Goal: Transaction & Acquisition: Purchase product/service

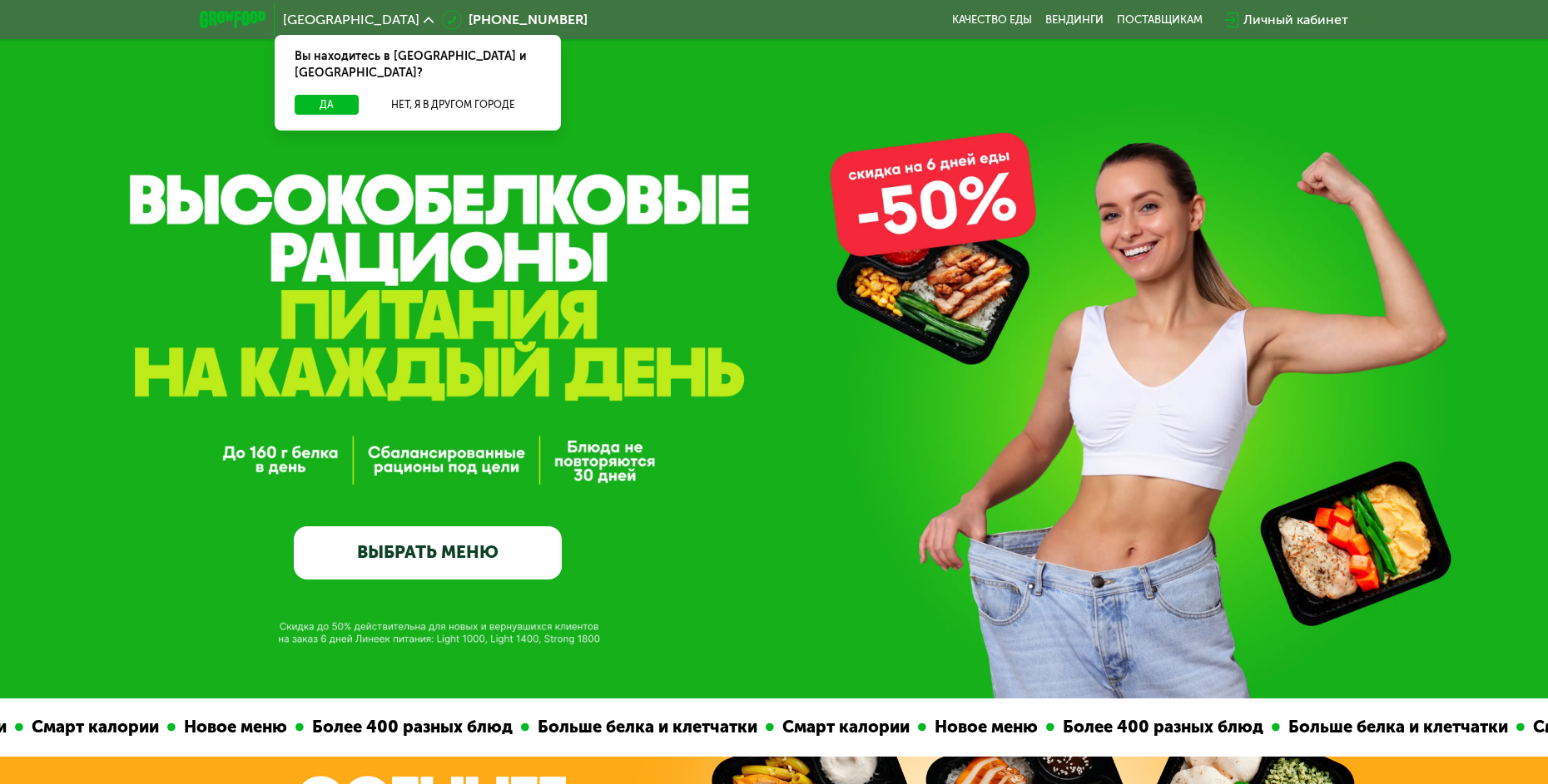
click at [406, 546] on link "ВЫБРАТЬ МЕНЮ" at bounding box center [427, 554] width 268 height 54
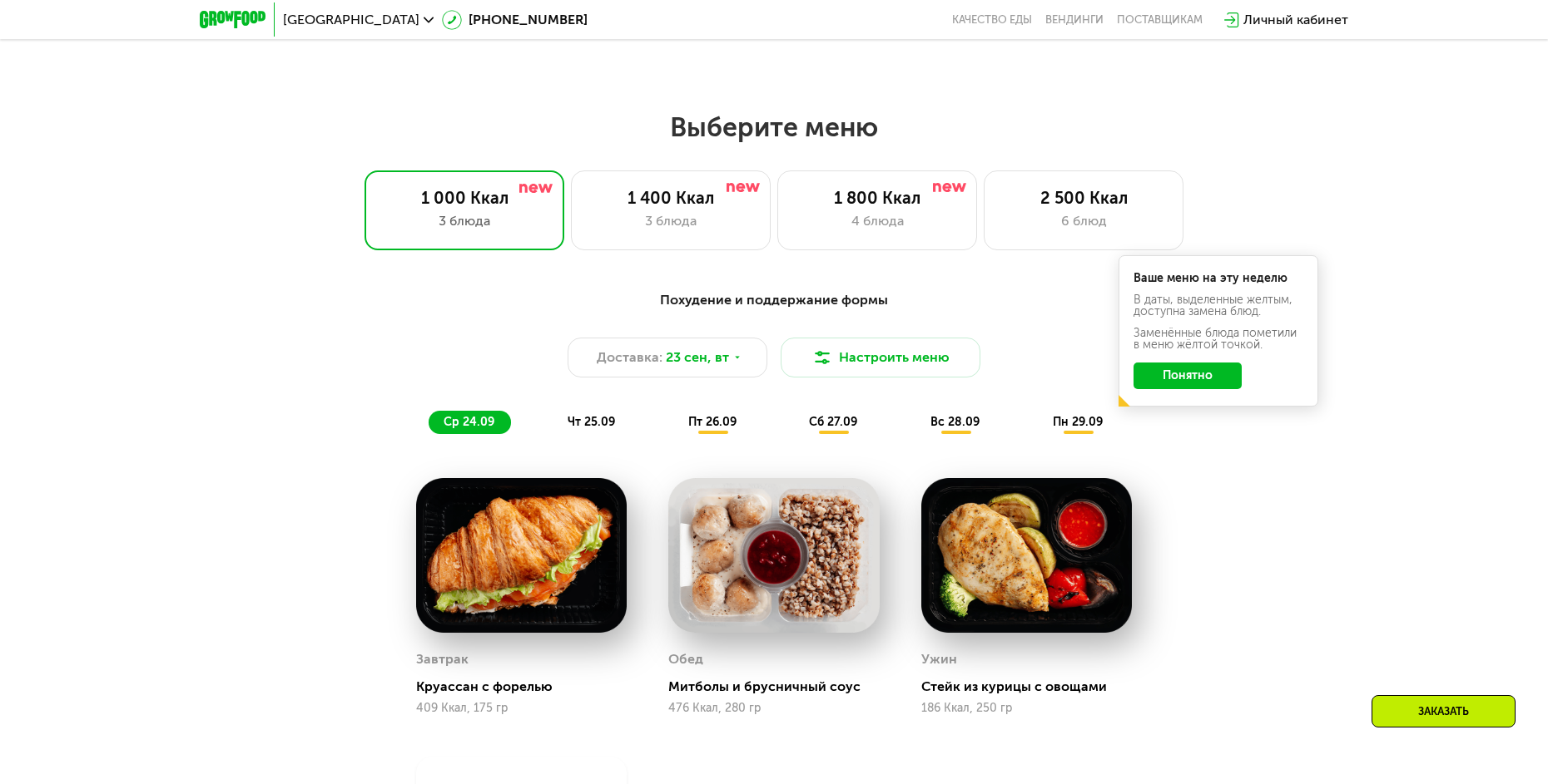
scroll to position [1265, 0]
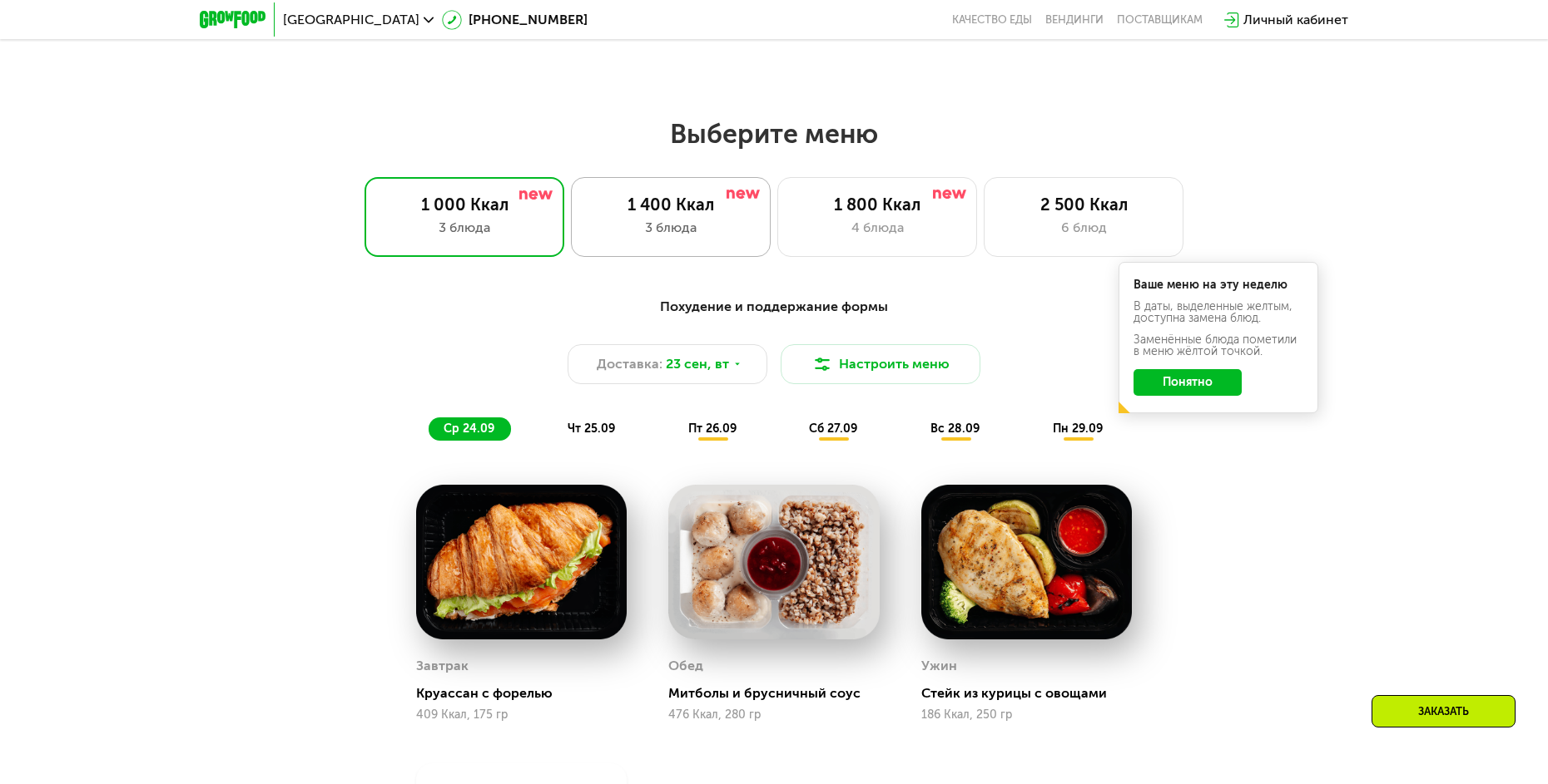
click at [679, 230] on div "3 блюда" at bounding box center [671, 228] width 164 height 20
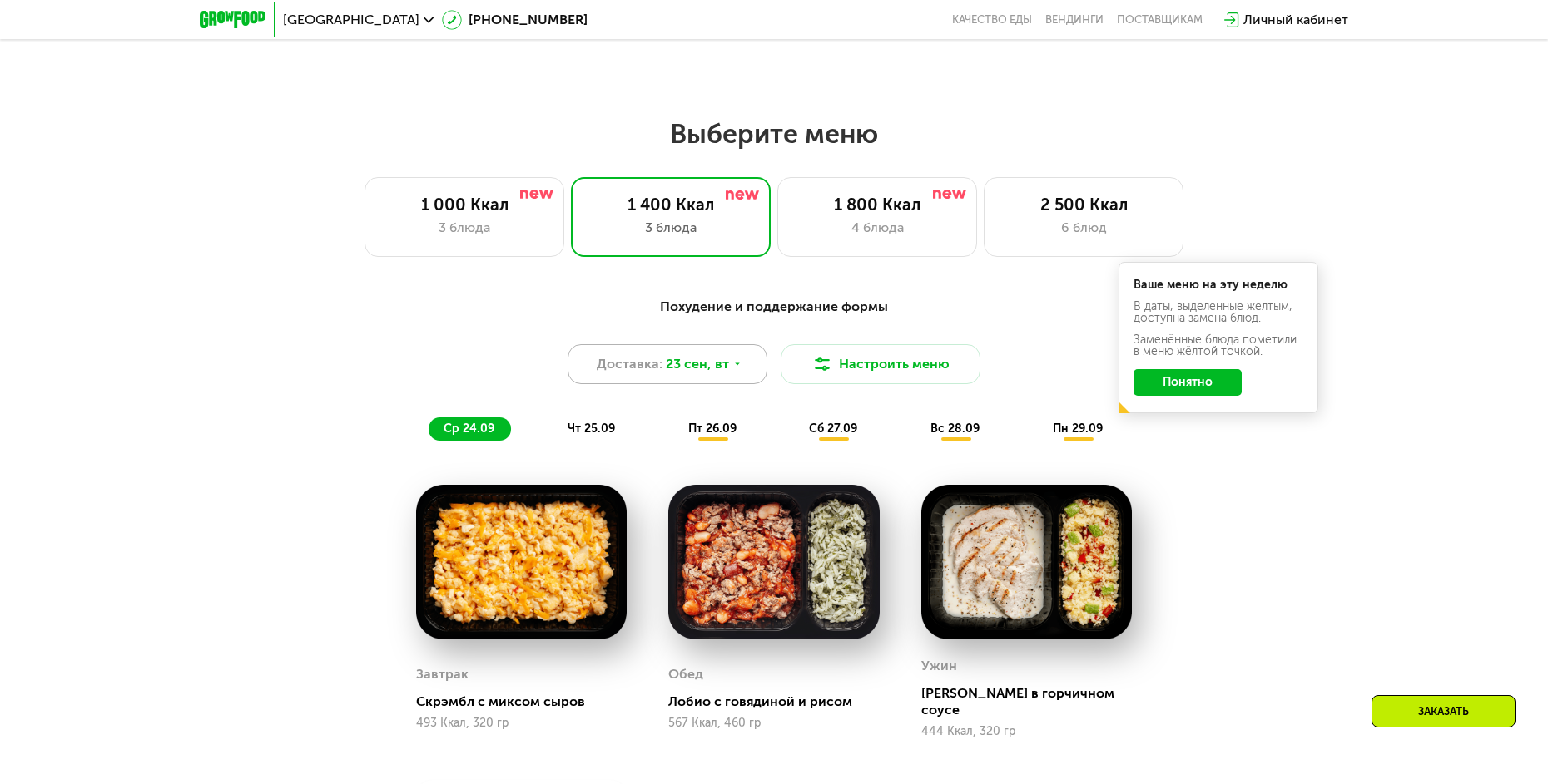
click at [669, 374] on span "23 сен, вт" at bounding box center [698, 364] width 63 height 20
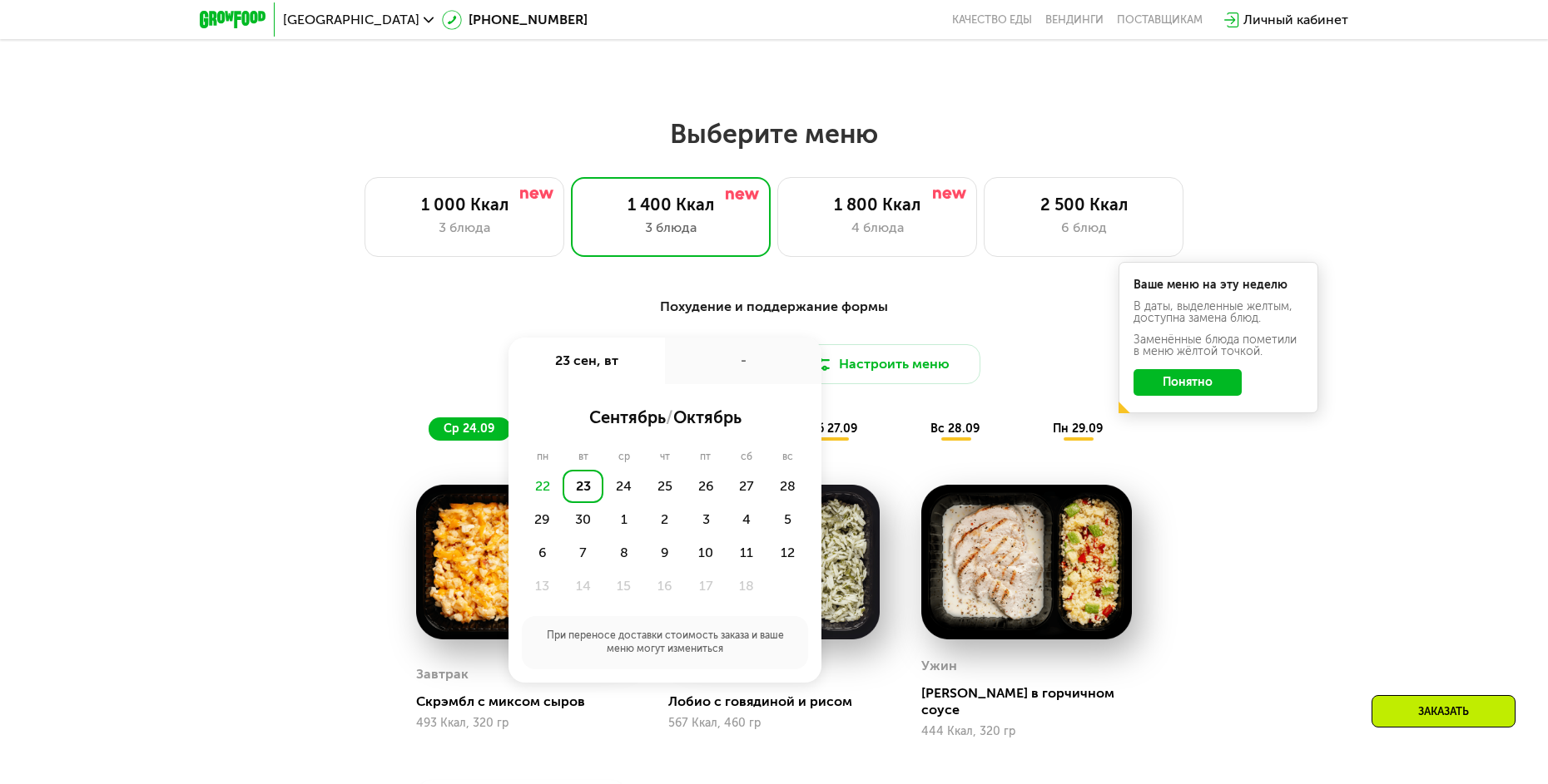
click at [353, 331] on div "Похудение и поддержание формы Доставка: 23 сен, вт 23 сен, вт - сентябрь / октя…" at bounding box center [774, 369] width 985 height 144
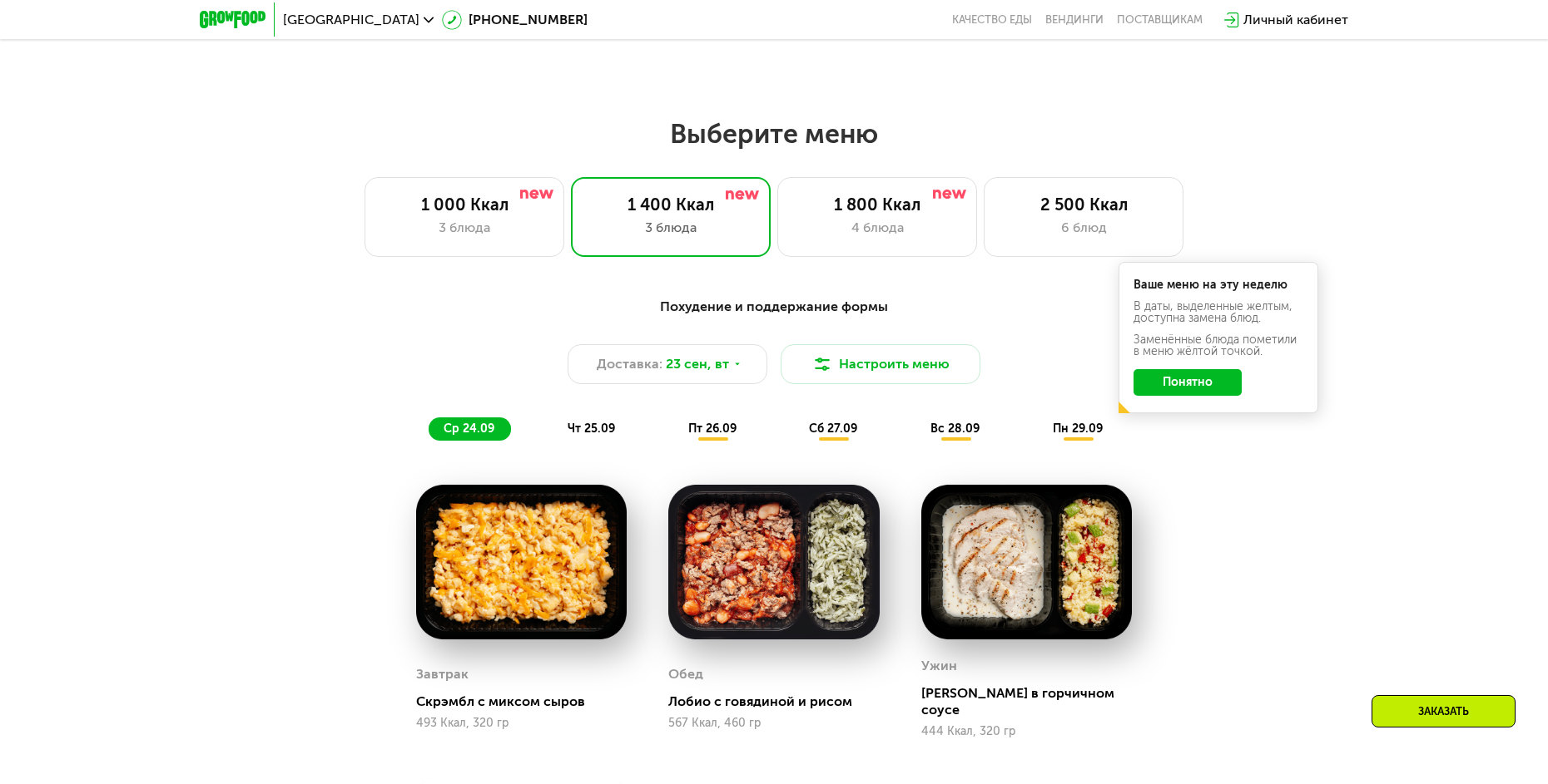
click at [1215, 391] on button "Понятно" at bounding box center [1187, 382] width 108 height 26
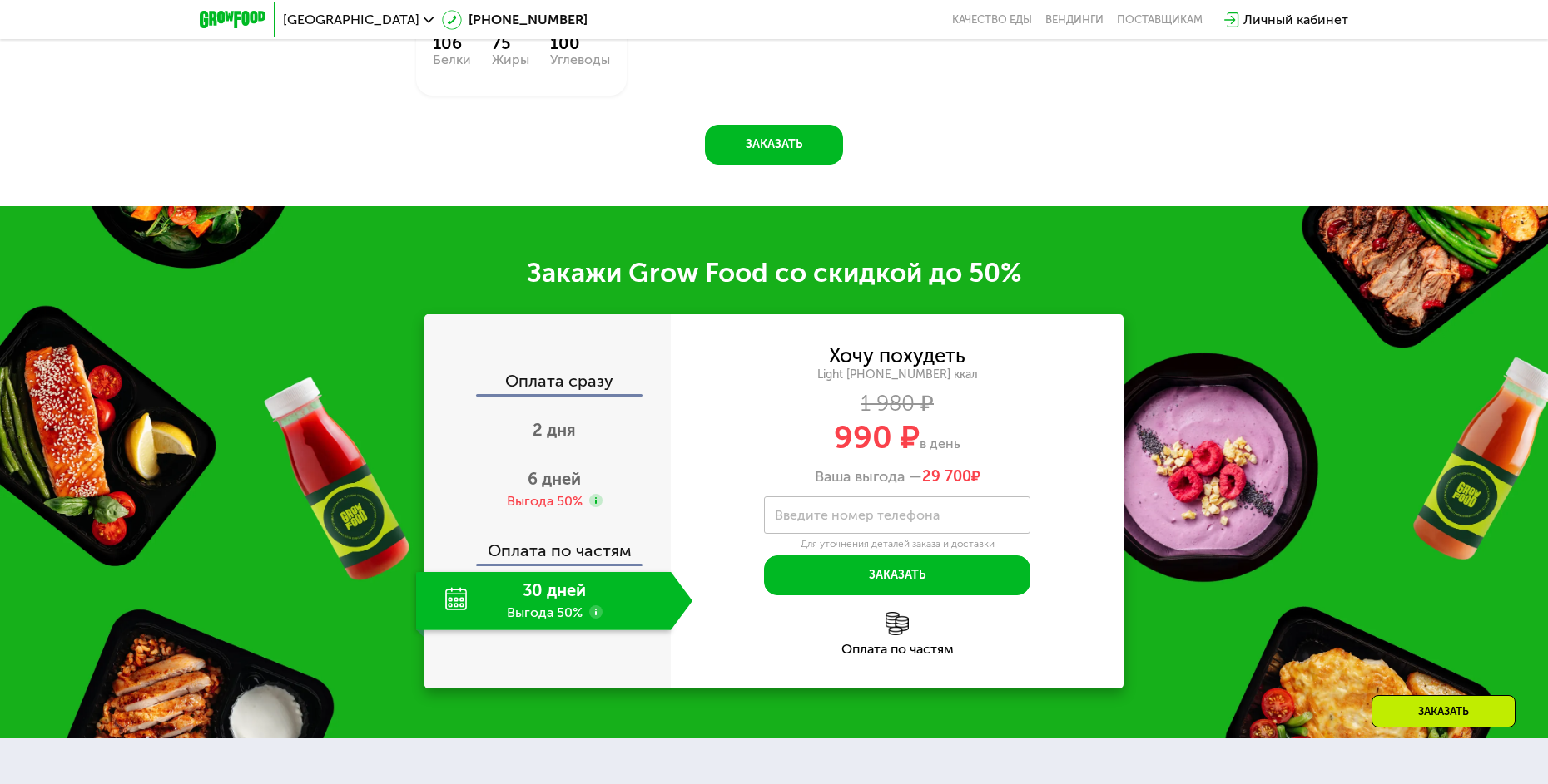
scroll to position [2179, 0]
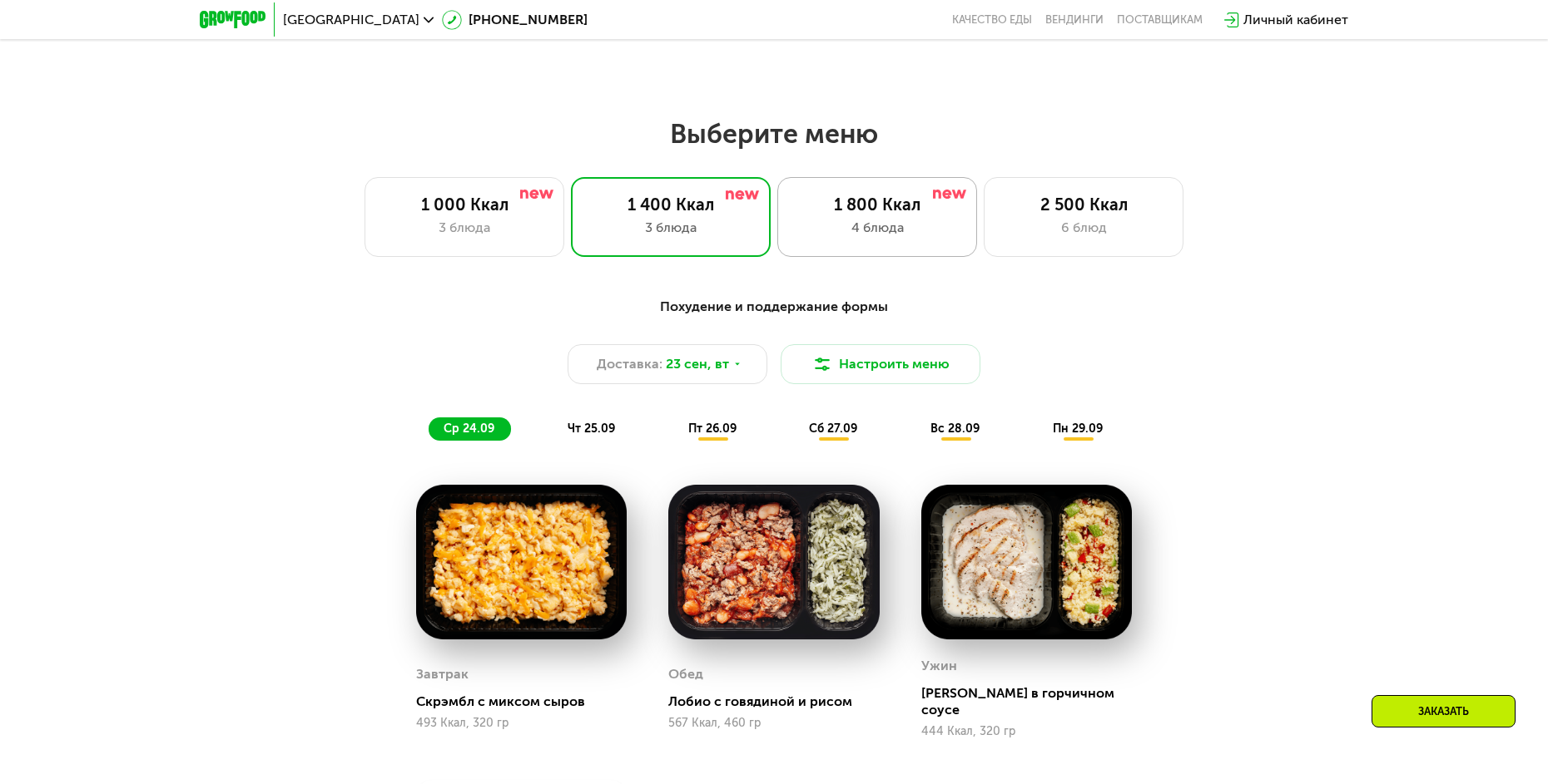
click at [879, 195] on div "1 800 Ккал 4 блюда" at bounding box center [877, 217] width 200 height 79
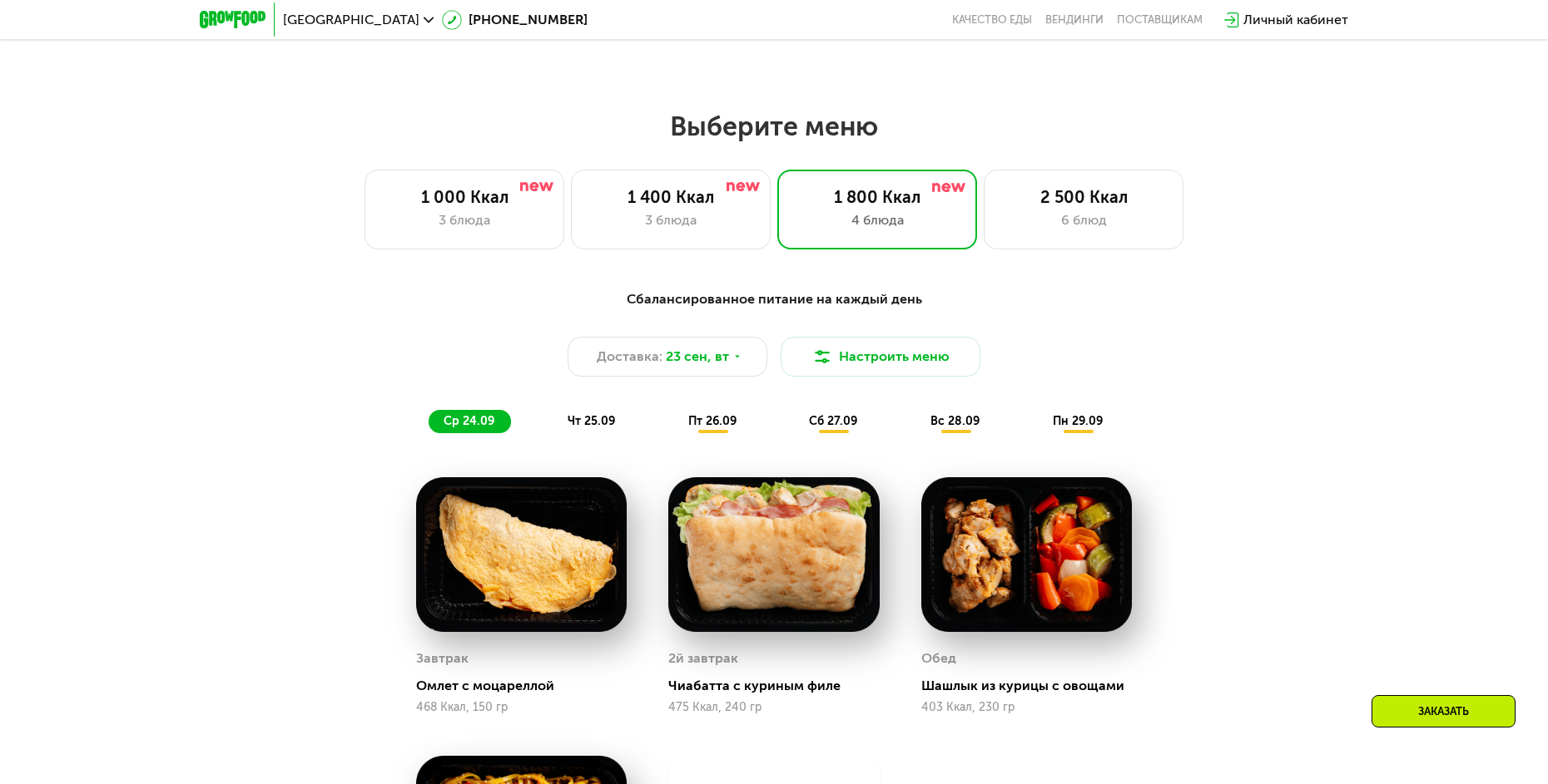
scroll to position [1188, 0]
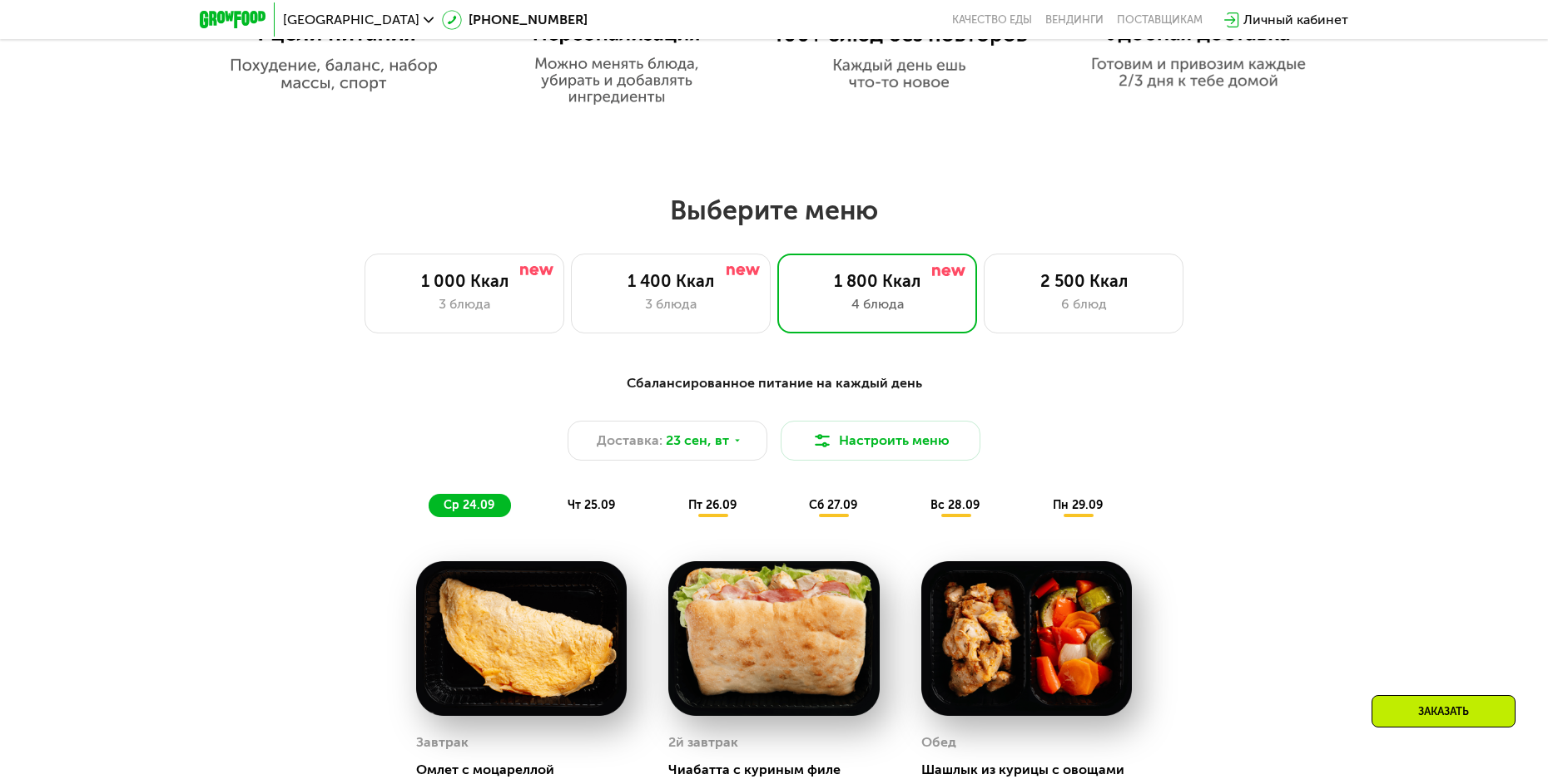
click at [736, 256] on div "Выберите меню 1 000 Ккал 3 блюда 1 400 Ккал 3 блюда 1 800 Ккал 4 блюда 2 500 Кк…" at bounding box center [774, 264] width 1548 height 140
click at [702, 291] on div "1 400 Ккал" at bounding box center [671, 281] width 164 height 20
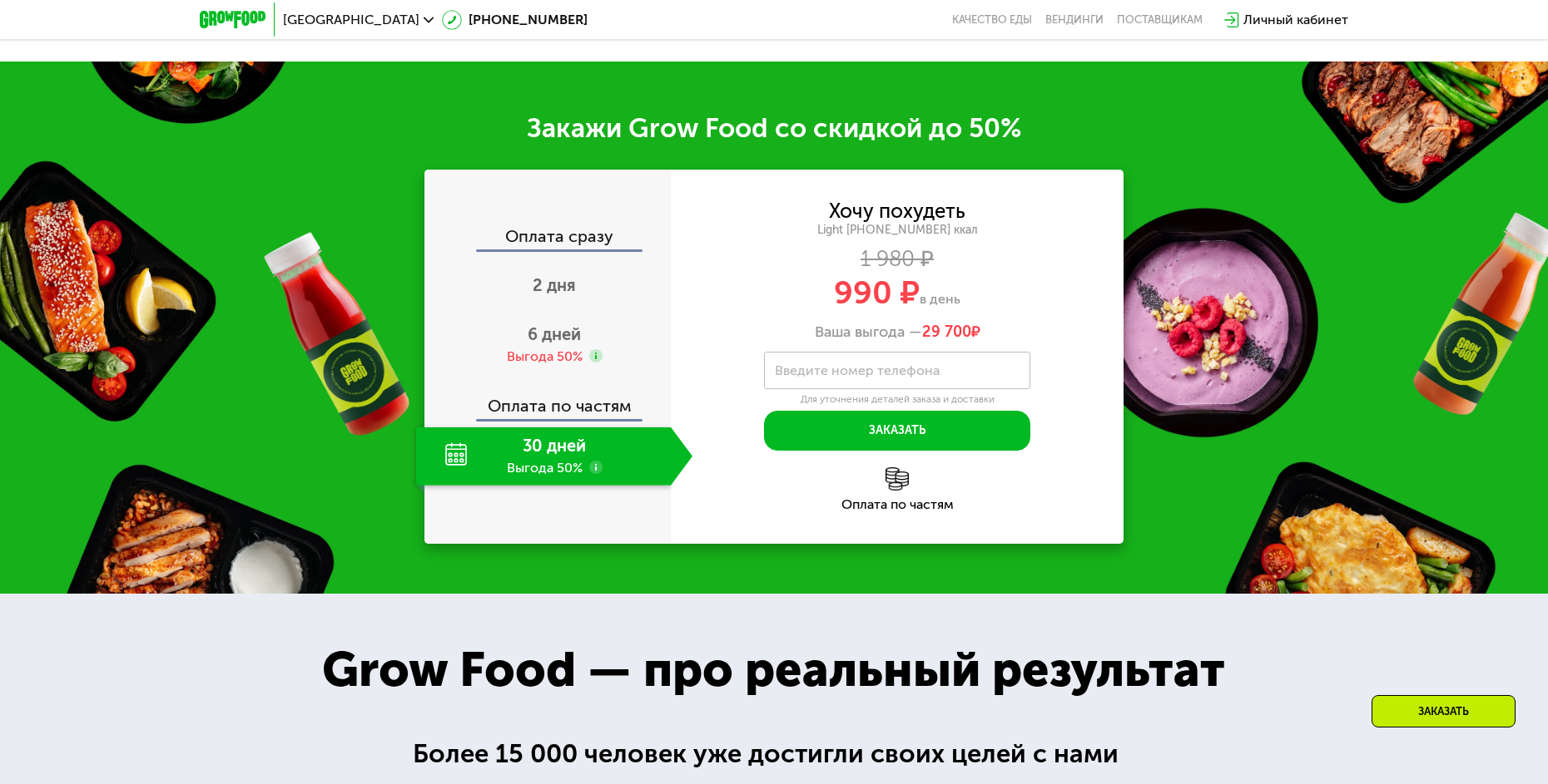
scroll to position [2269, 0]
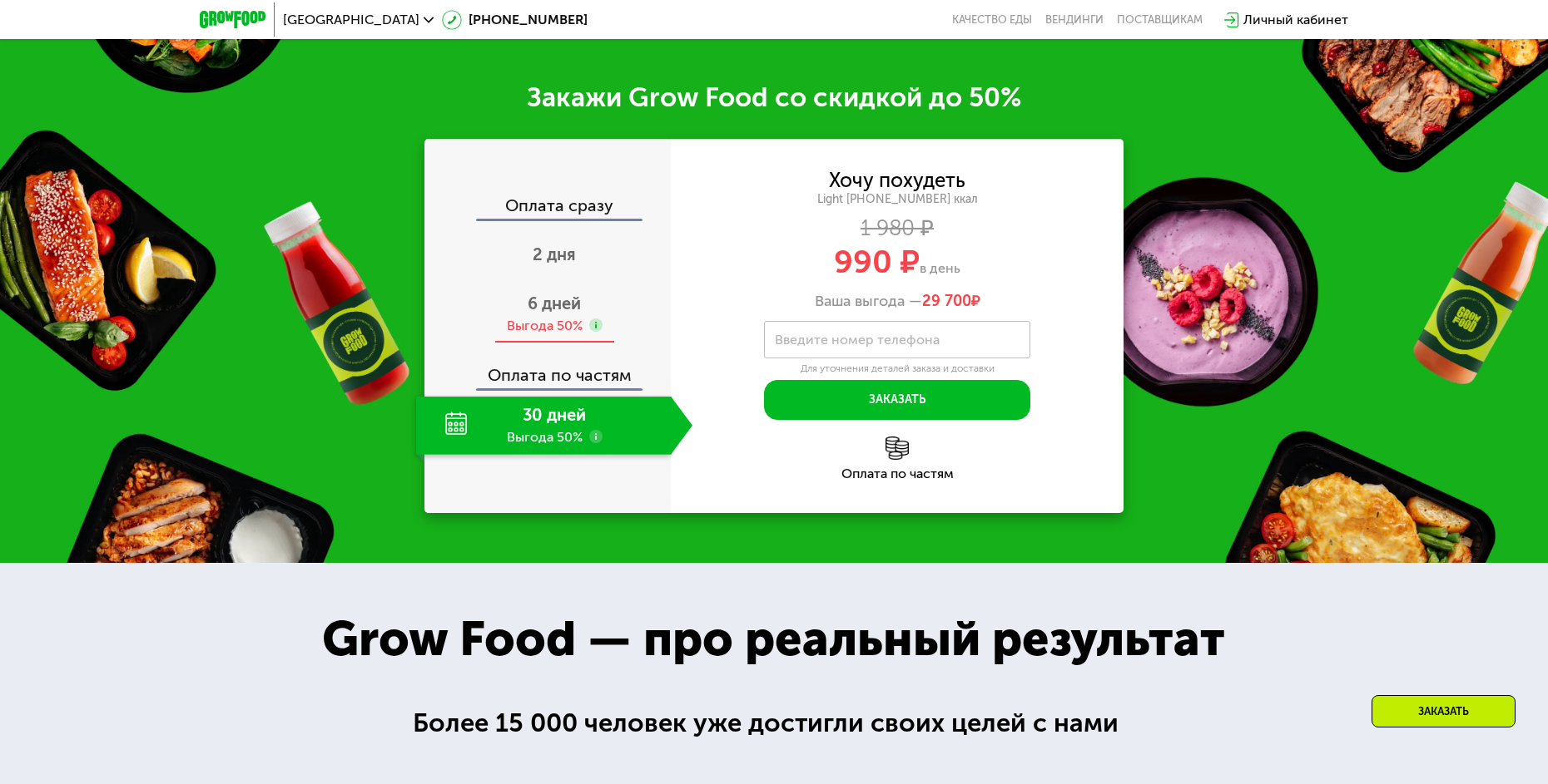
click at [545, 301] on span "6 дней" at bounding box center [554, 303] width 53 height 20
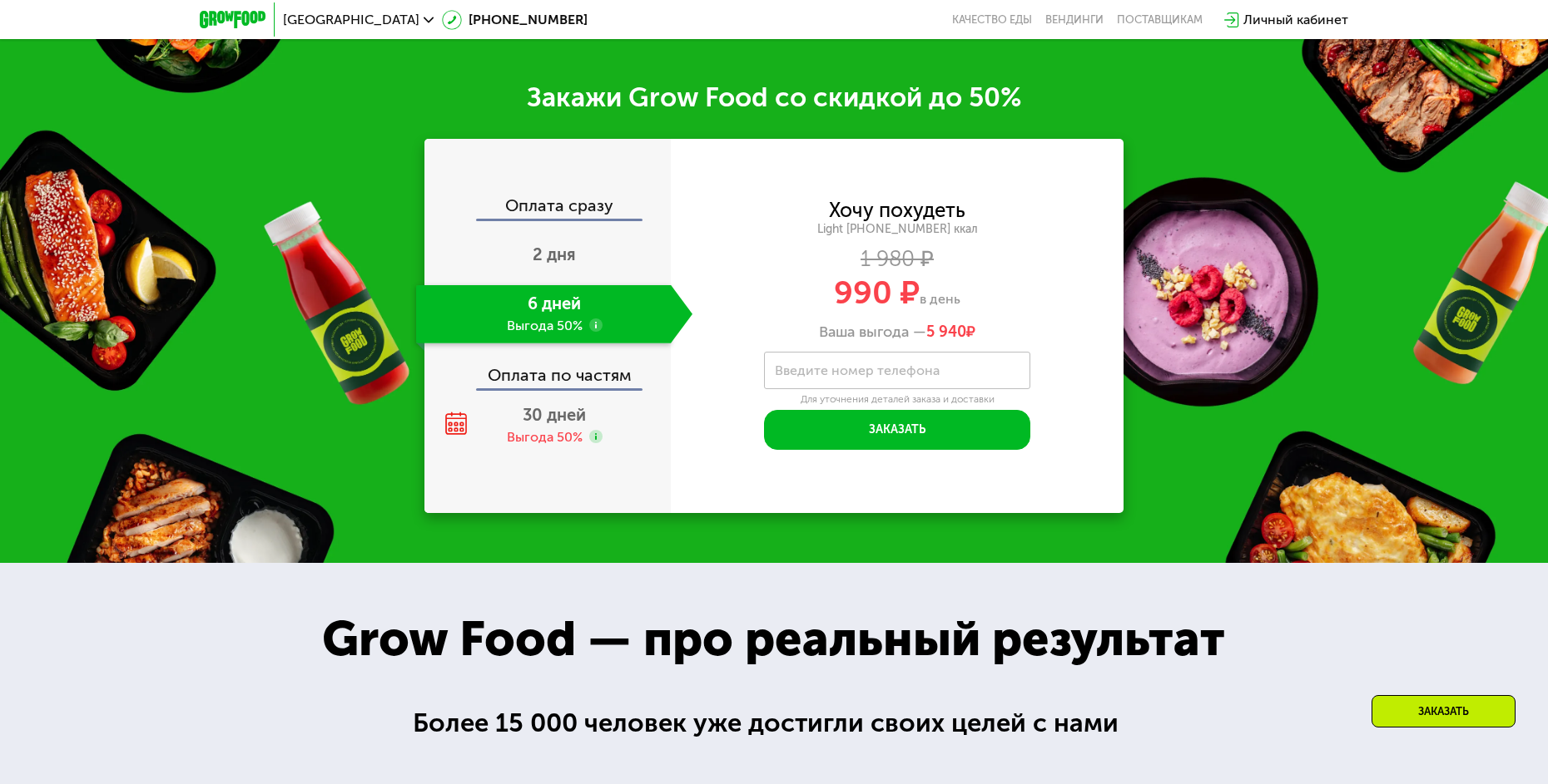
click at [558, 384] on div "Оплата сразу 2 дня 6 дней Выгода 50% Оплата по частям 30 дней Выгода 50%" at bounding box center [548, 325] width 247 height 257
click at [559, 406] on span "30 дней" at bounding box center [554, 415] width 63 height 20
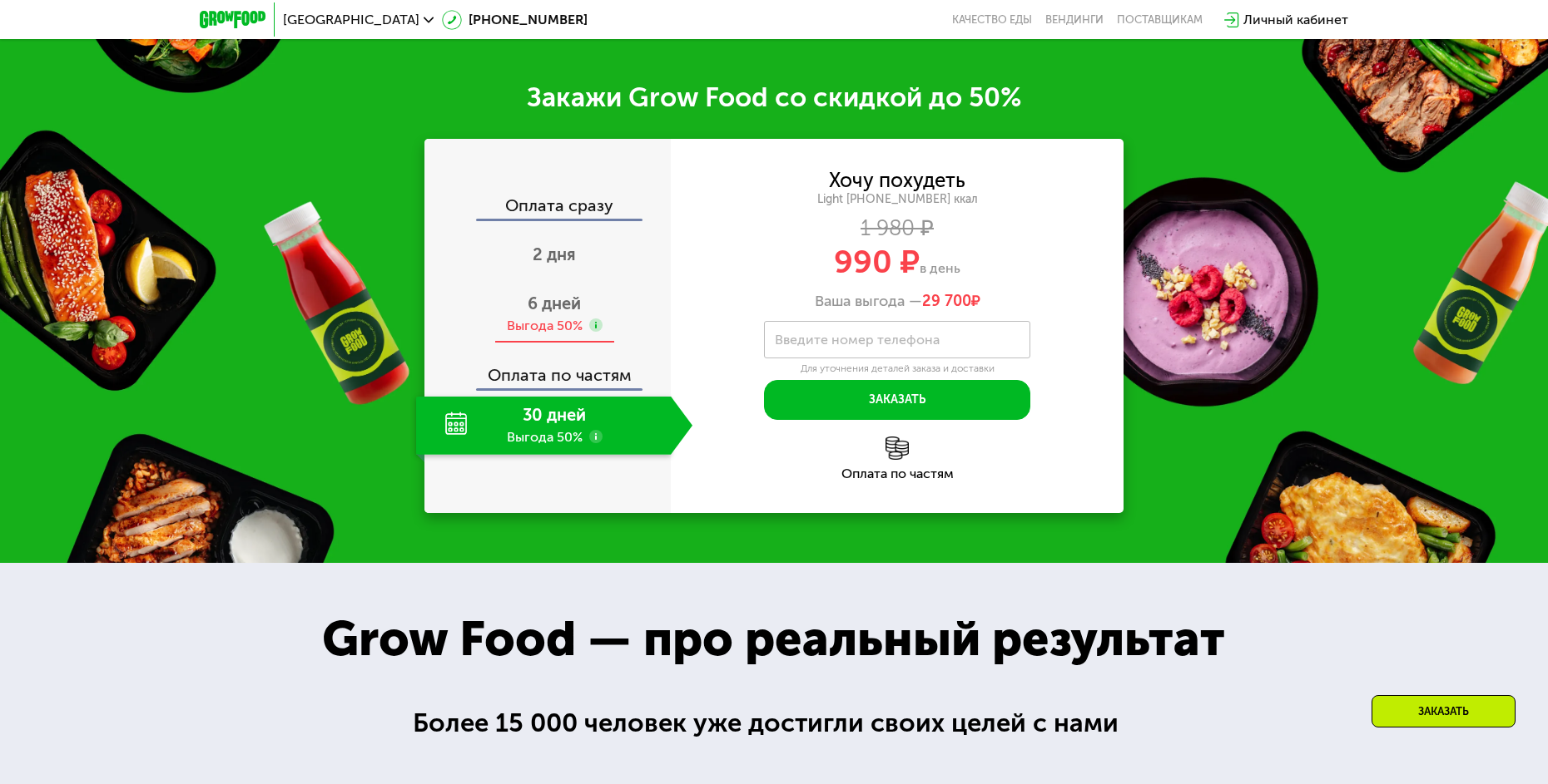
click at [563, 317] on div "Выгода 50%" at bounding box center [545, 326] width 76 height 18
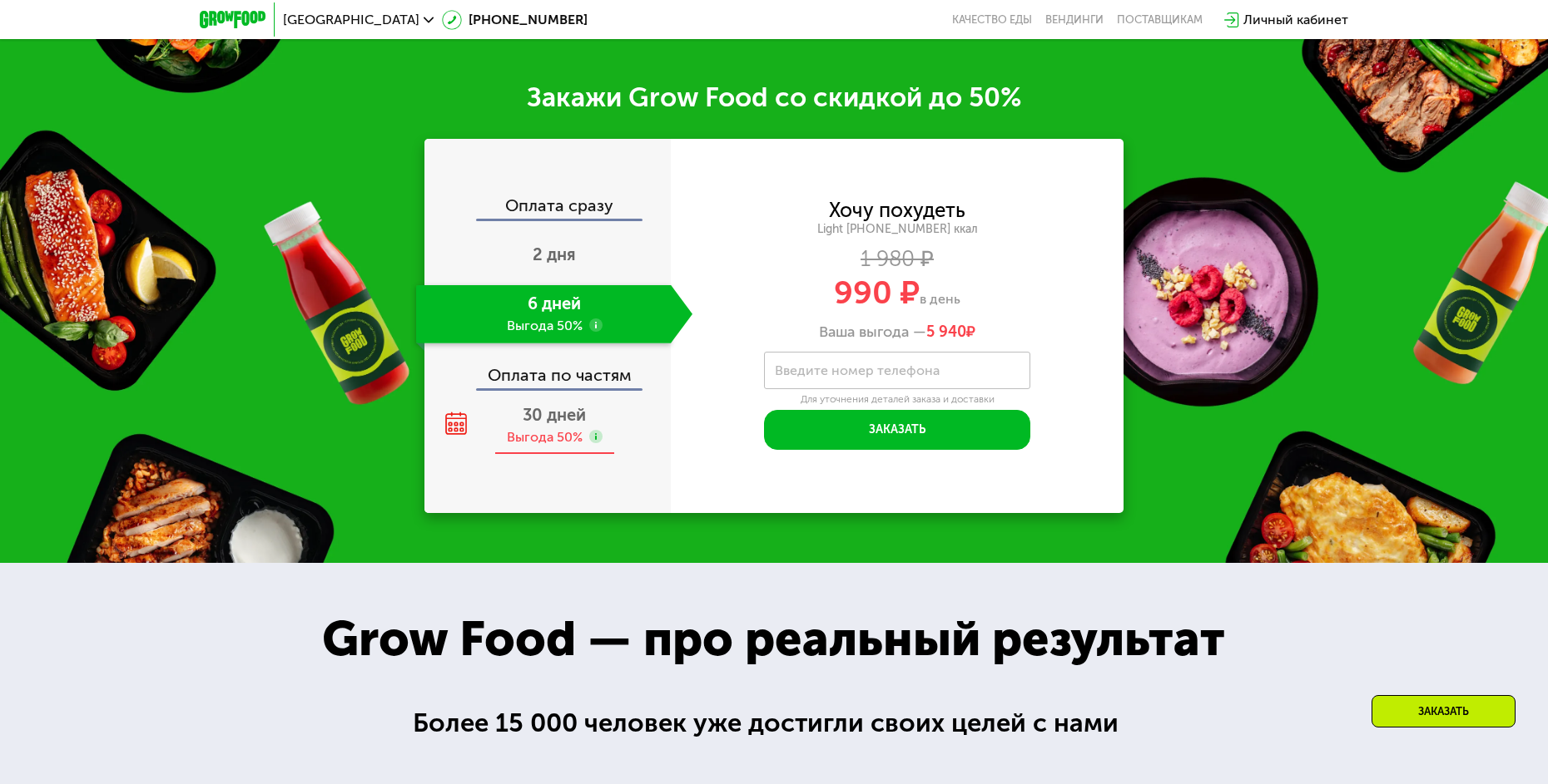
click at [550, 414] on span "30 дней" at bounding box center [554, 415] width 63 height 20
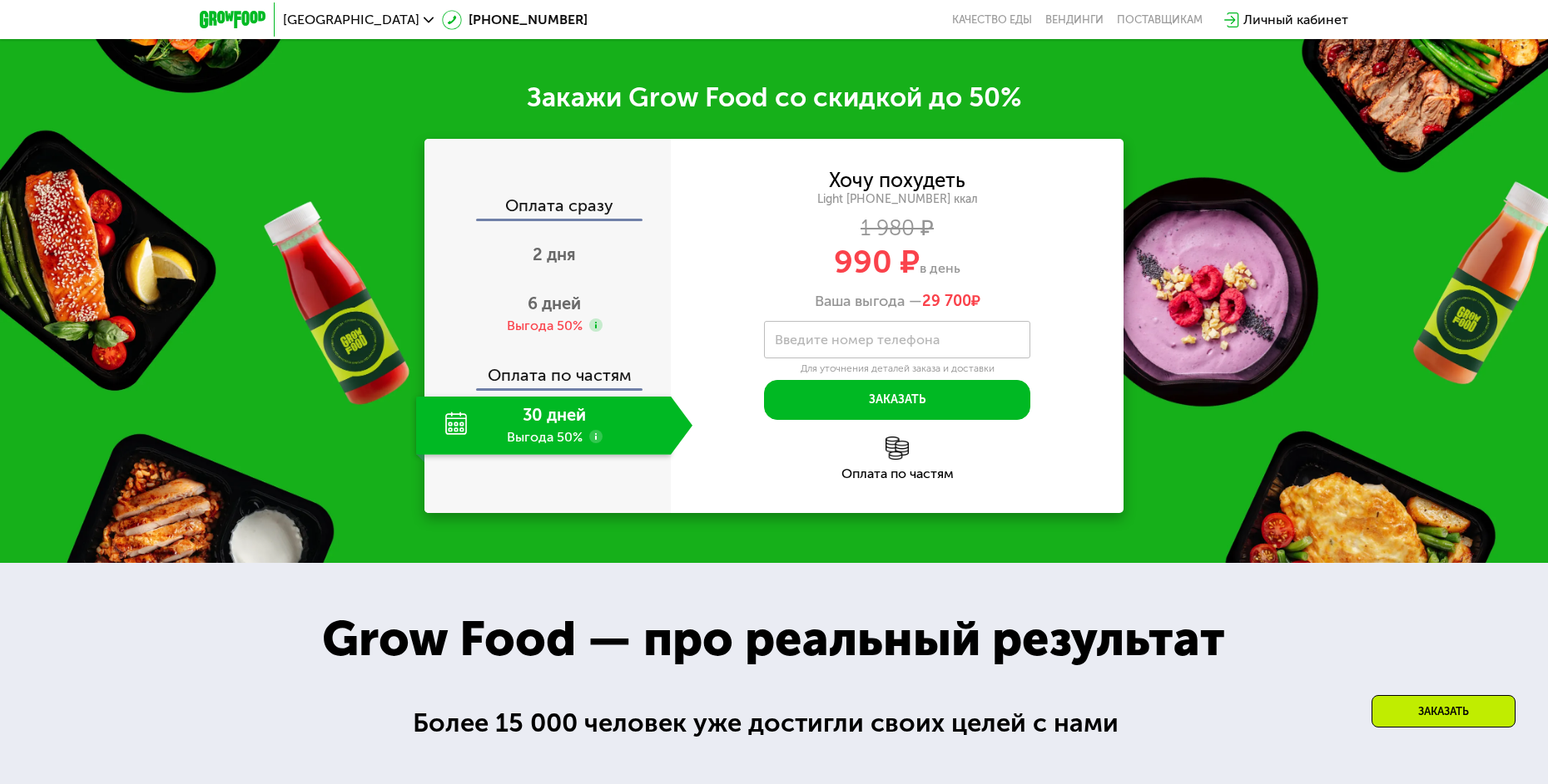
click at [558, 369] on div "Оплата по частям" at bounding box center [549, 369] width 245 height 38
click at [550, 317] on div "Выгода 50%" at bounding box center [545, 326] width 76 height 18
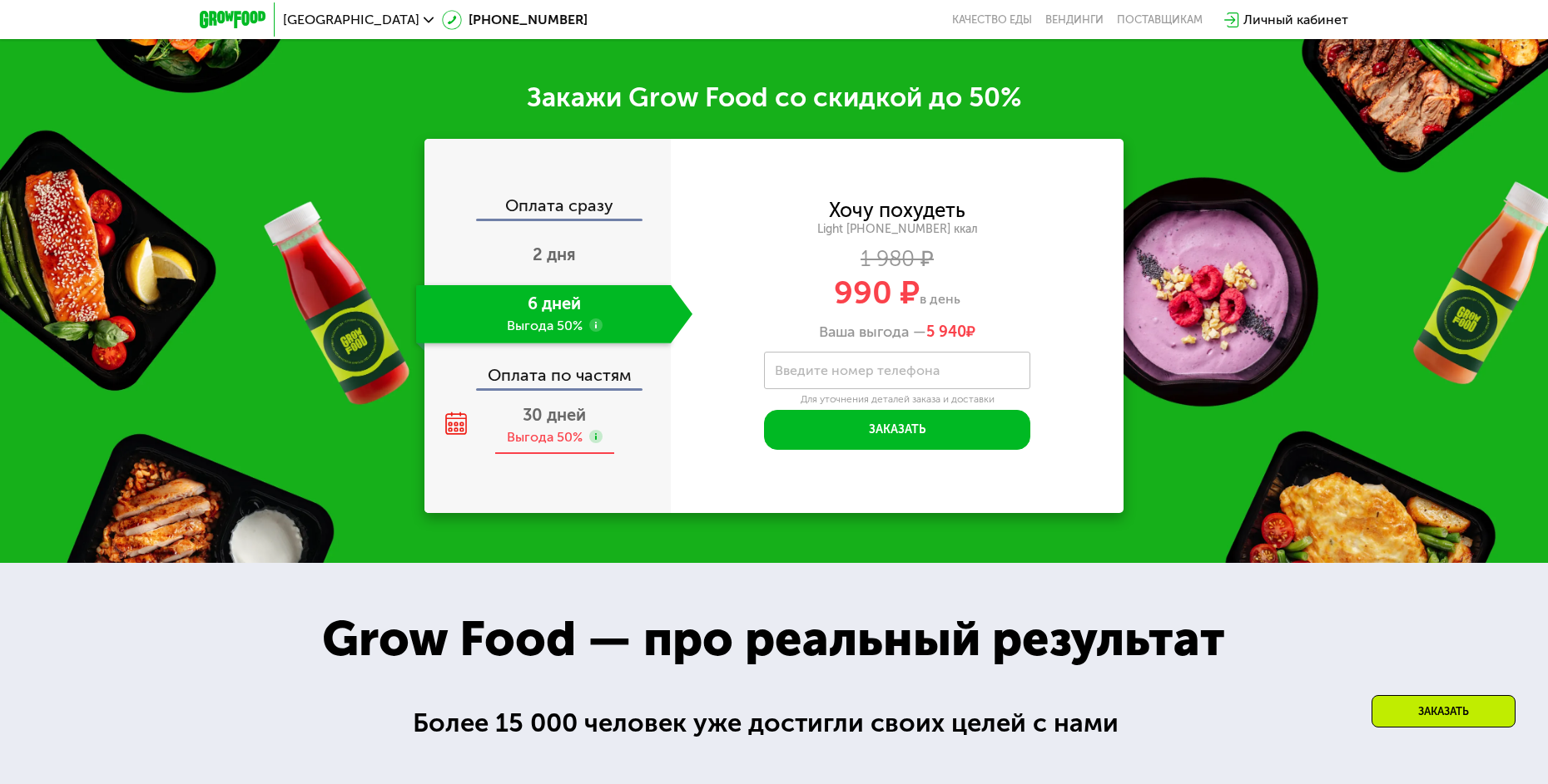
click at [541, 406] on span "30 дней" at bounding box center [554, 415] width 63 height 20
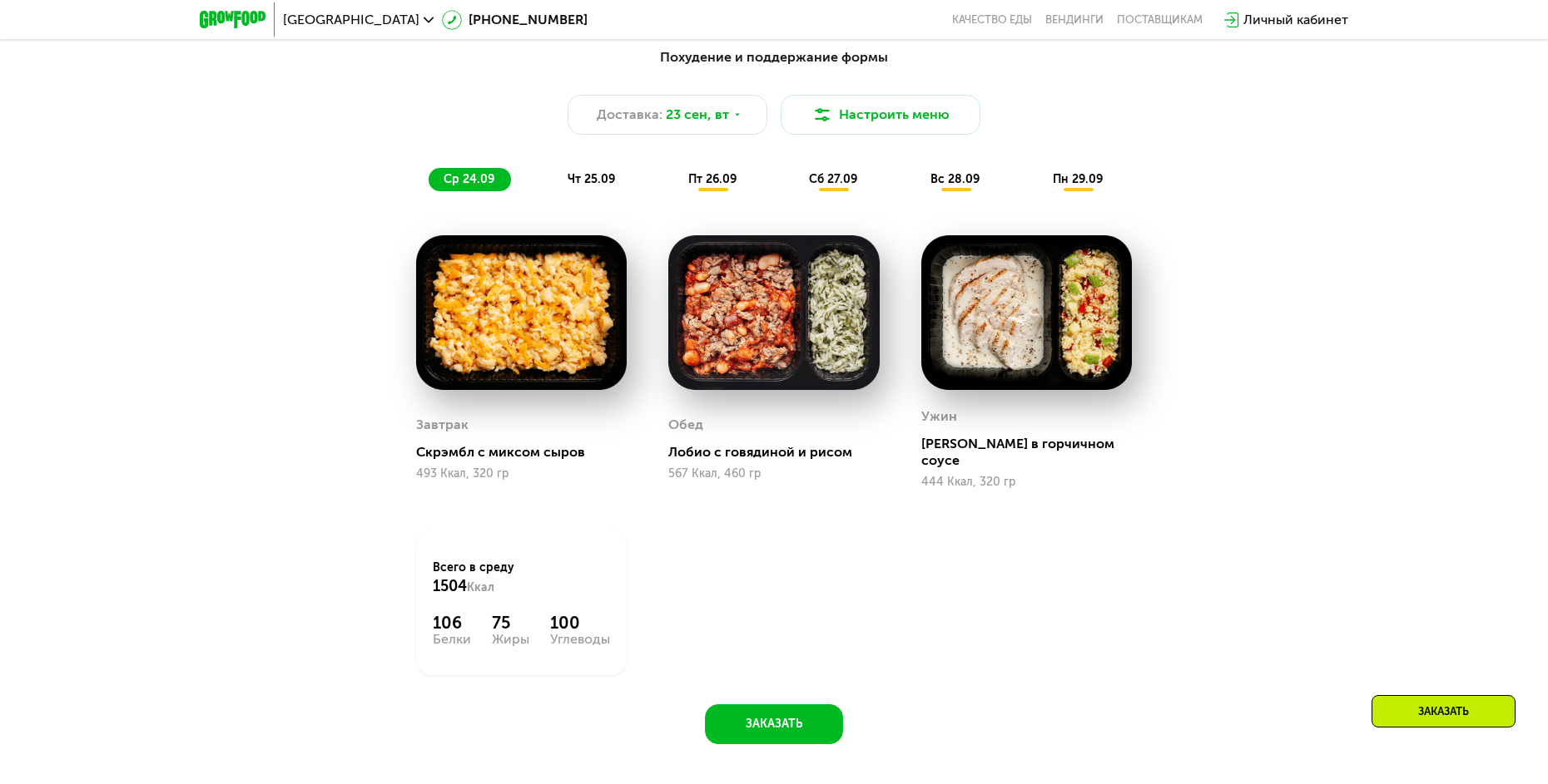
scroll to position [1520, 0]
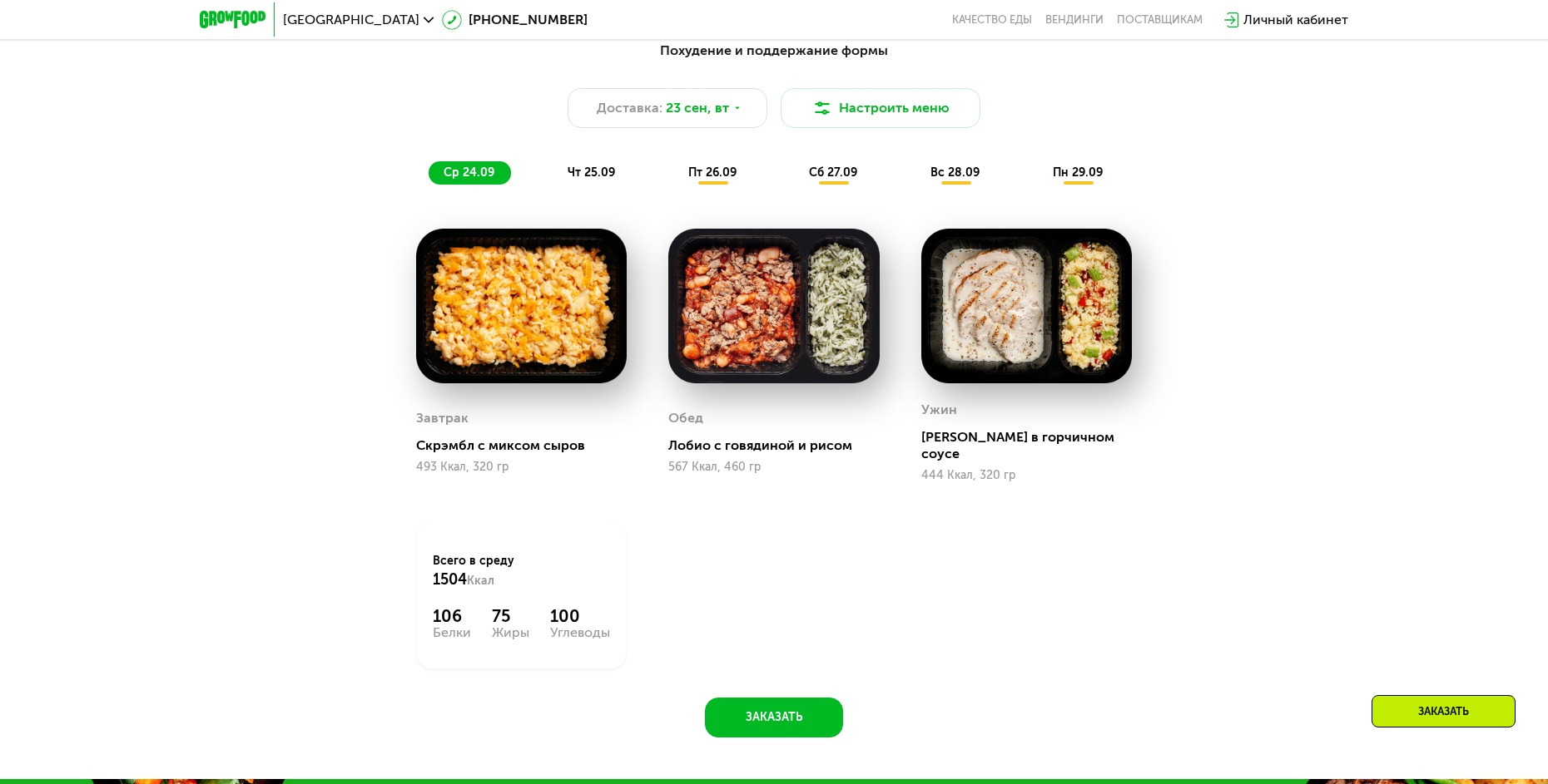
click at [733, 179] on span "пт 26.09" at bounding box center [712, 173] width 48 height 14
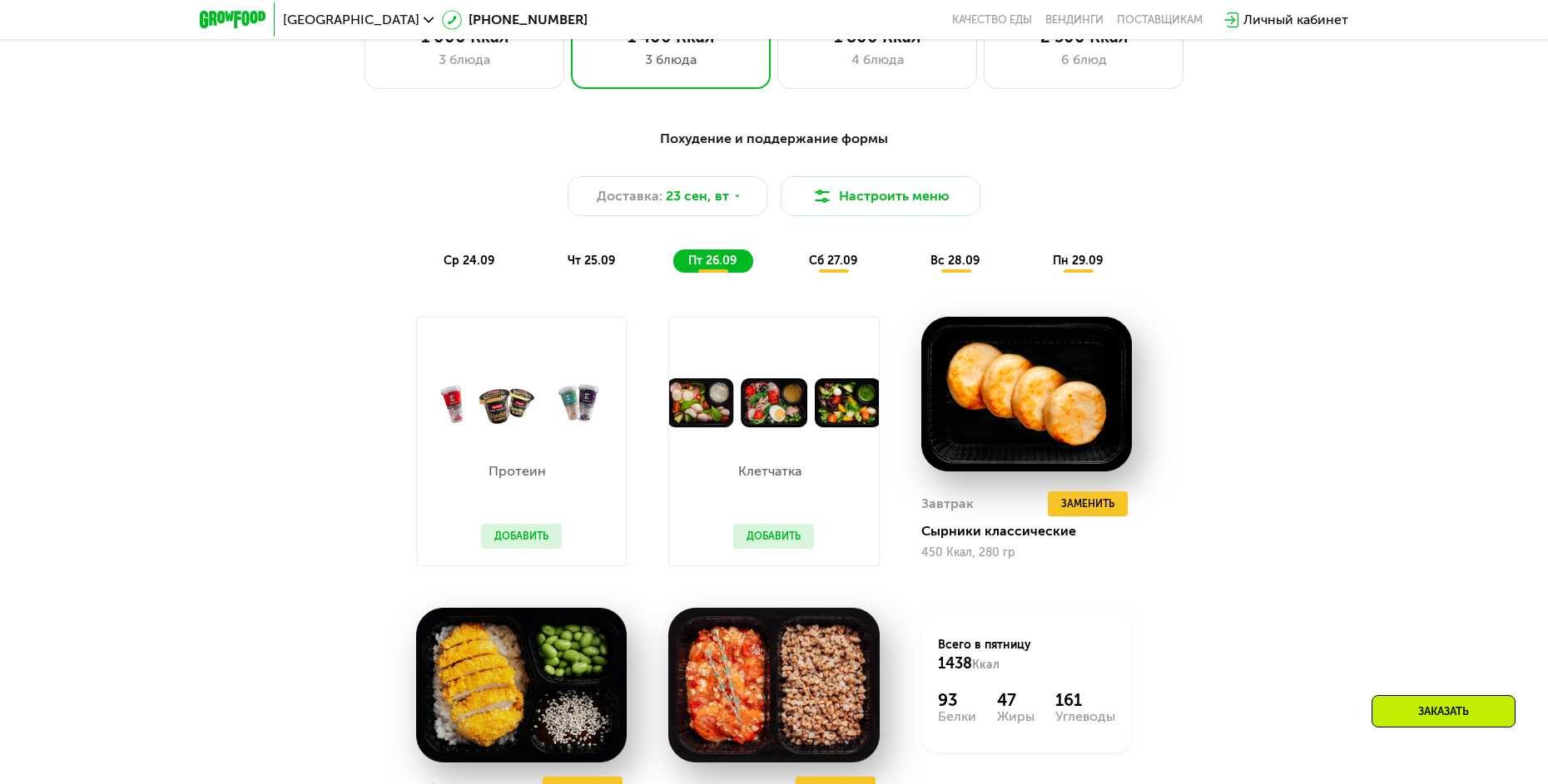
scroll to position [1354, 0]
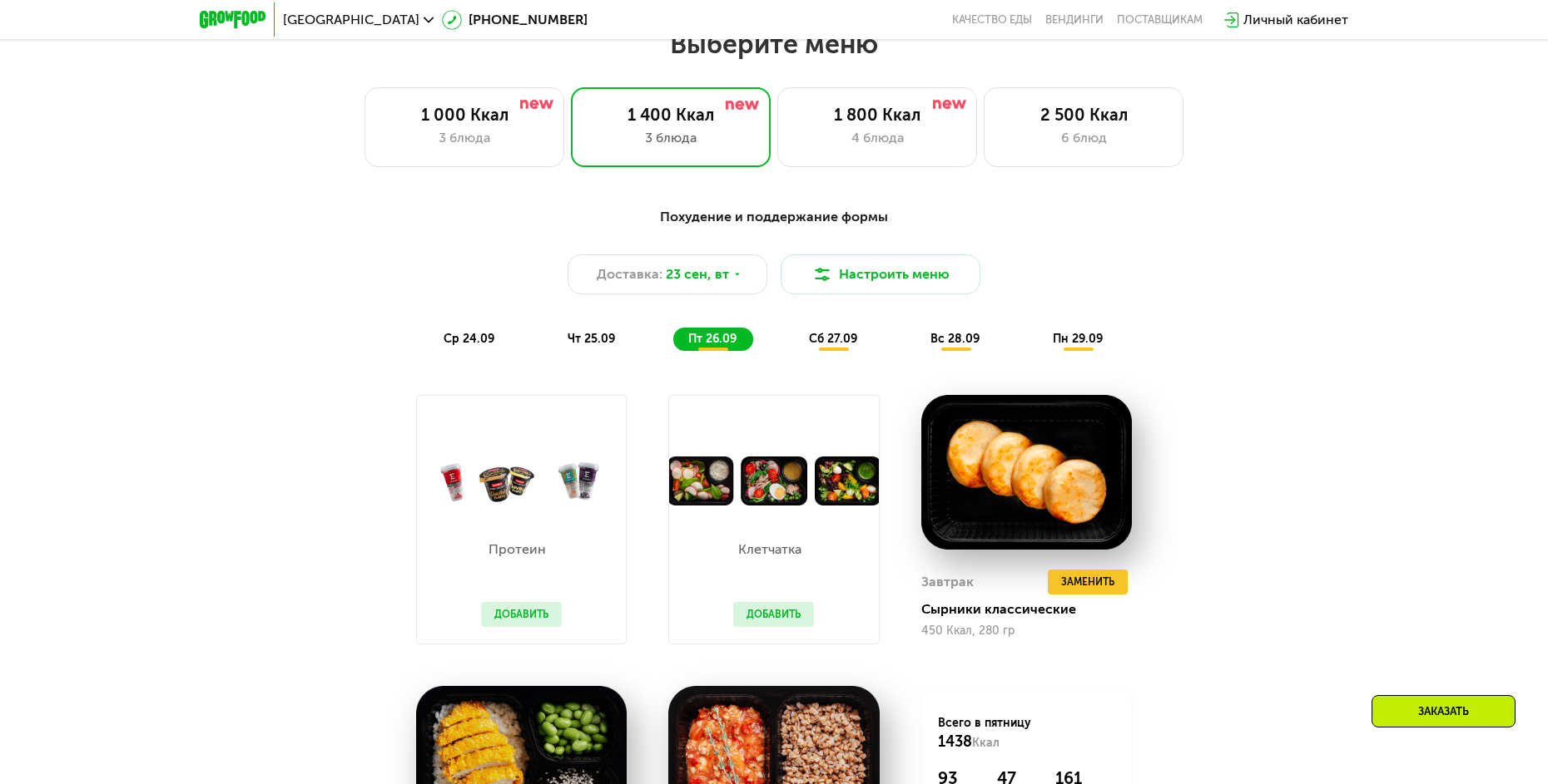
click at [577, 337] on span "чт 25.09" at bounding box center [591, 339] width 47 height 14
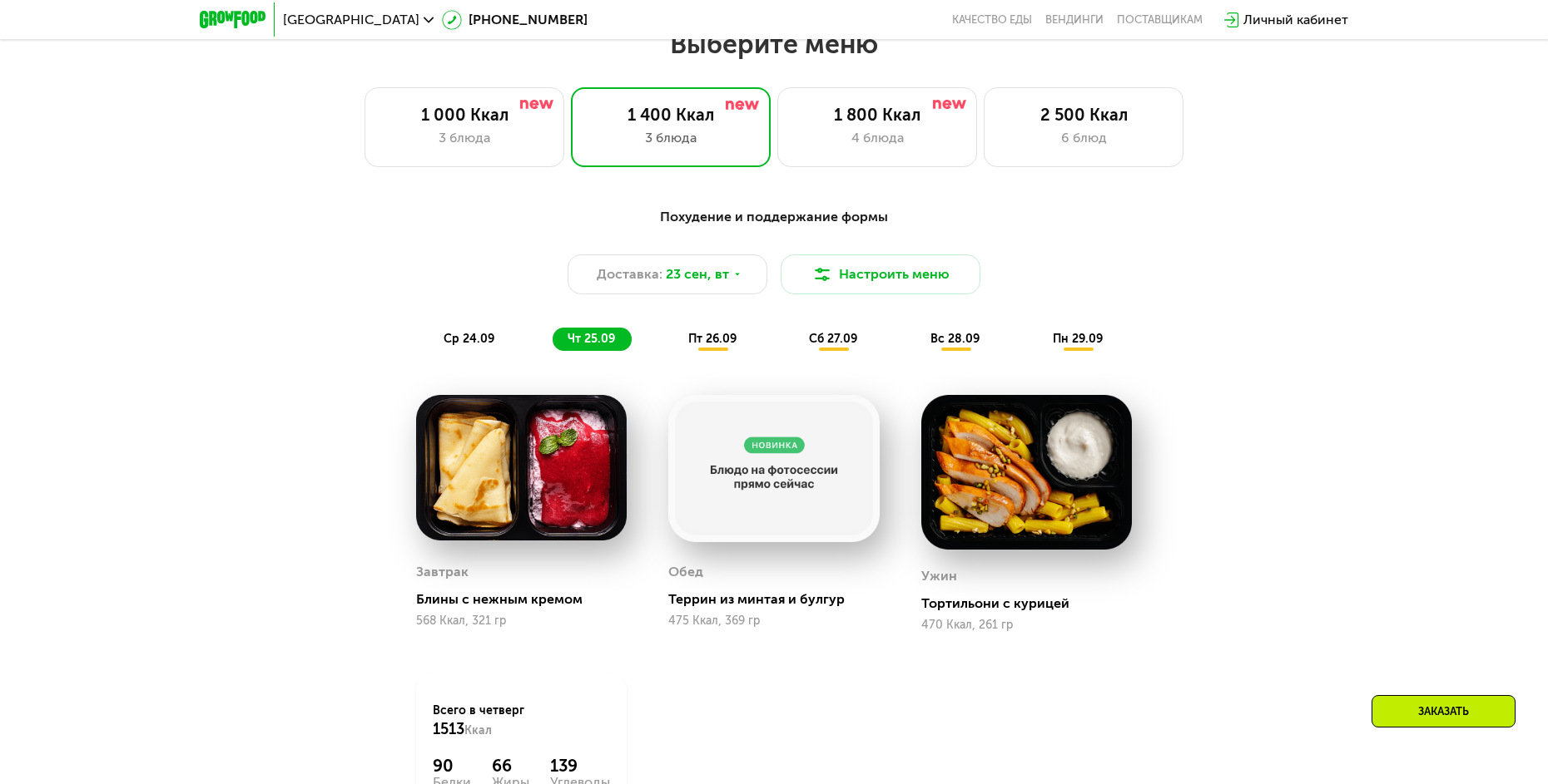
click at [455, 341] on span "ср 24.09" at bounding box center [469, 339] width 51 height 14
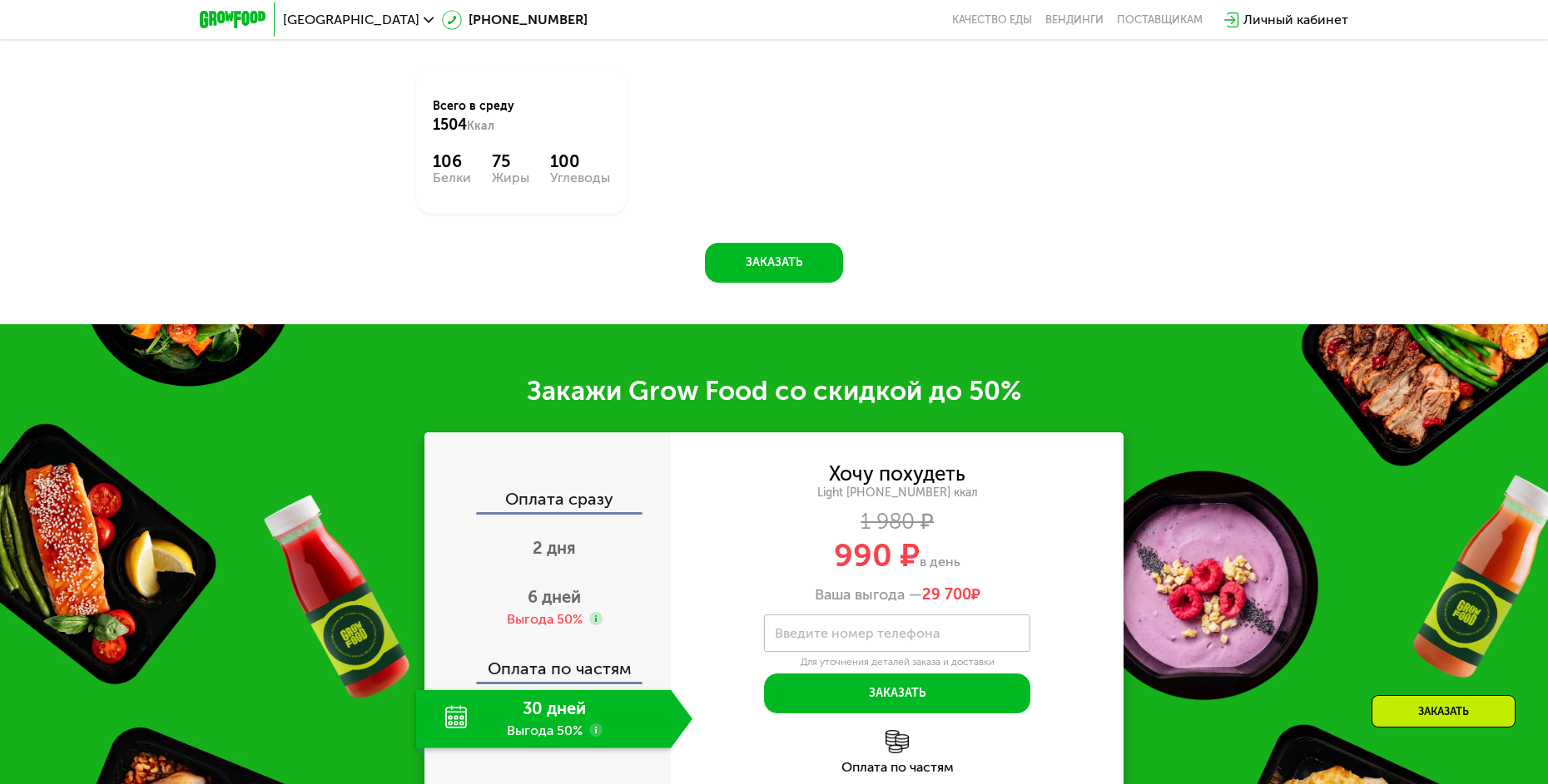
scroll to position [2020, 0]
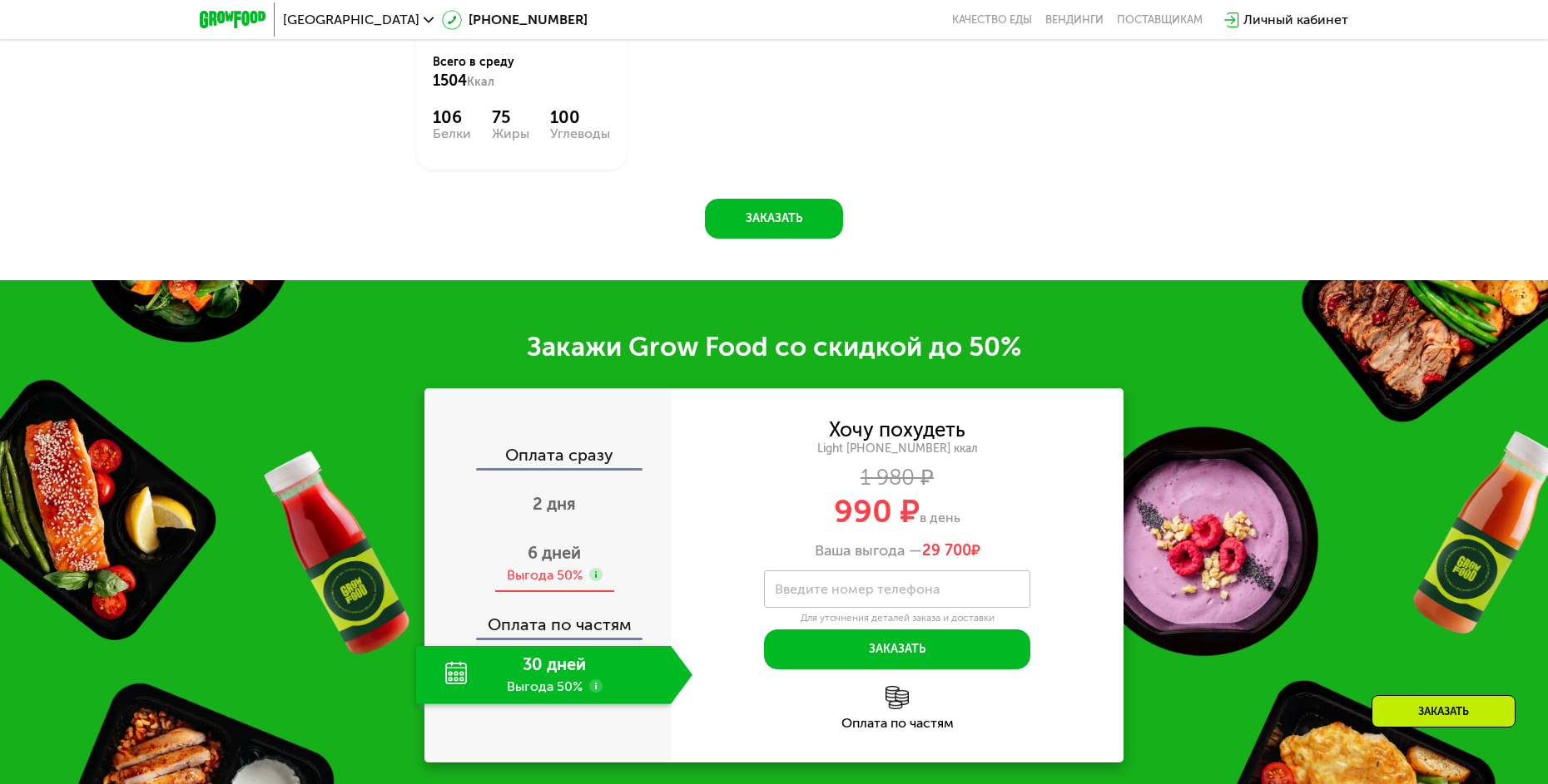
click at [558, 543] on span "6 дней" at bounding box center [554, 553] width 53 height 20
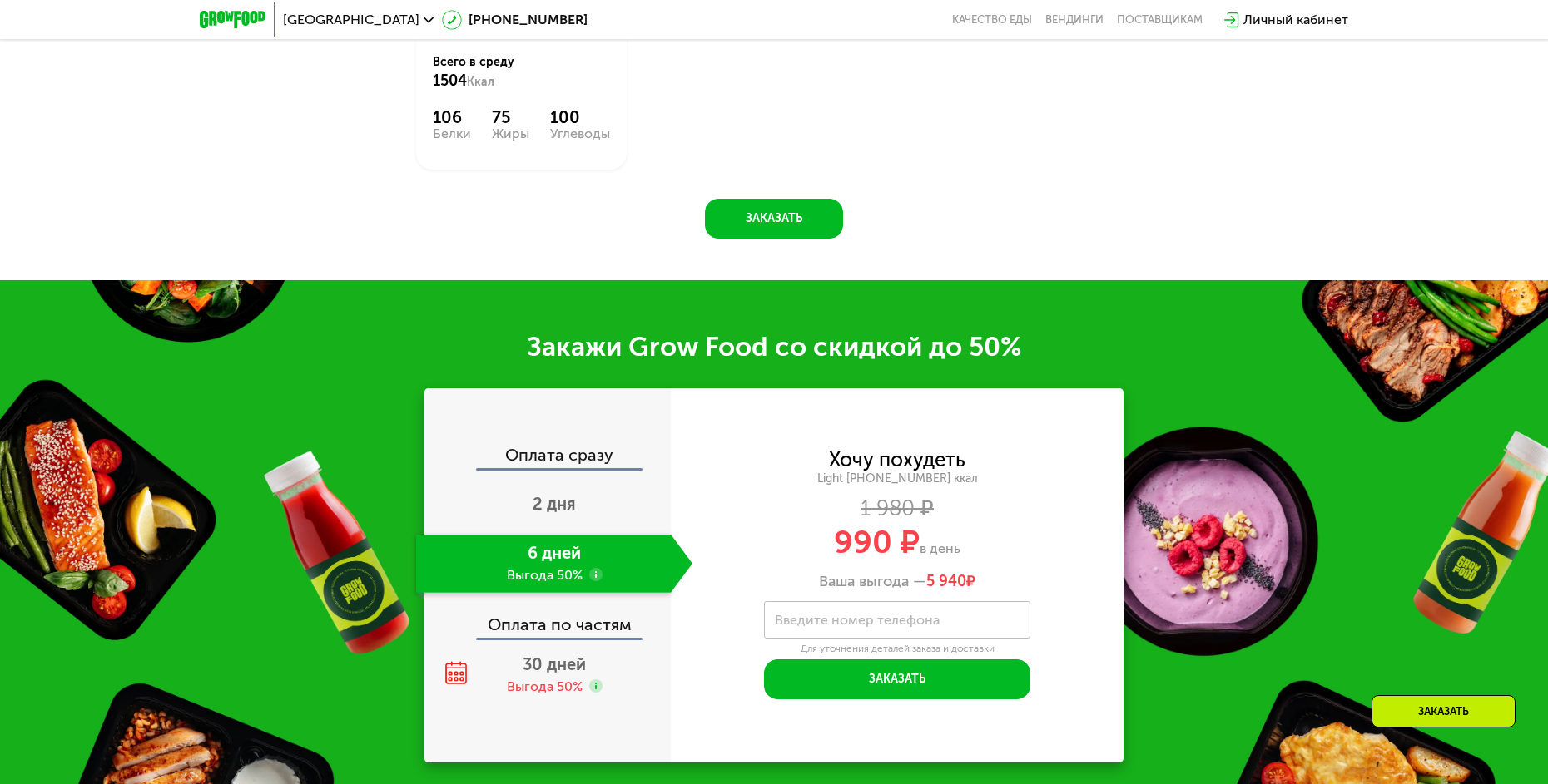
click at [596, 568] on use at bounding box center [596, 574] width 14 height 14
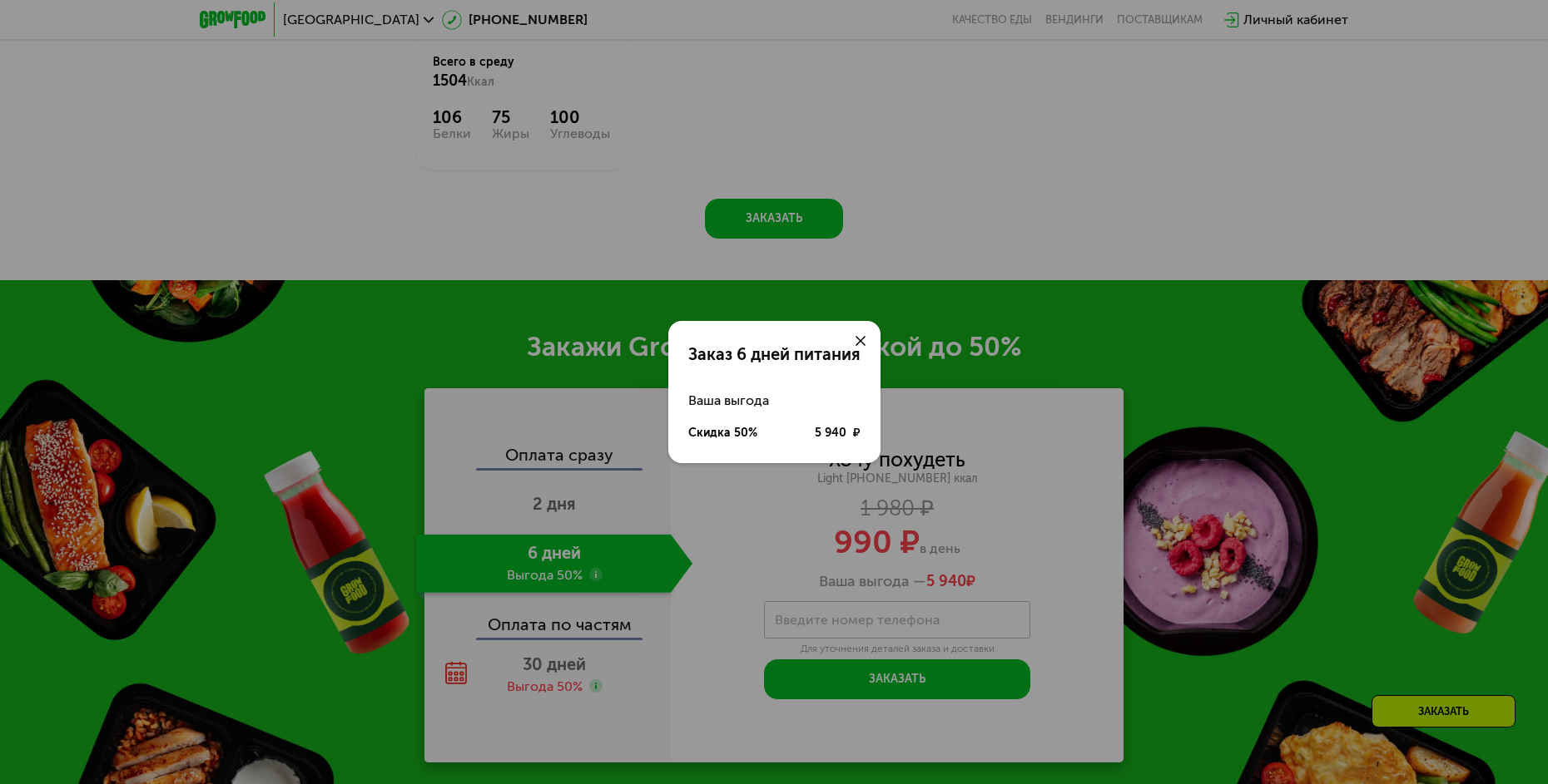
click at [859, 344] on icon at bounding box center [860, 341] width 10 height 10
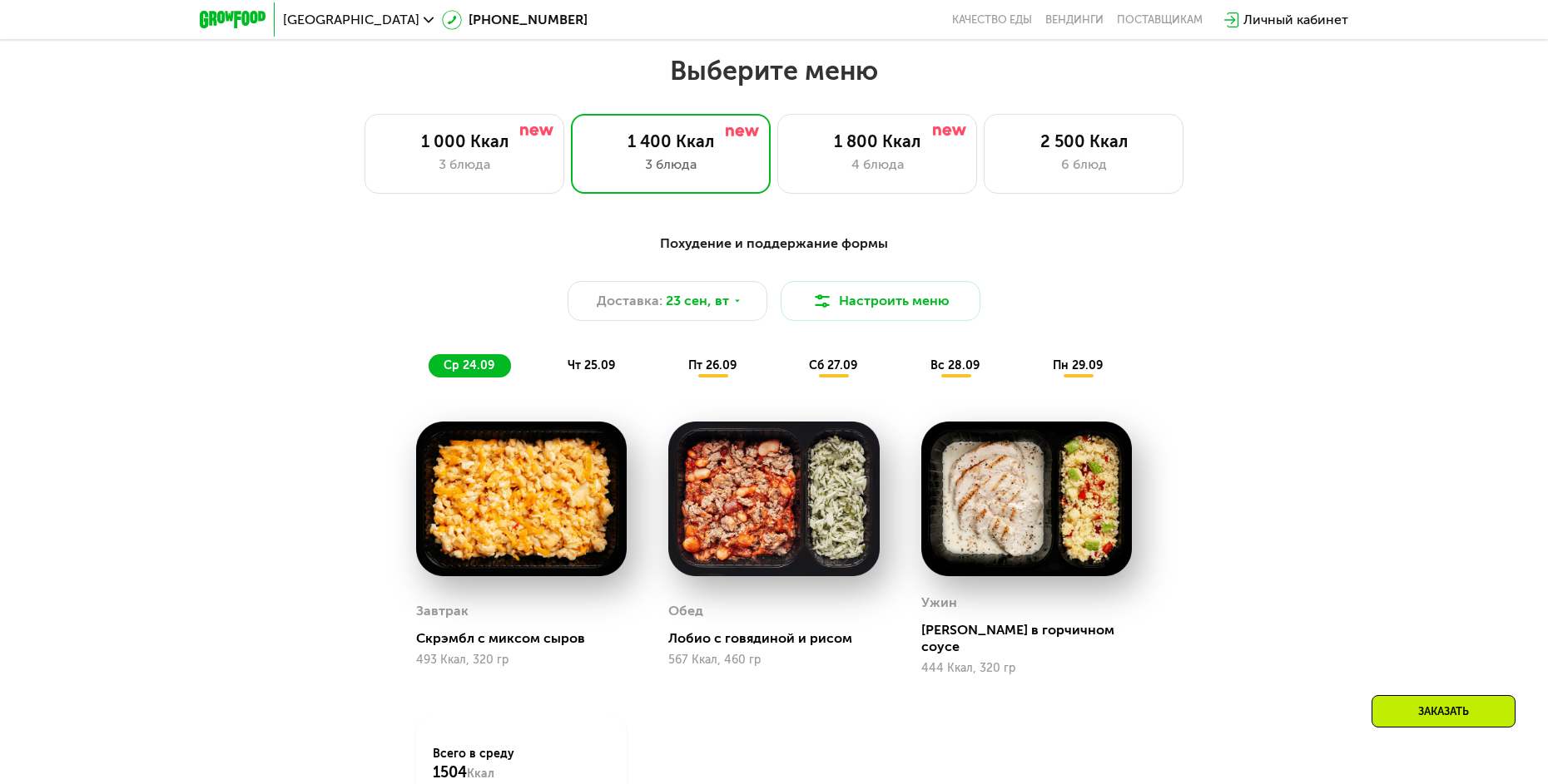
scroll to position [1271, 0]
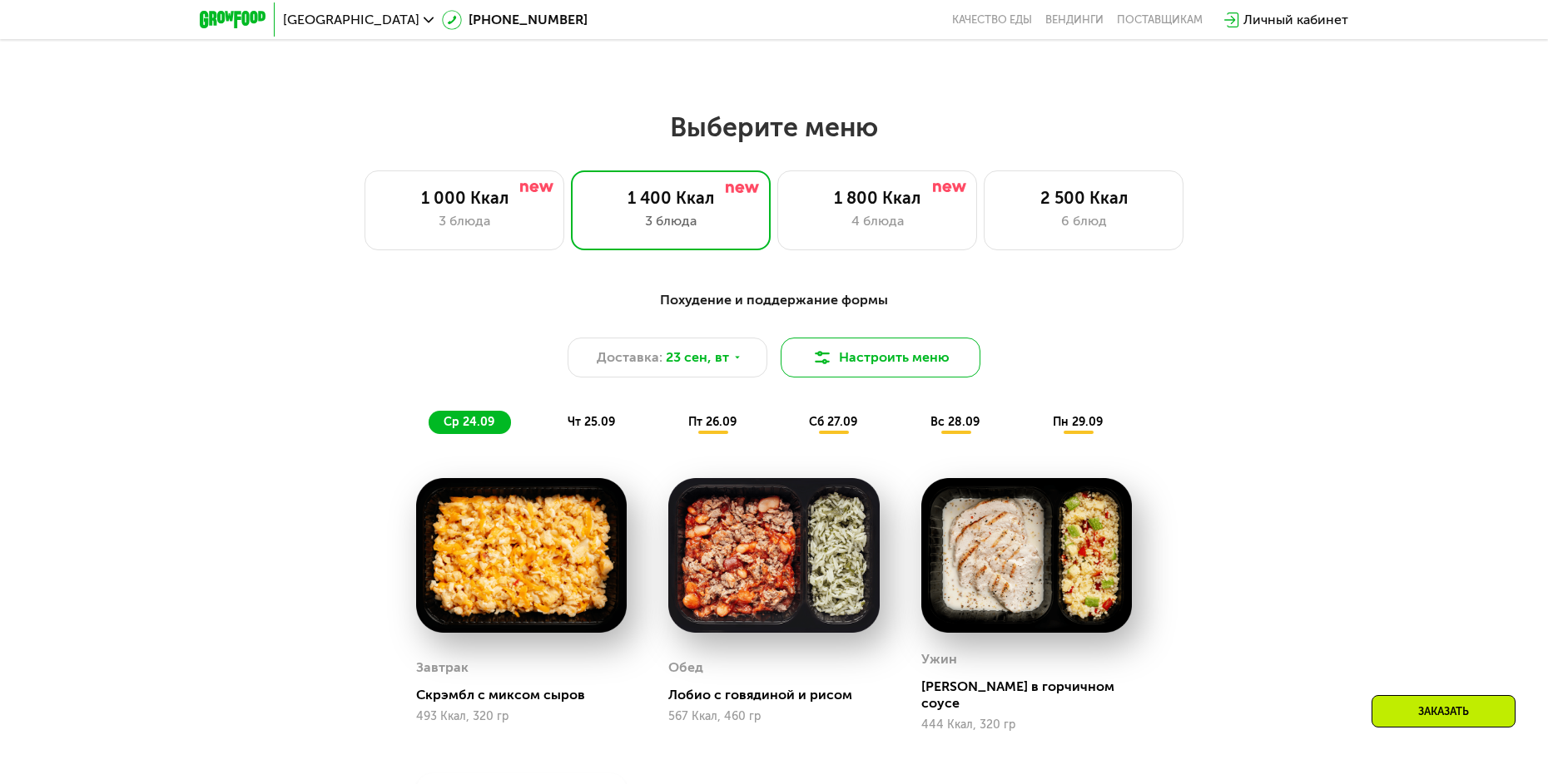
click at [847, 367] on button "Настроить меню" at bounding box center [880, 358] width 200 height 40
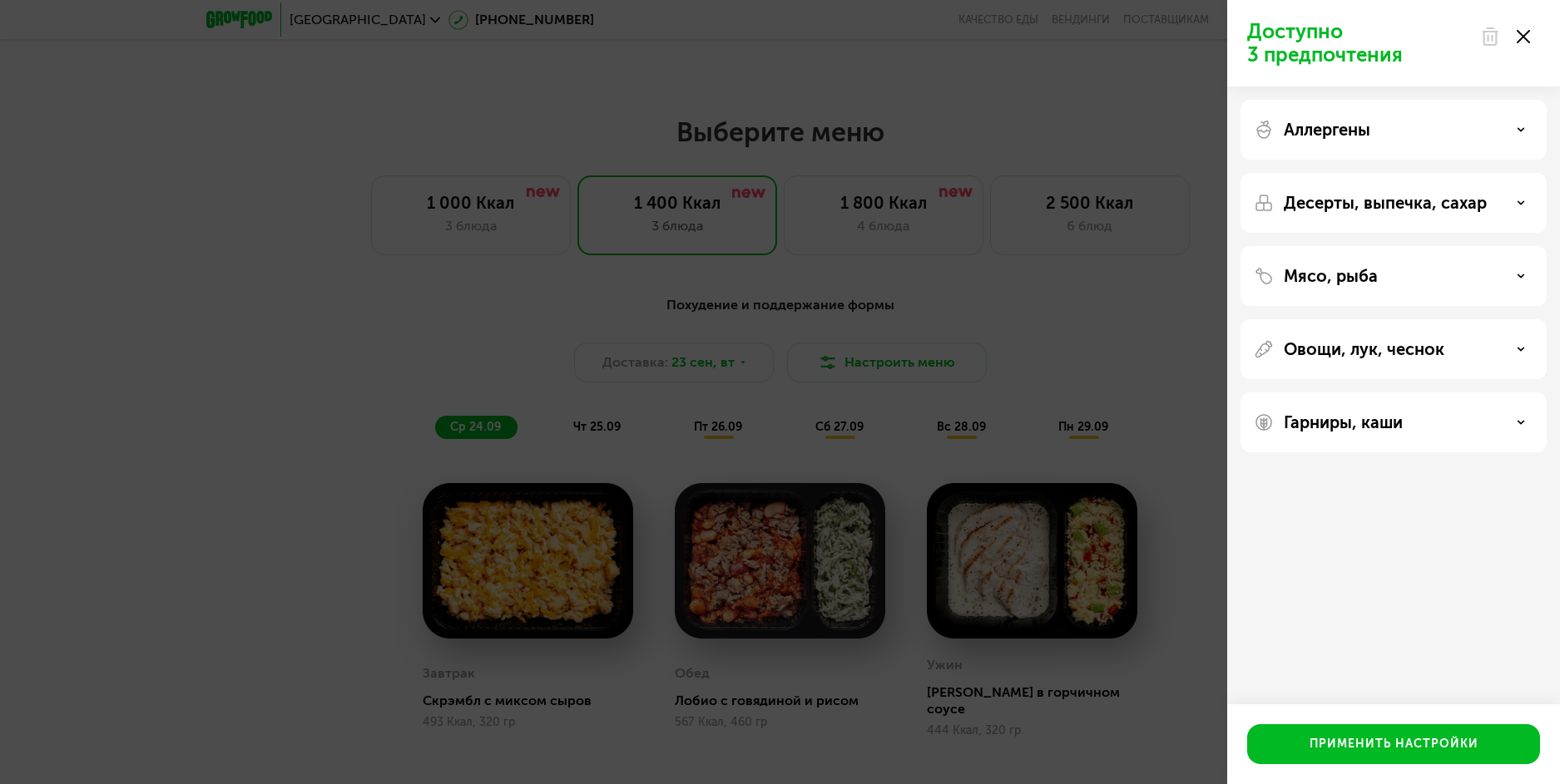
click at [1519, 37] on icon at bounding box center [1523, 36] width 14 height 14
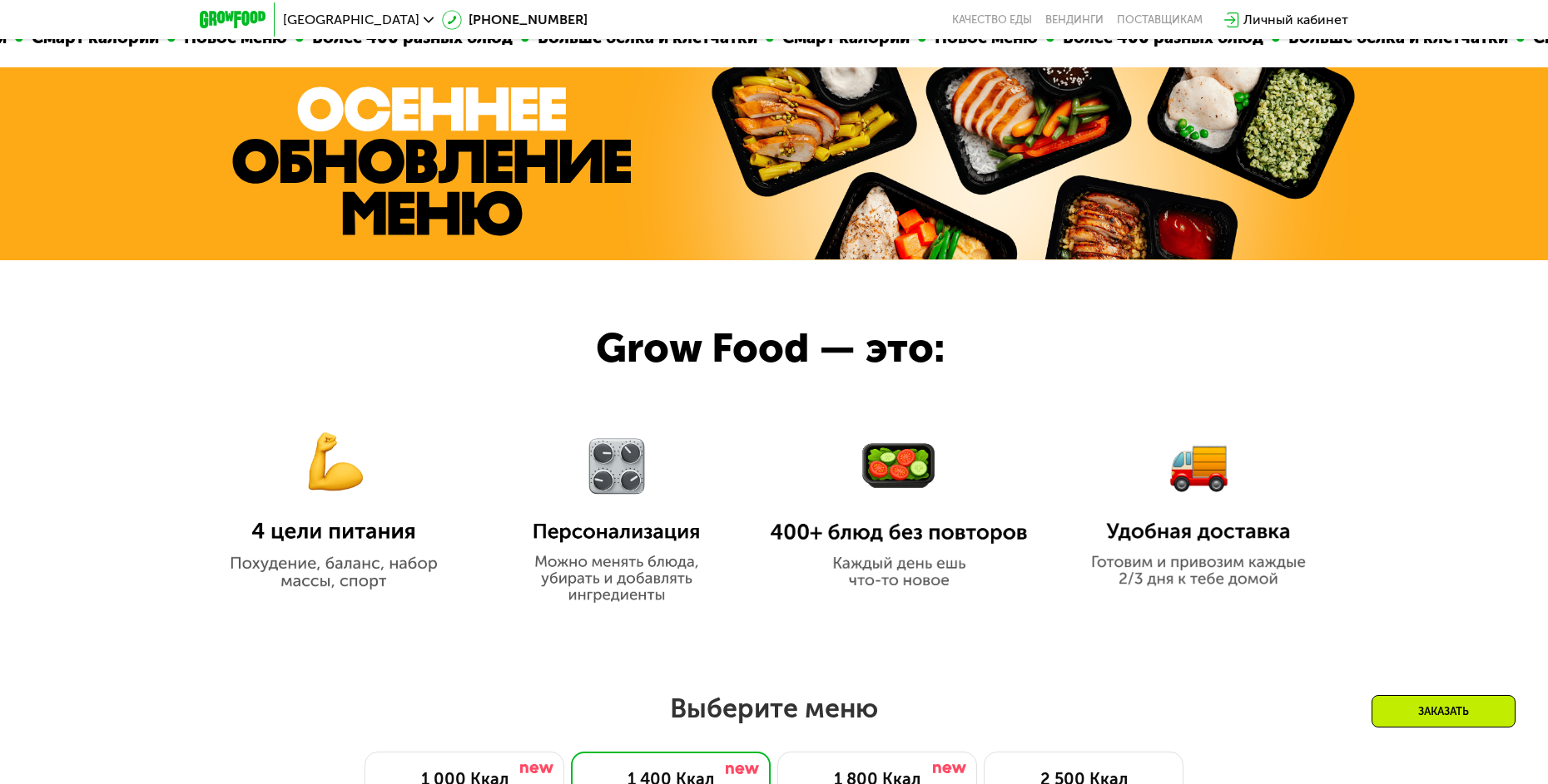
scroll to position [689, 0]
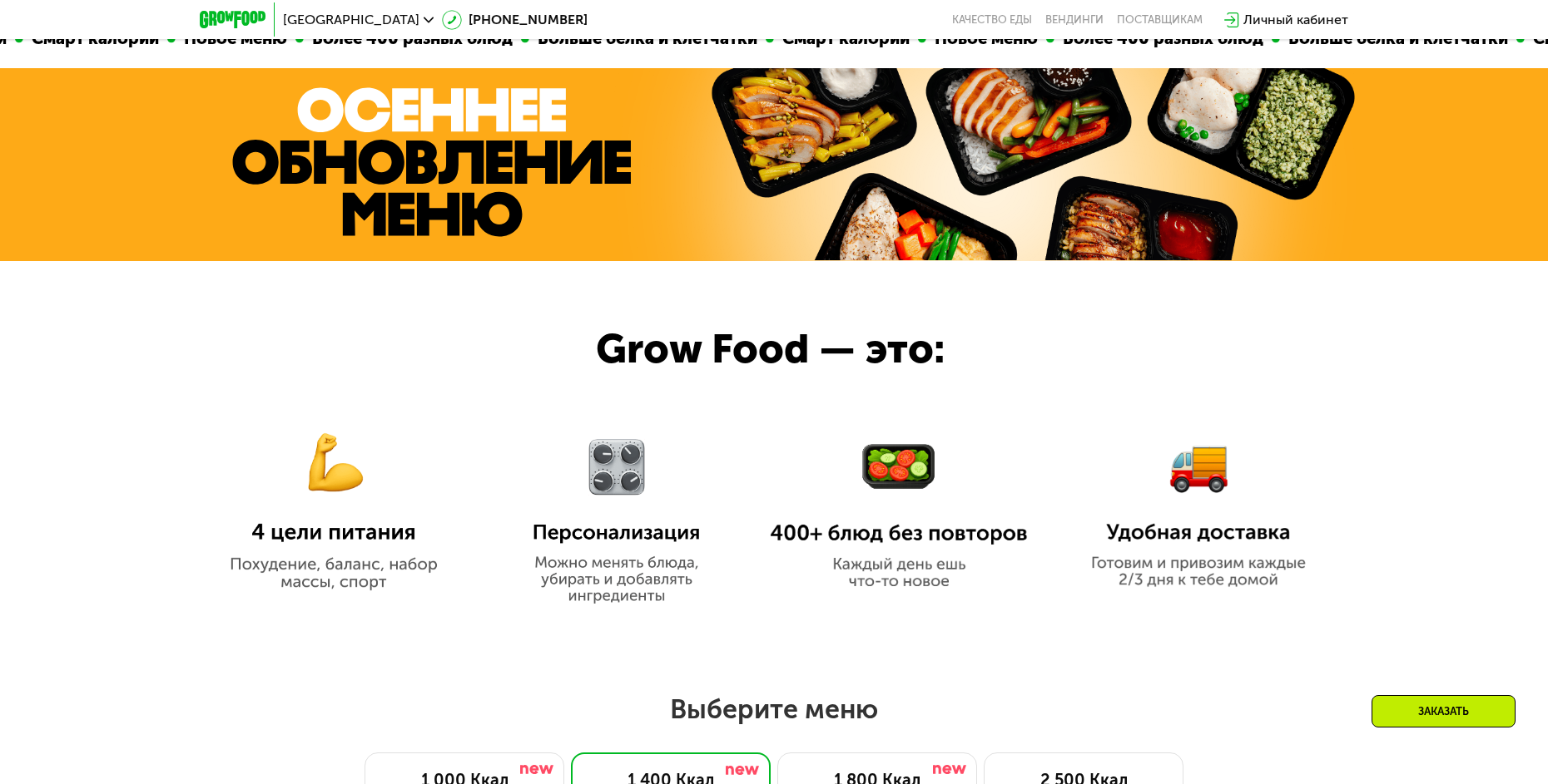
click at [1260, 21] on div "Личный кабинет" at bounding box center [1296, 20] width 105 height 20
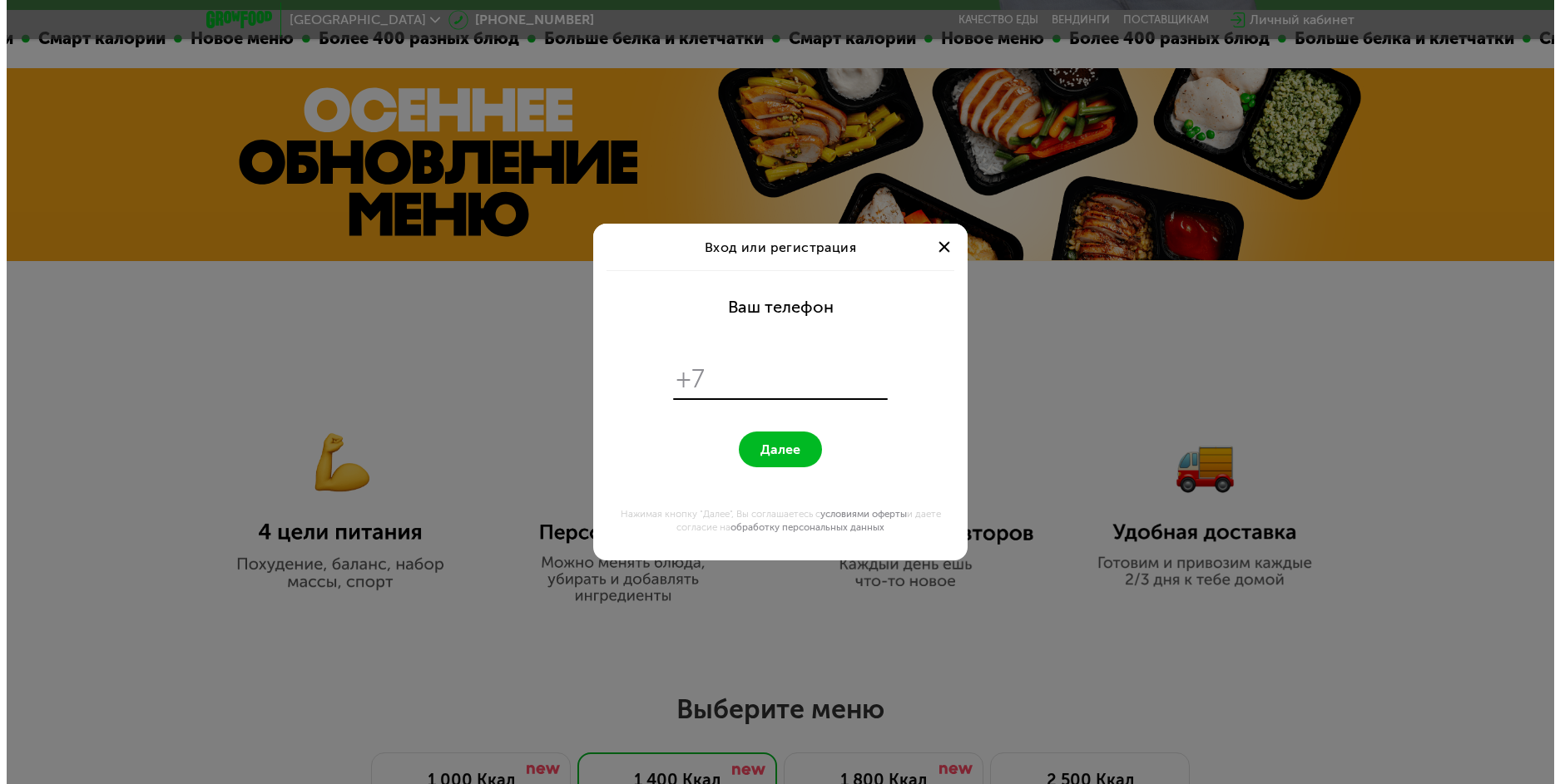
scroll to position [0, 0]
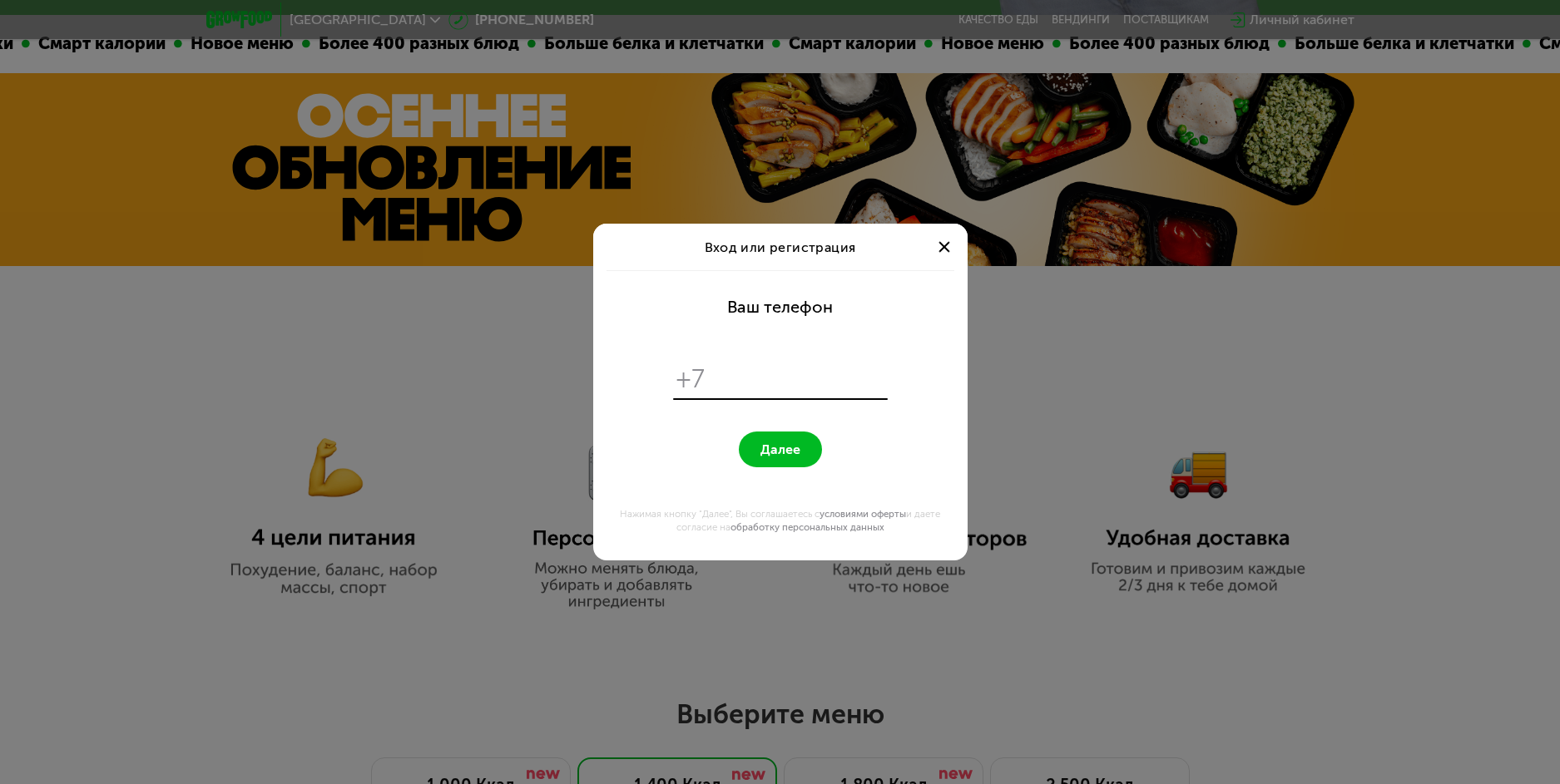
click at [791, 385] on input "tel" at bounding box center [798, 378] width 171 height 32
type input "**********"
click at [791, 458] on button "Далее" at bounding box center [780, 450] width 83 height 36
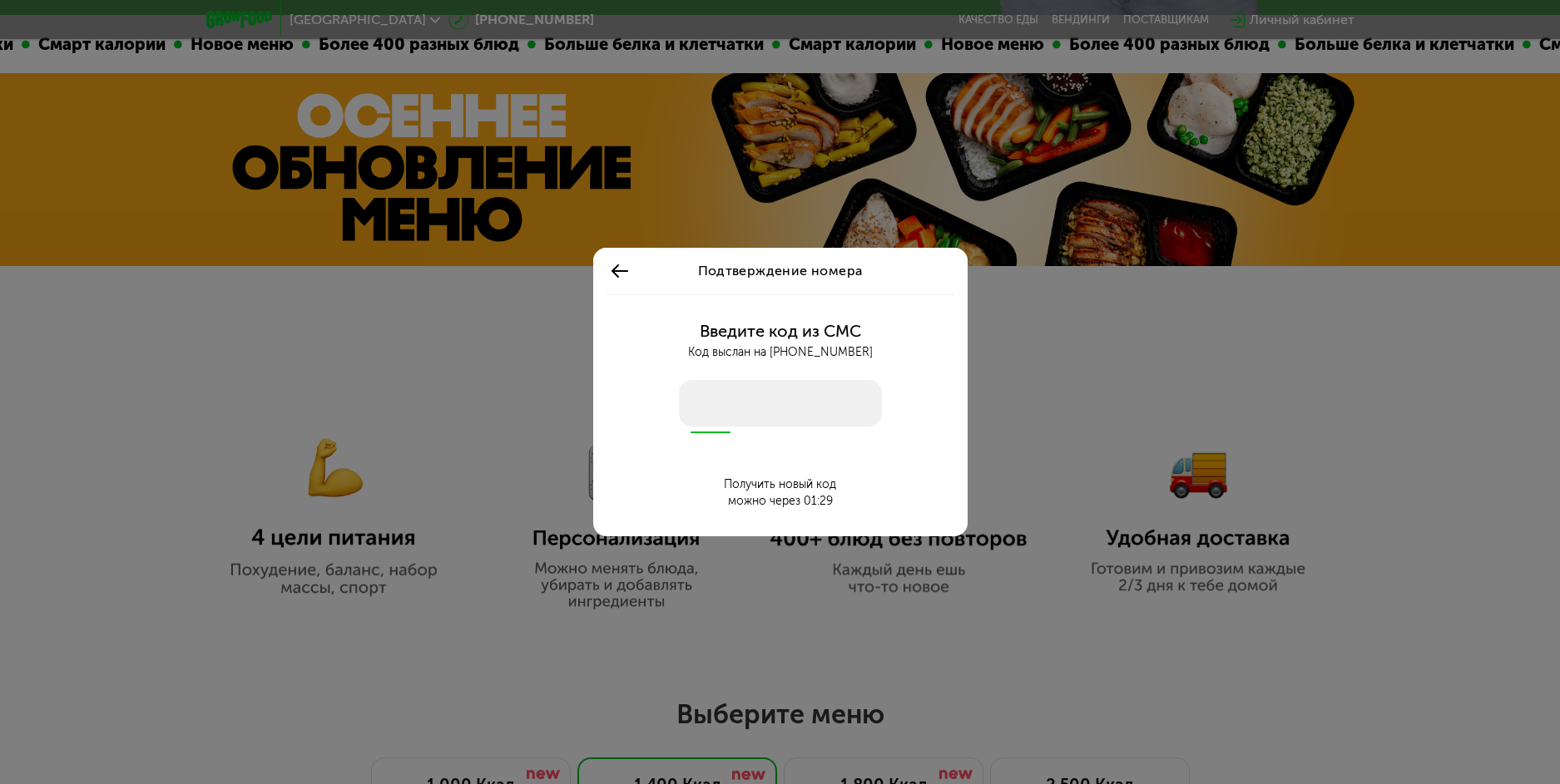
click at [790, 402] on input "number" at bounding box center [780, 404] width 203 height 47
type input "****"
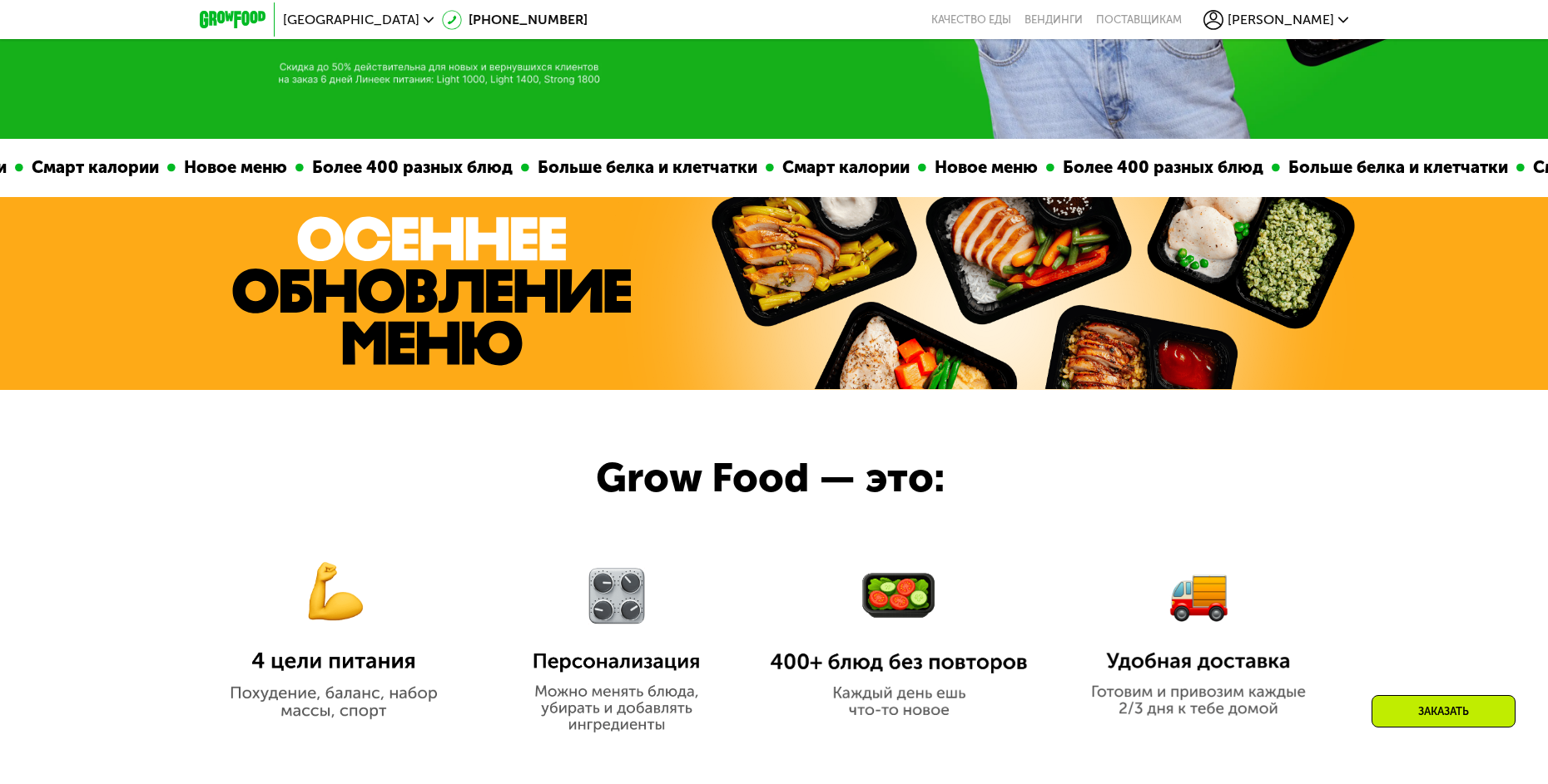
scroll to position [522, 0]
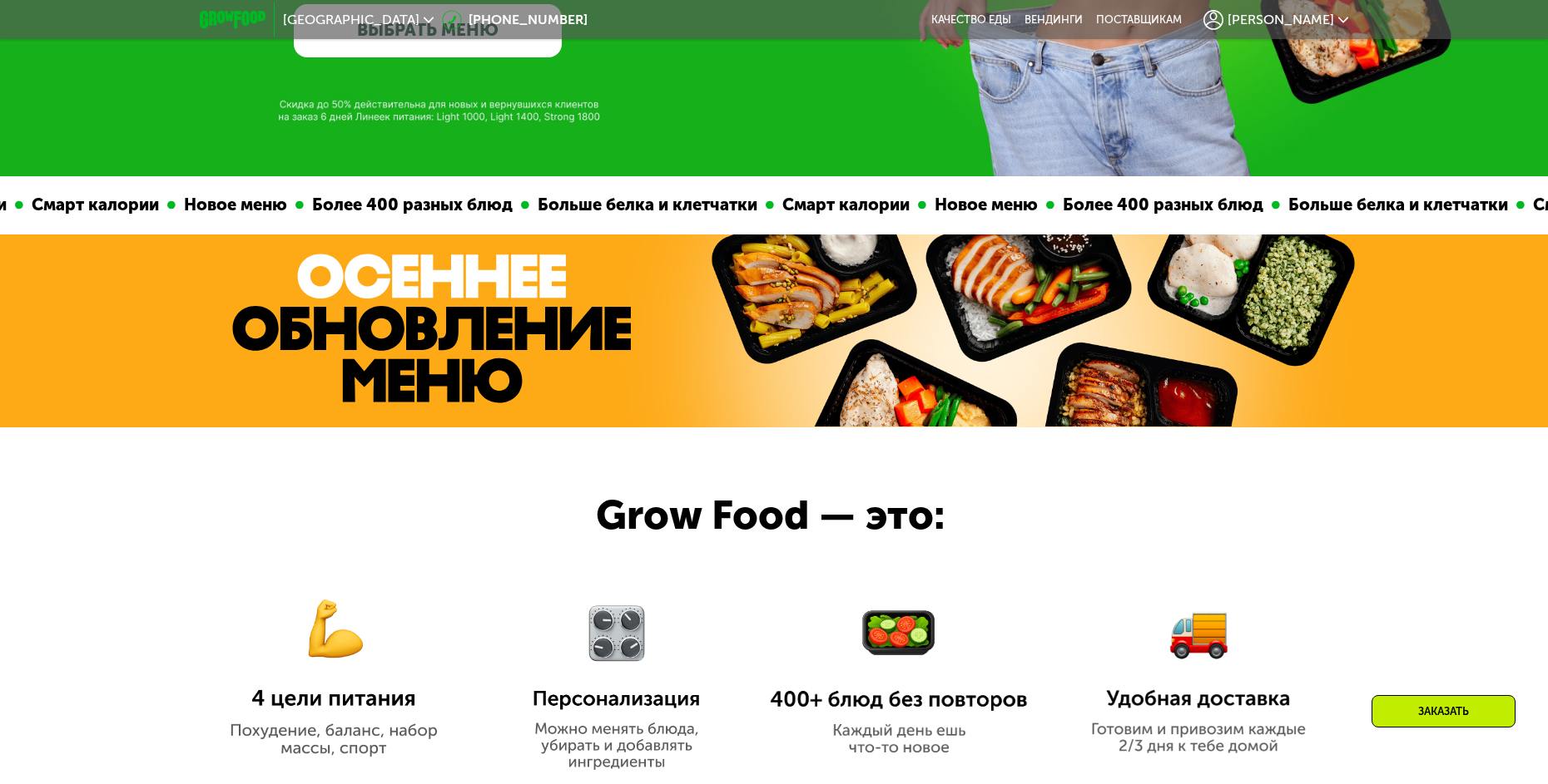
click at [1296, 18] on span "[PERSON_NAME]" at bounding box center [1281, 20] width 107 height 14
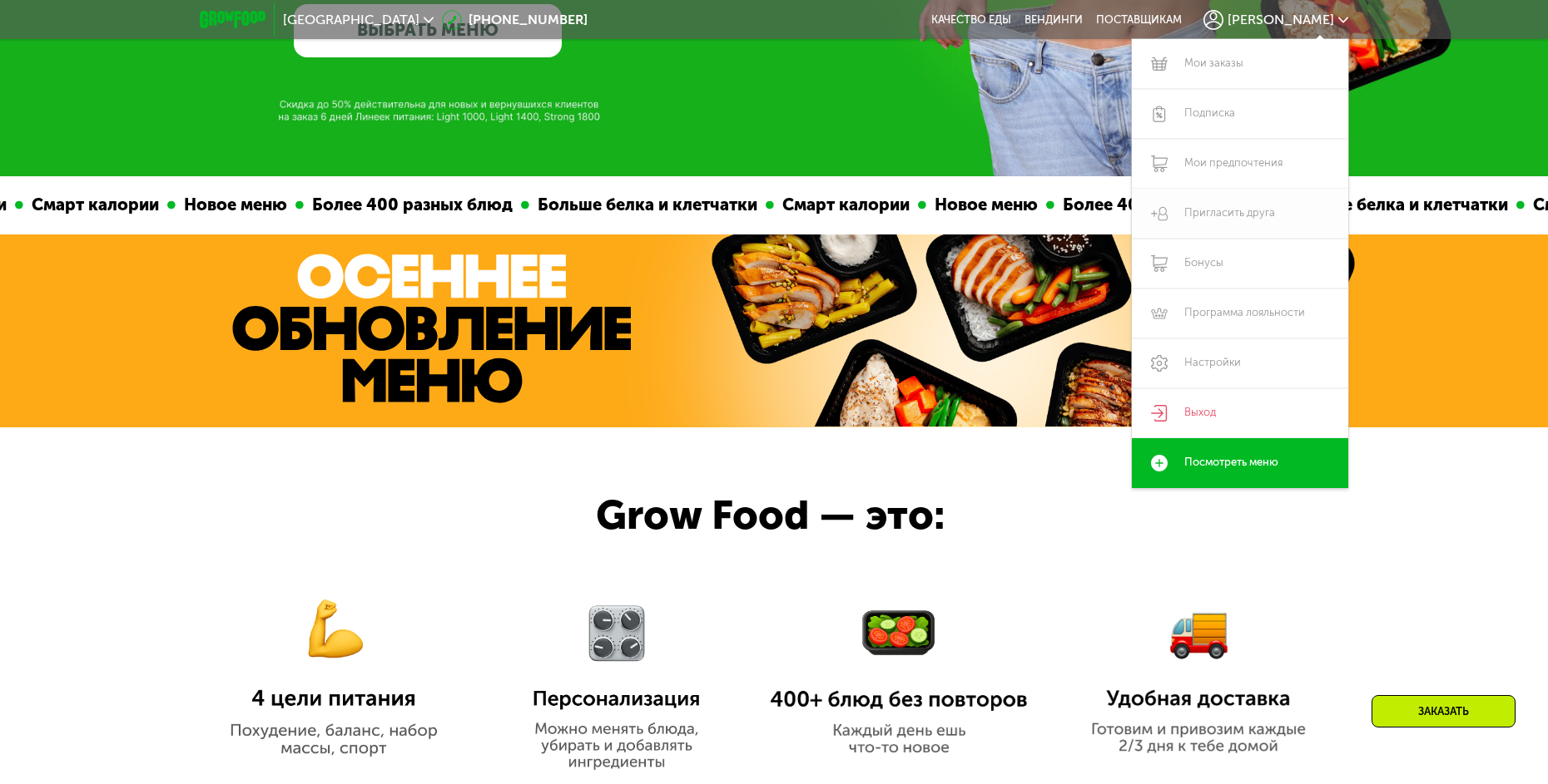
click at [1243, 210] on link "Пригласить друга" at bounding box center [1239, 213] width 216 height 50
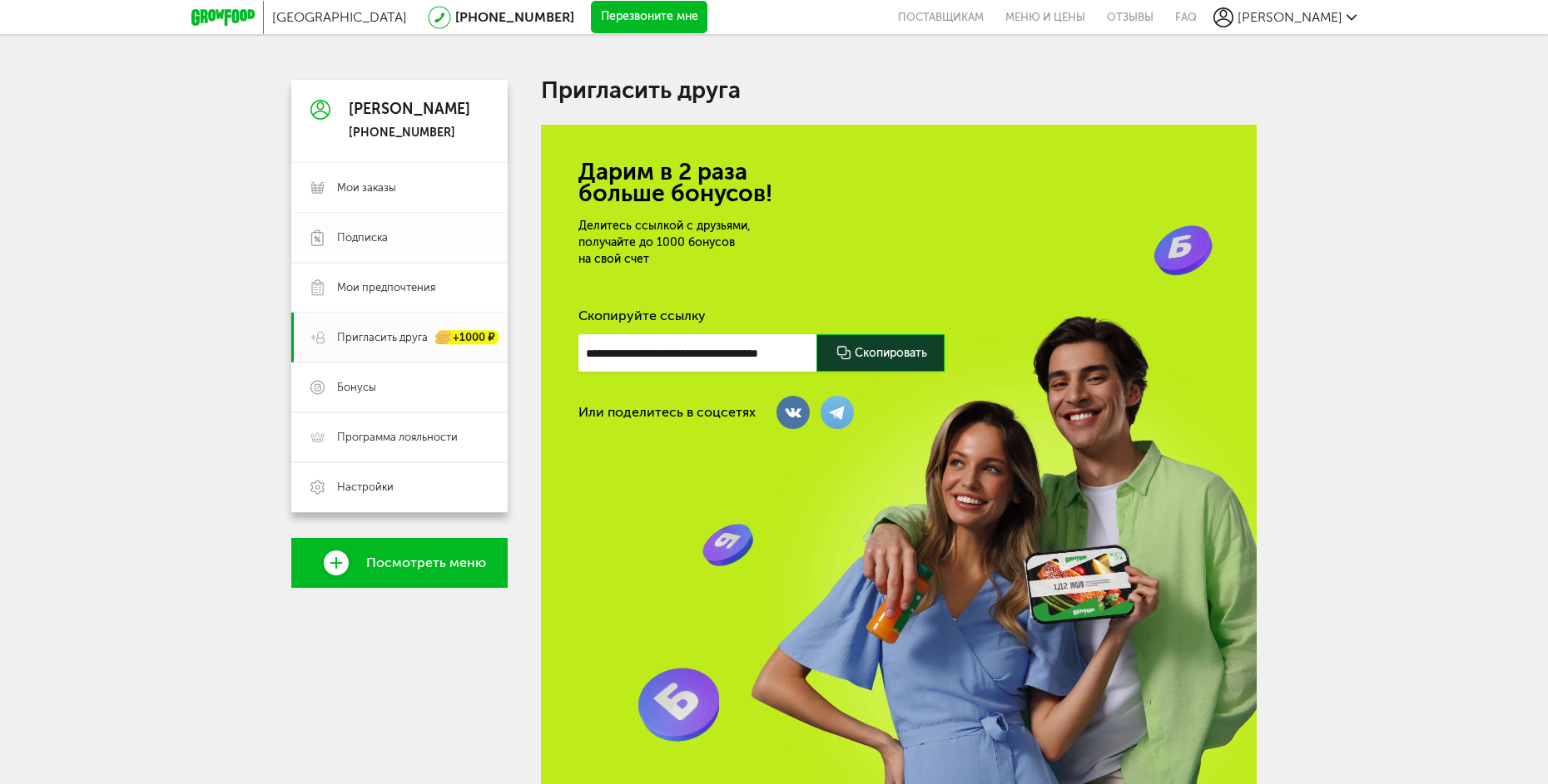
click at [375, 244] on span "Подписка" at bounding box center [362, 238] width 51 height 15
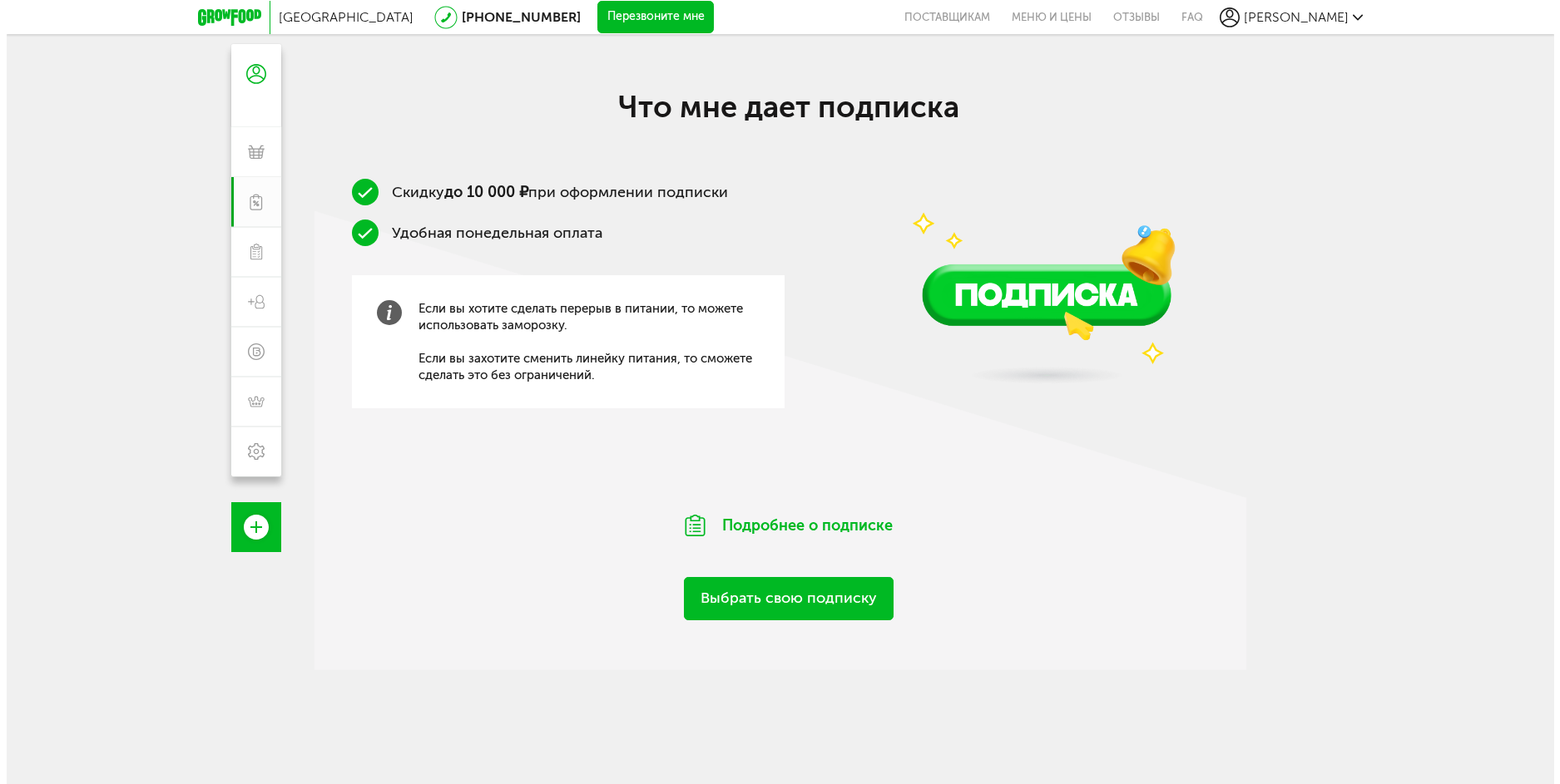
scroll to position [166, 0]
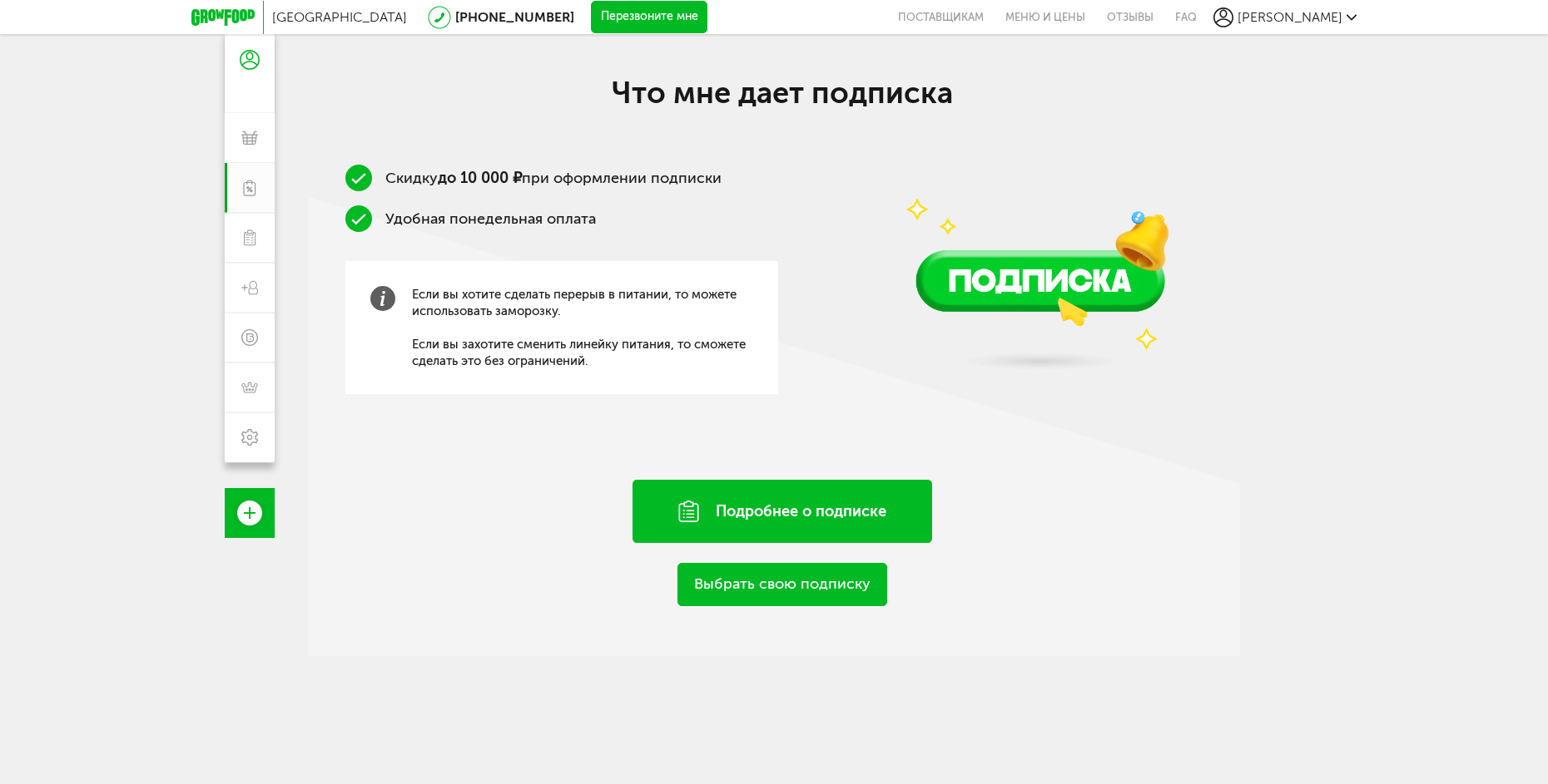
click at [767, 512] on div "Подробнее о подписке" at bounding box center [783, 511] width 300 height 63
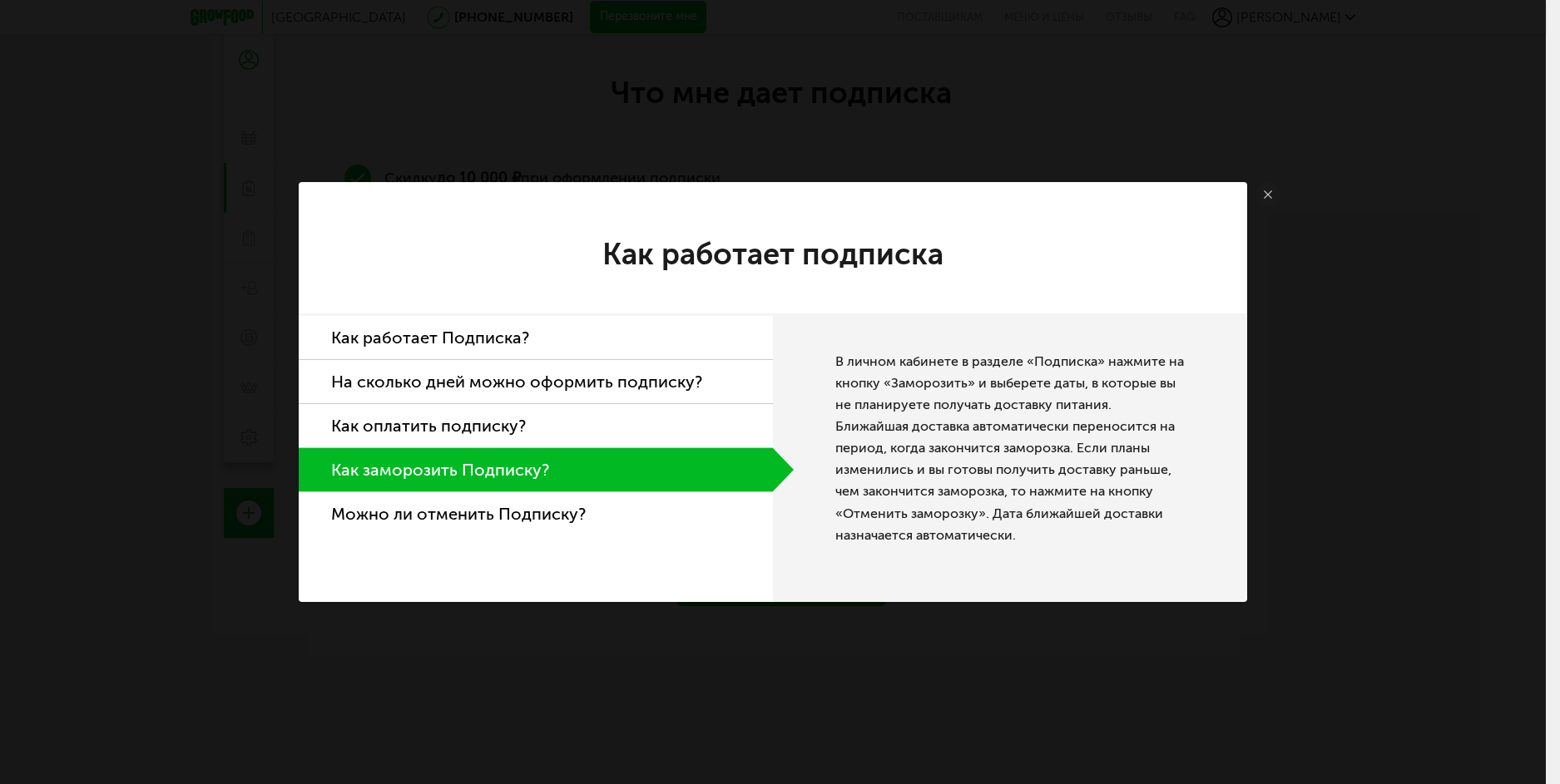
click at [453, 339] on li "Как работает Подписка?" at bounding box center [536, 338] width 474 height 44
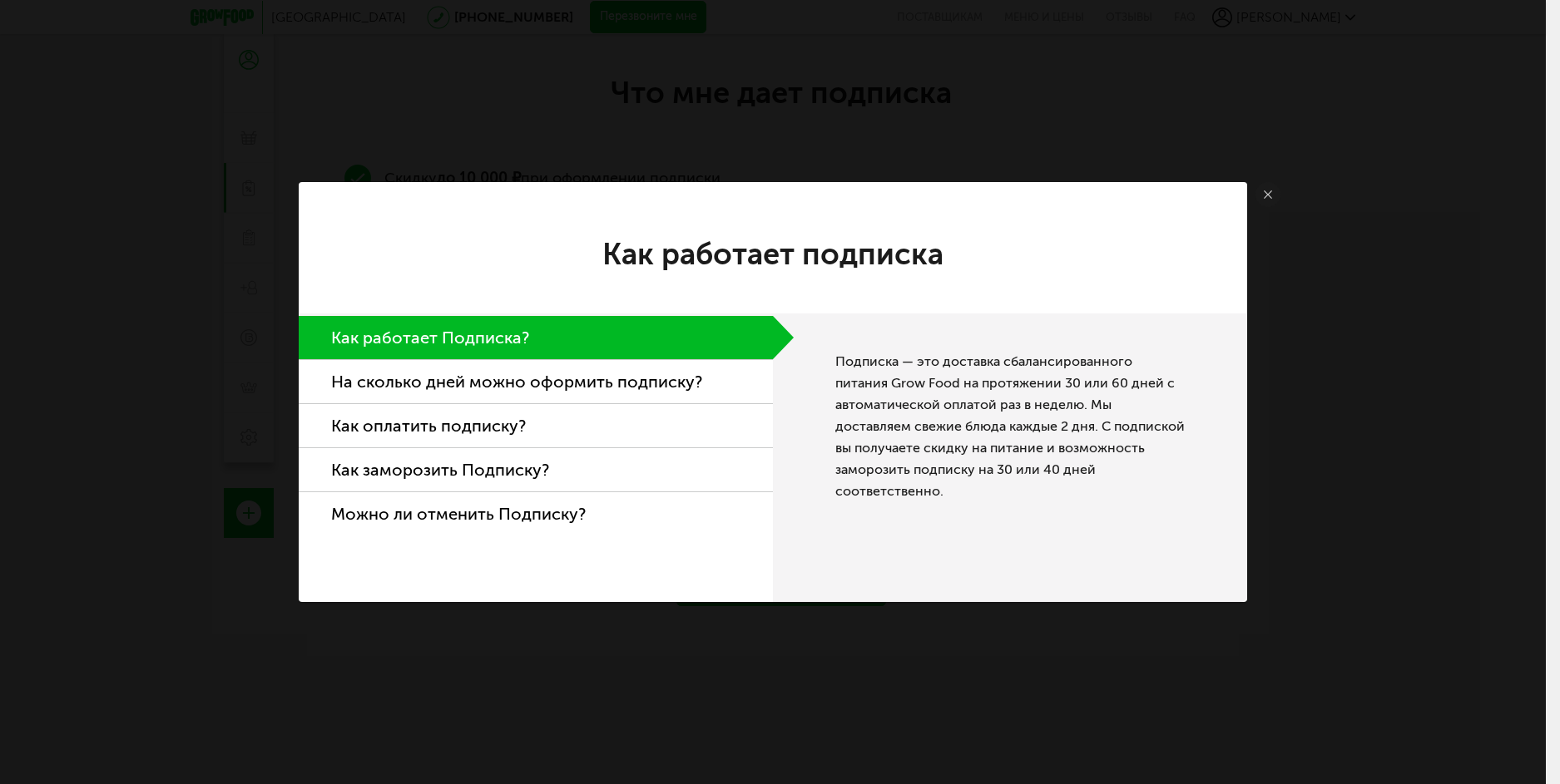
click at [1268, 202] on link at bounding box center [1268, 195] width 25 height 25
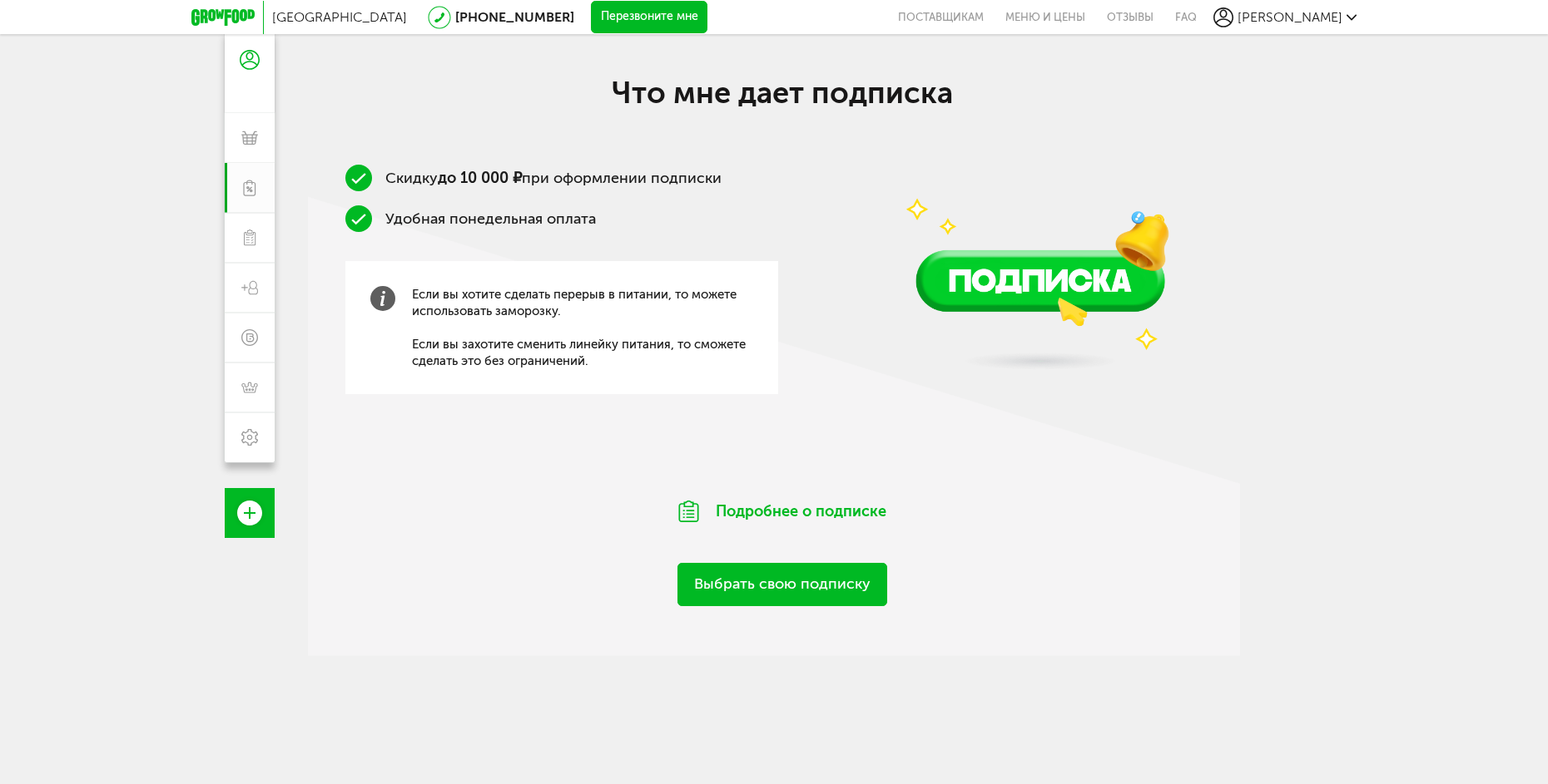
click at [823, 589] on link "Выбрать свою подписку" at bounding box center [783, 583] width 210 height 42
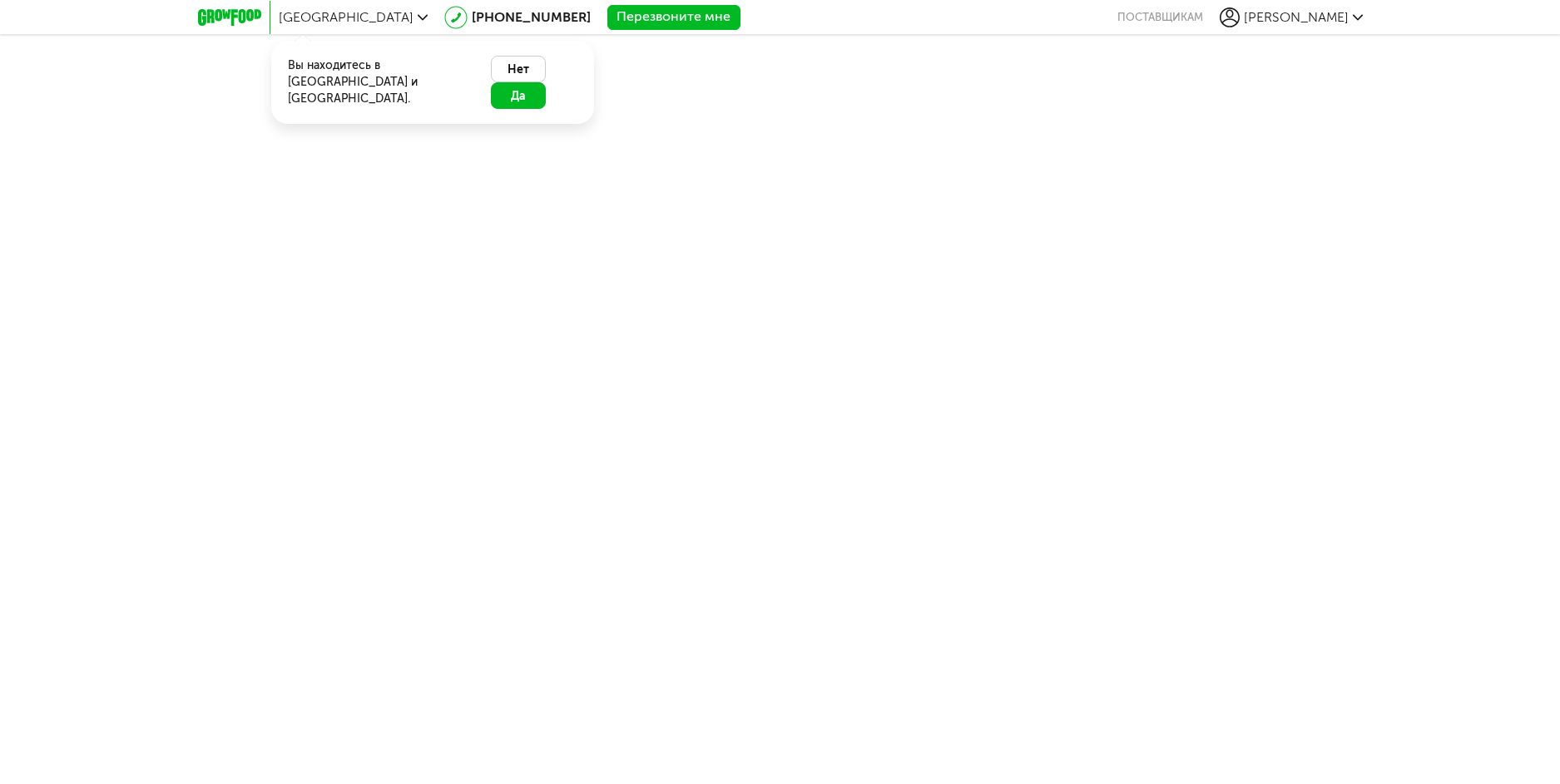
click at [539, 82] on button "Да" at bounding box center [518, 95] width 55 height 26
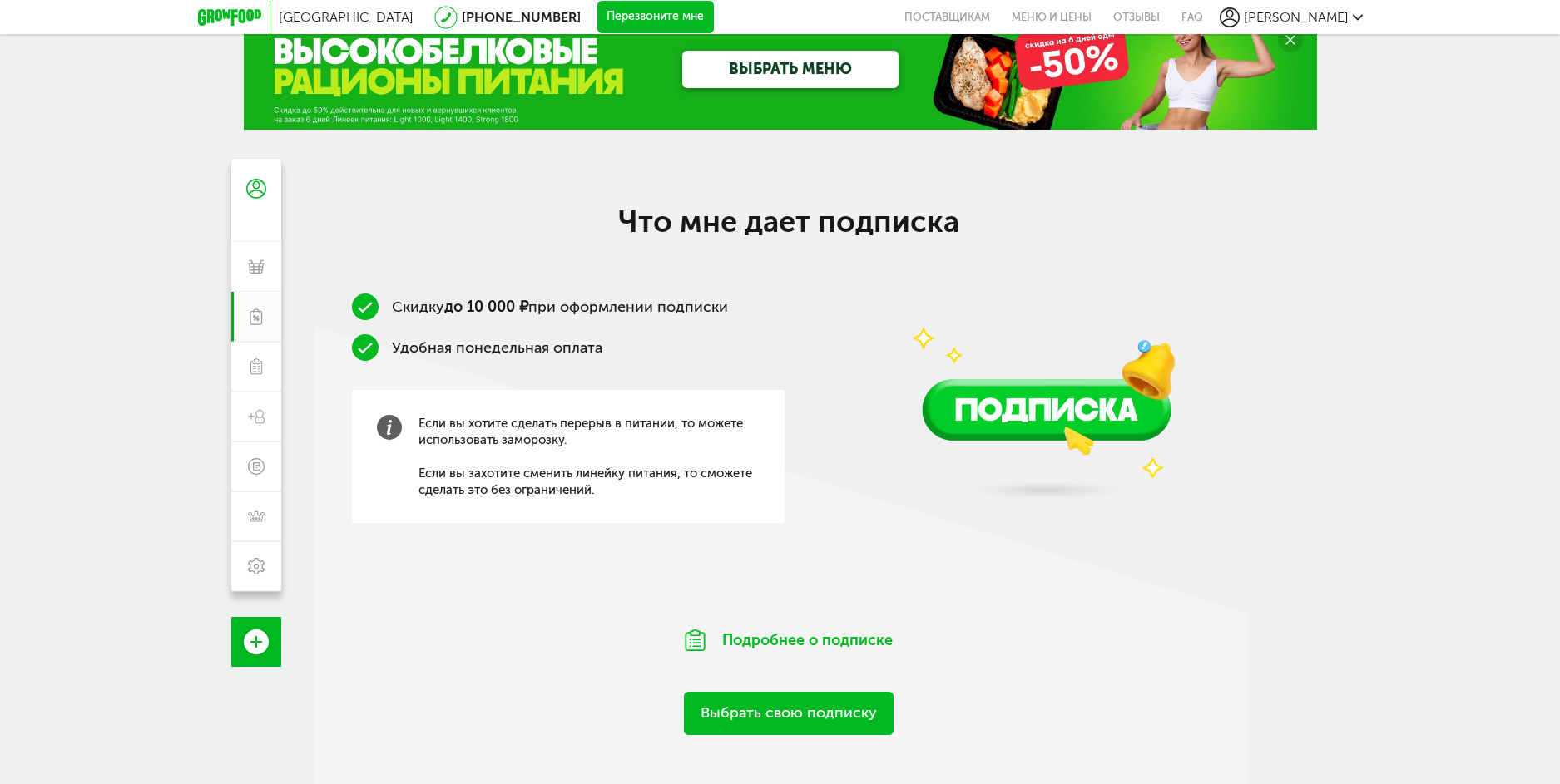
scroll to position [166, 0]
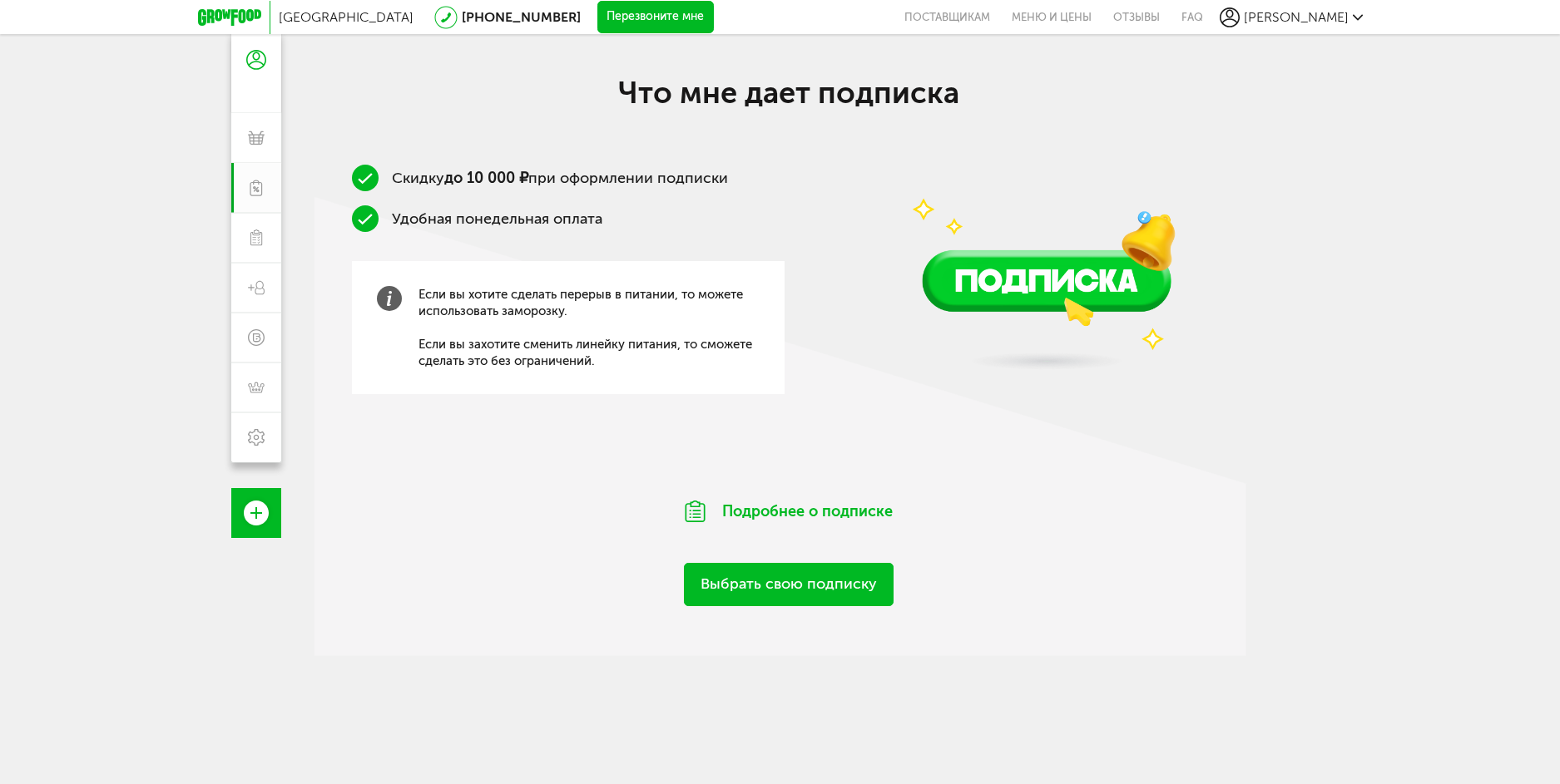
click at [787, 583] on link "Выбрать свою подписку" at bounding box center [789, 583] width 210 height 42
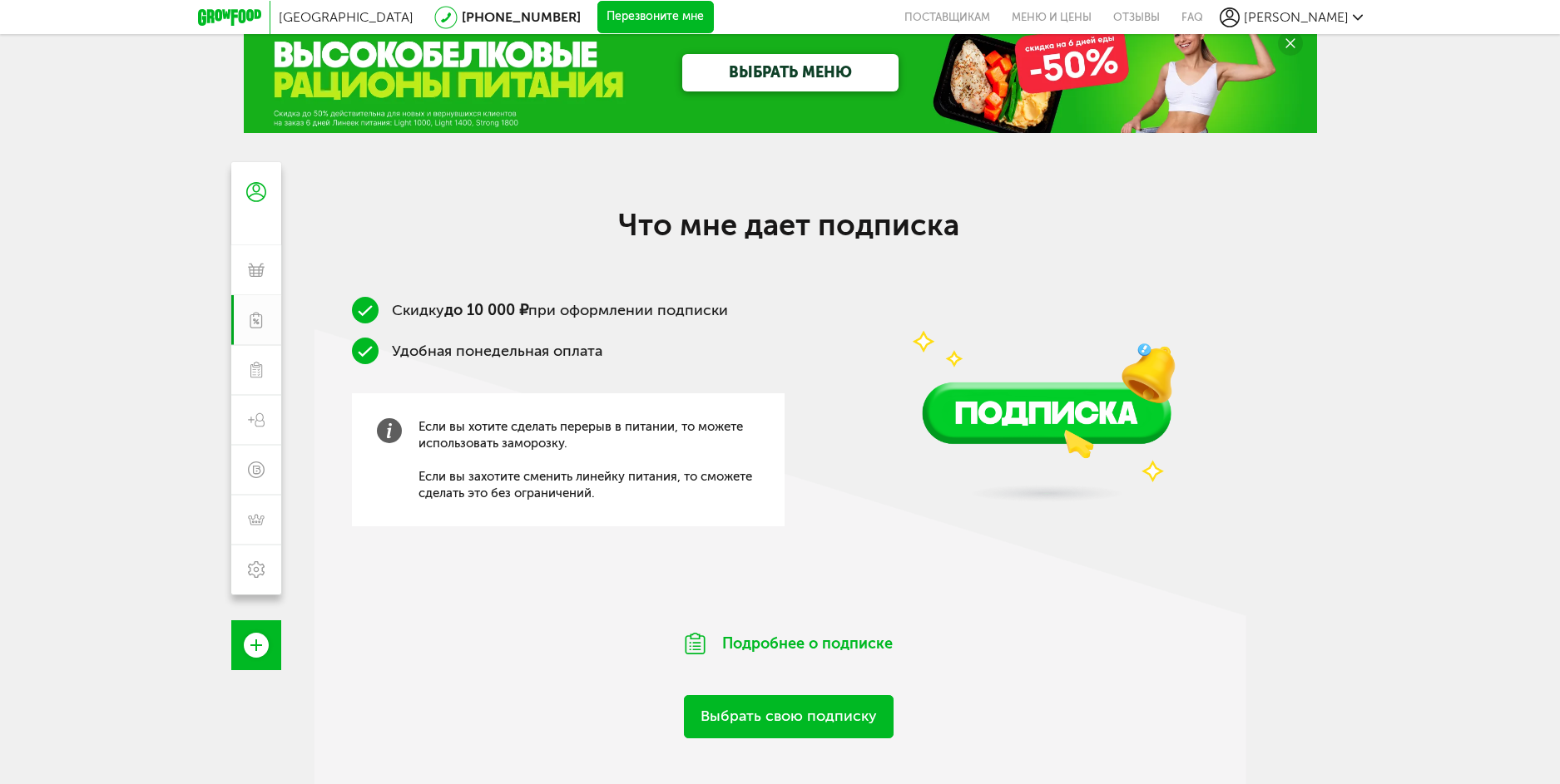
scroll to position [166, 0]
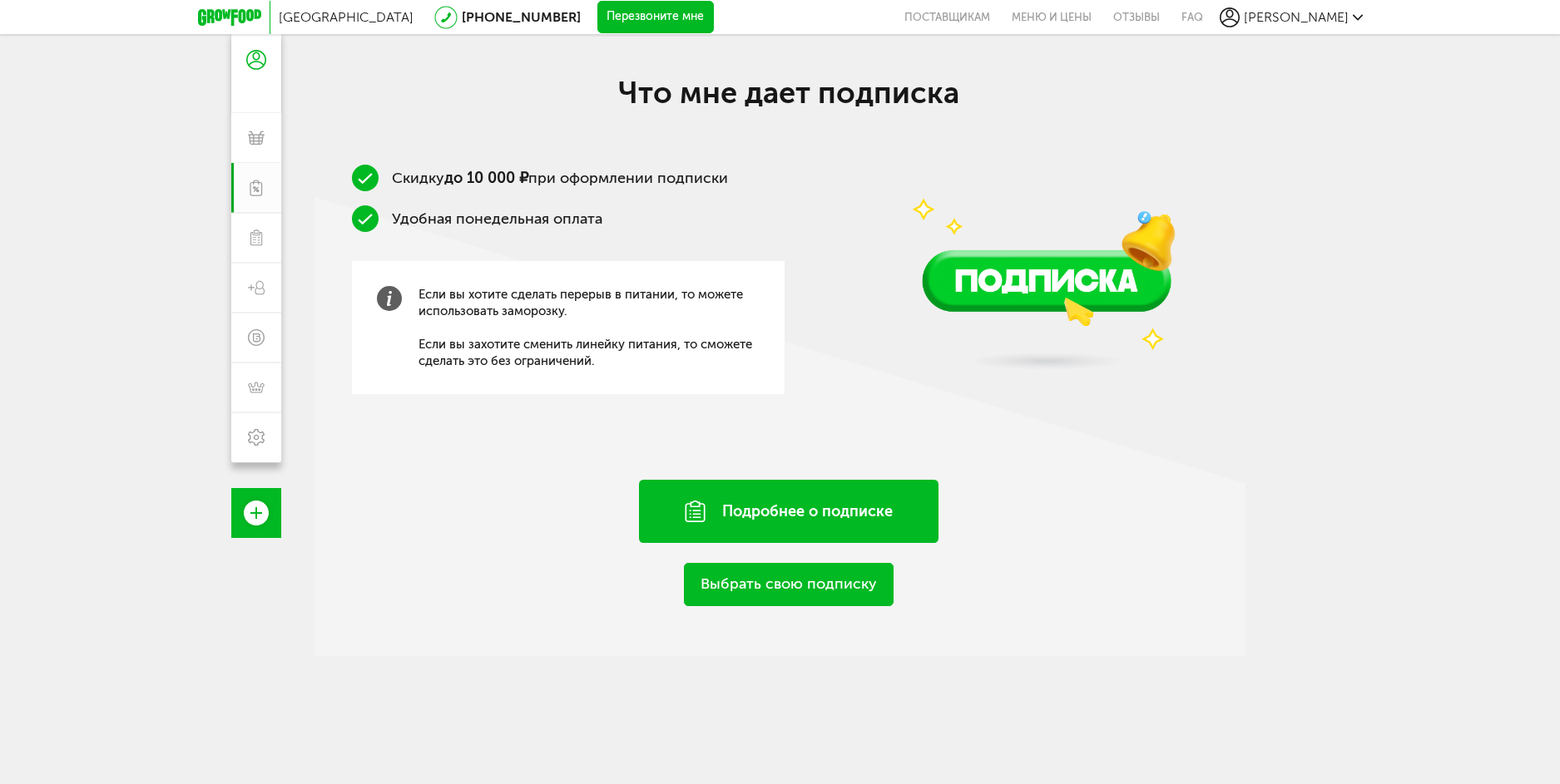
click at [784, 511] on div "Подробнее о подписке" at bounding box center [789, 511] width 300 height 63
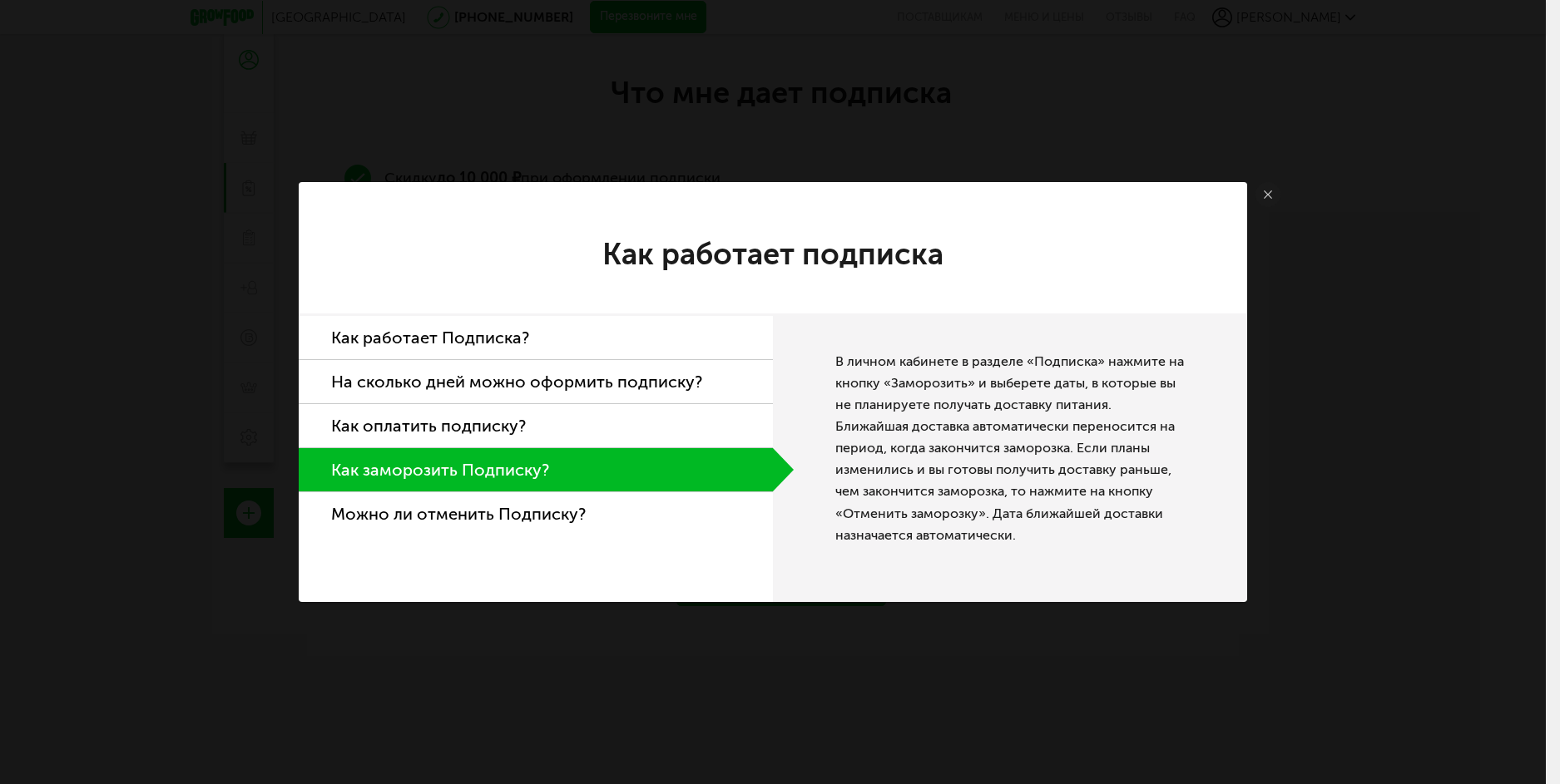
click at [472, 429] on li "Как оплатить подписку?" at bounding box center [536, 426] width 474 height 44
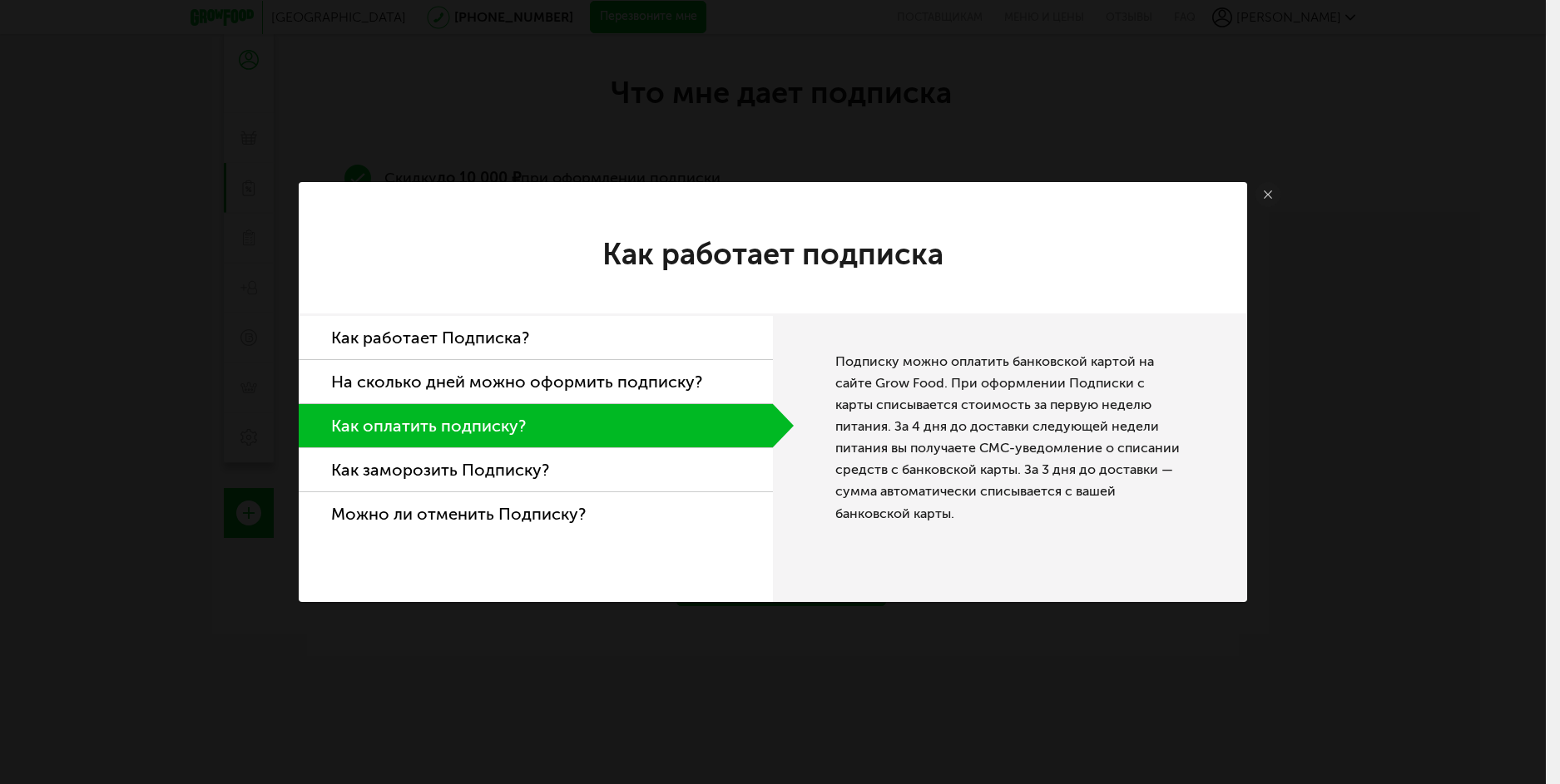
click at [1272, 189] on link at bounding box center [1268, 195] width 25 height 25
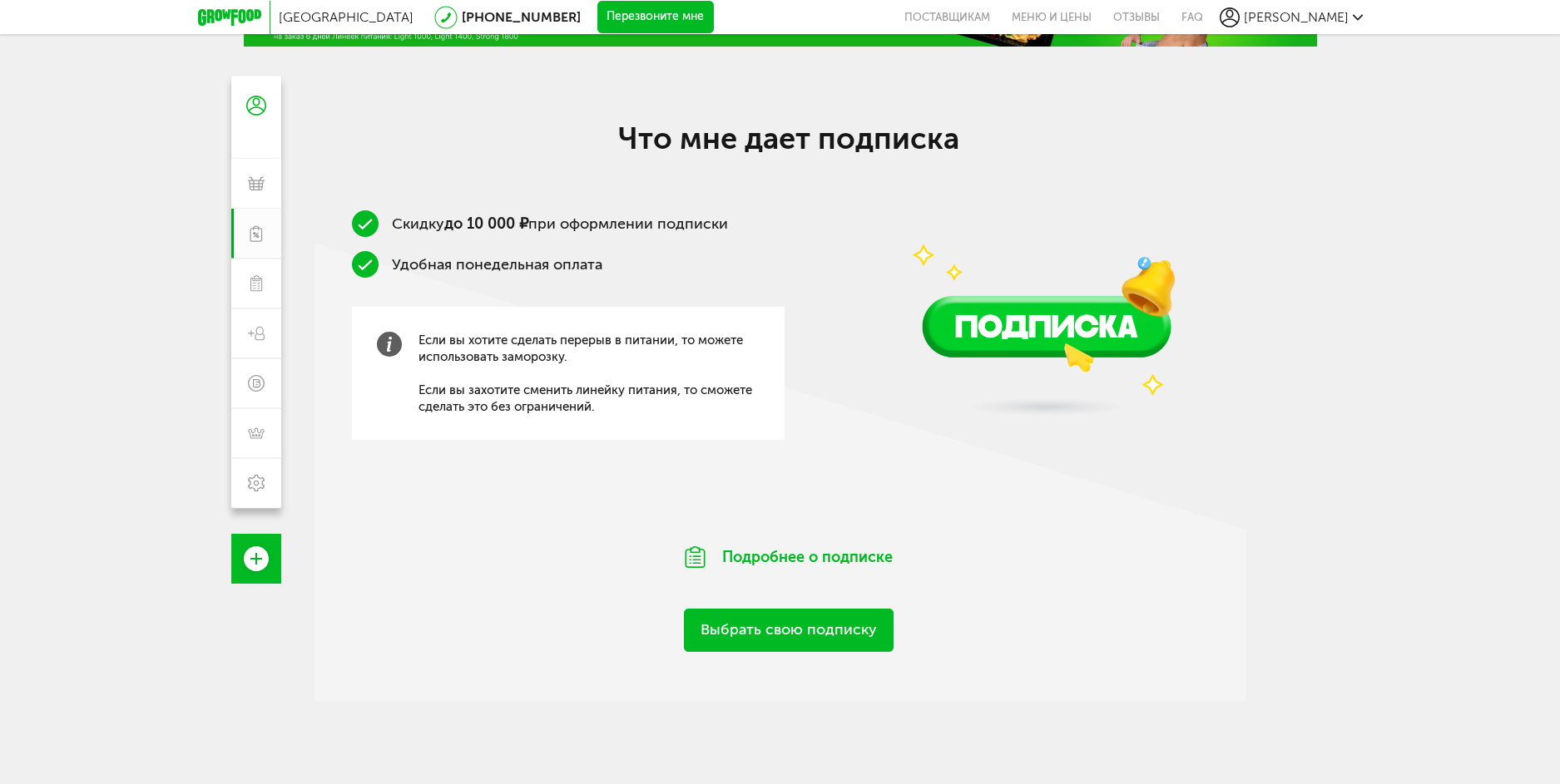
scroll to position [0, 0]
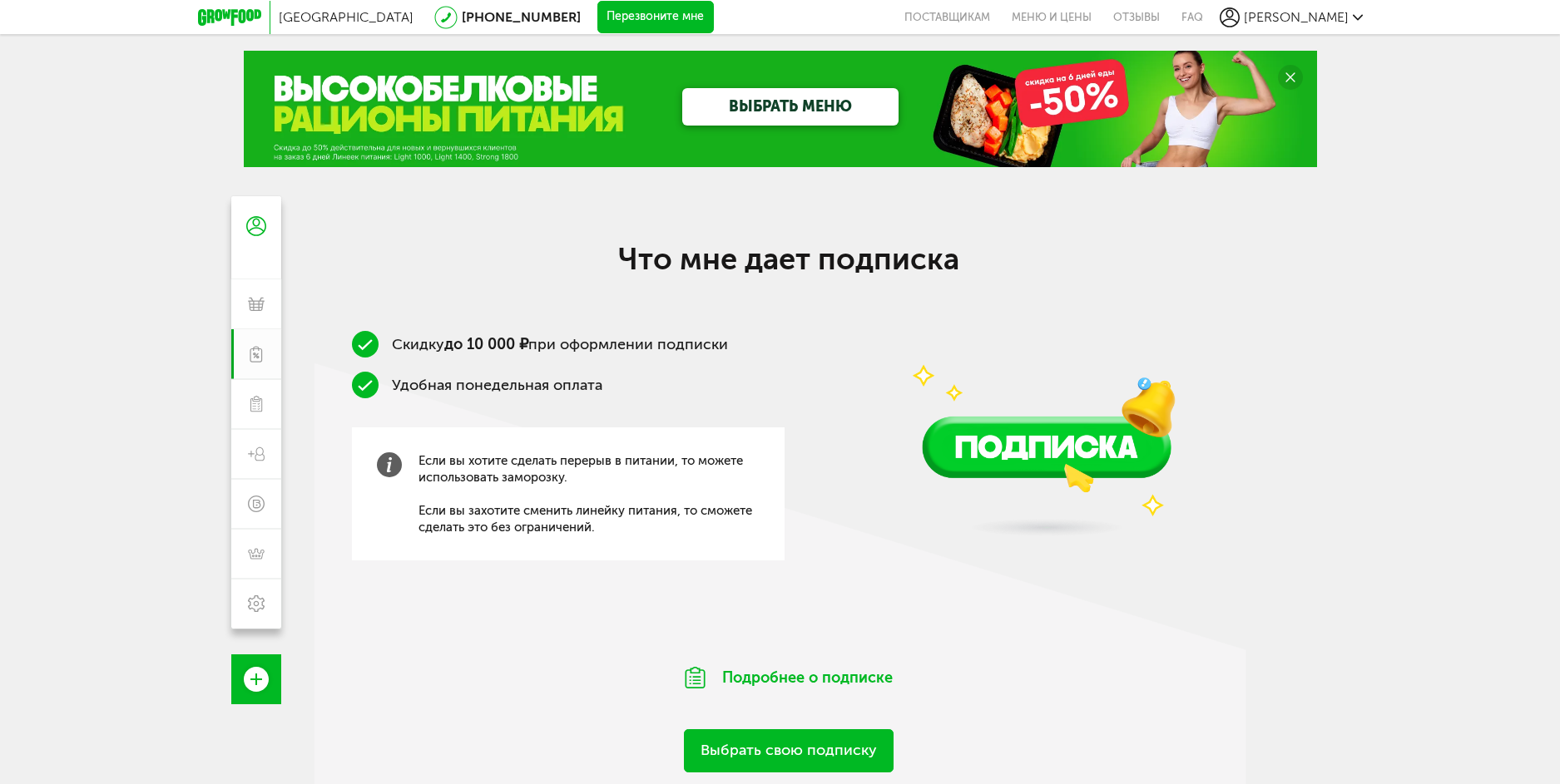
click at [229, 15] on icon at bounding box center [229, 17] width 63 height 16
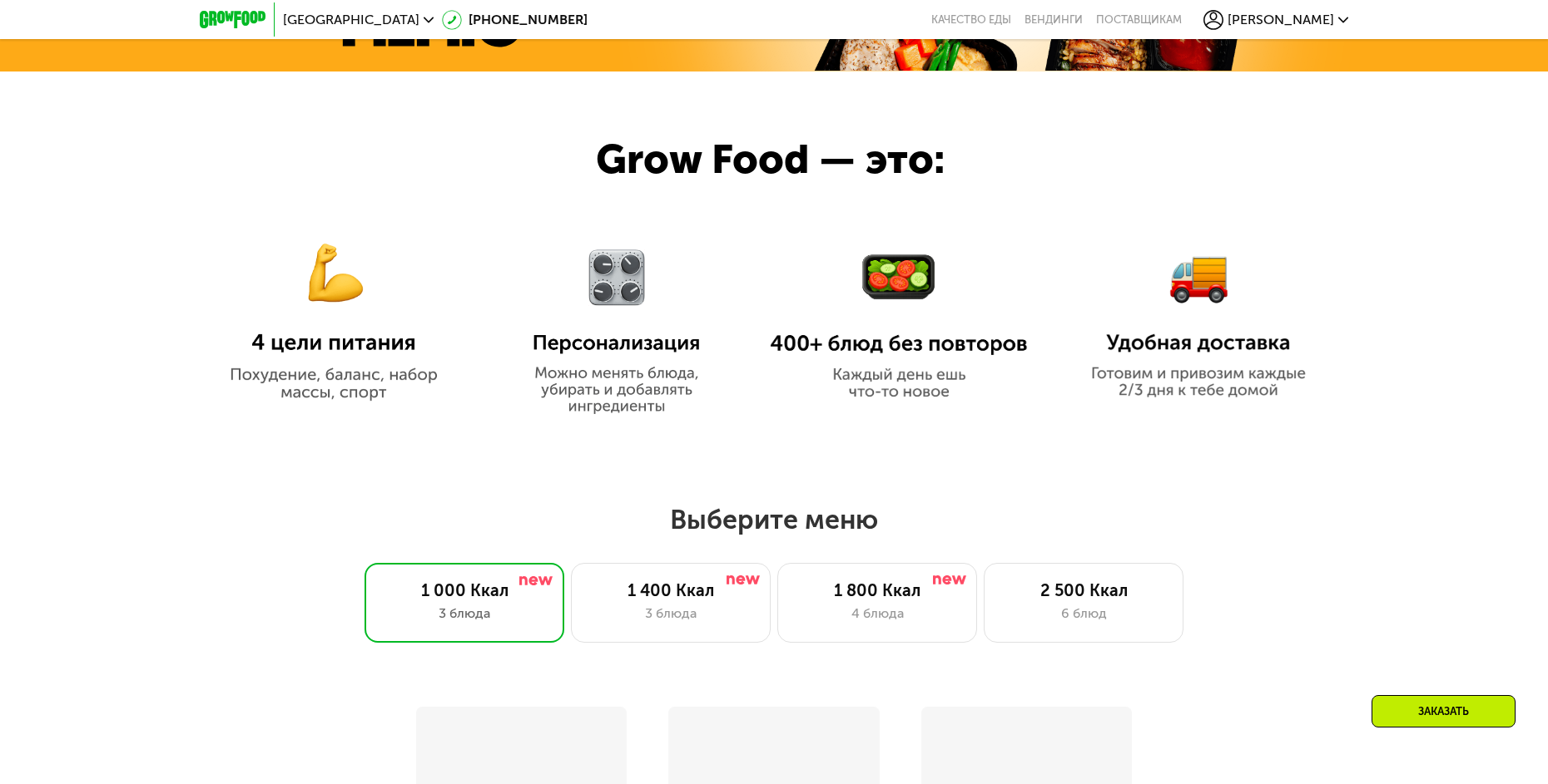
scroll to position [1081, 0]
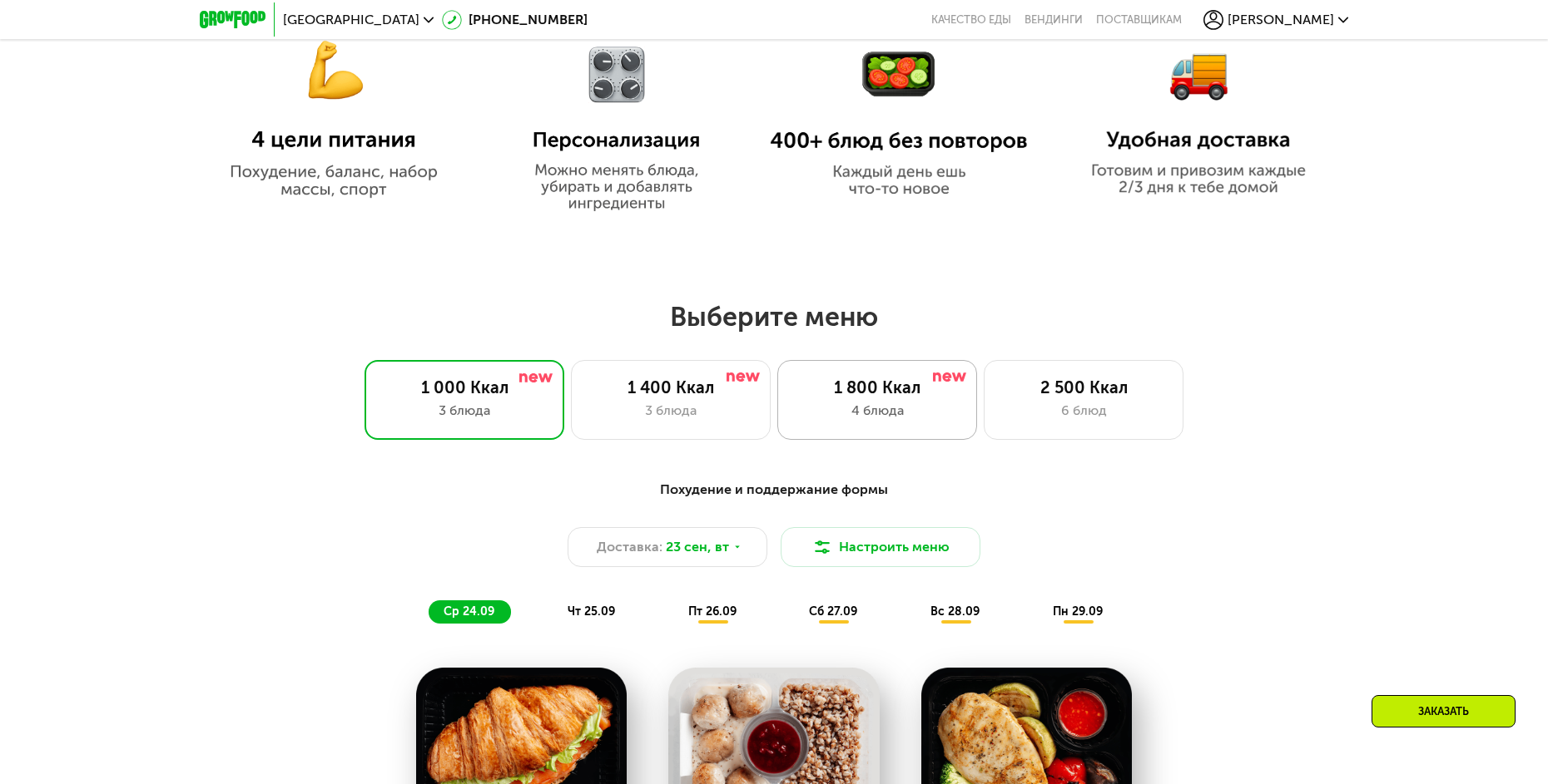
click at [897, 412] on div "4 блюда" at bounding box center [877, 411] width 164 height 20
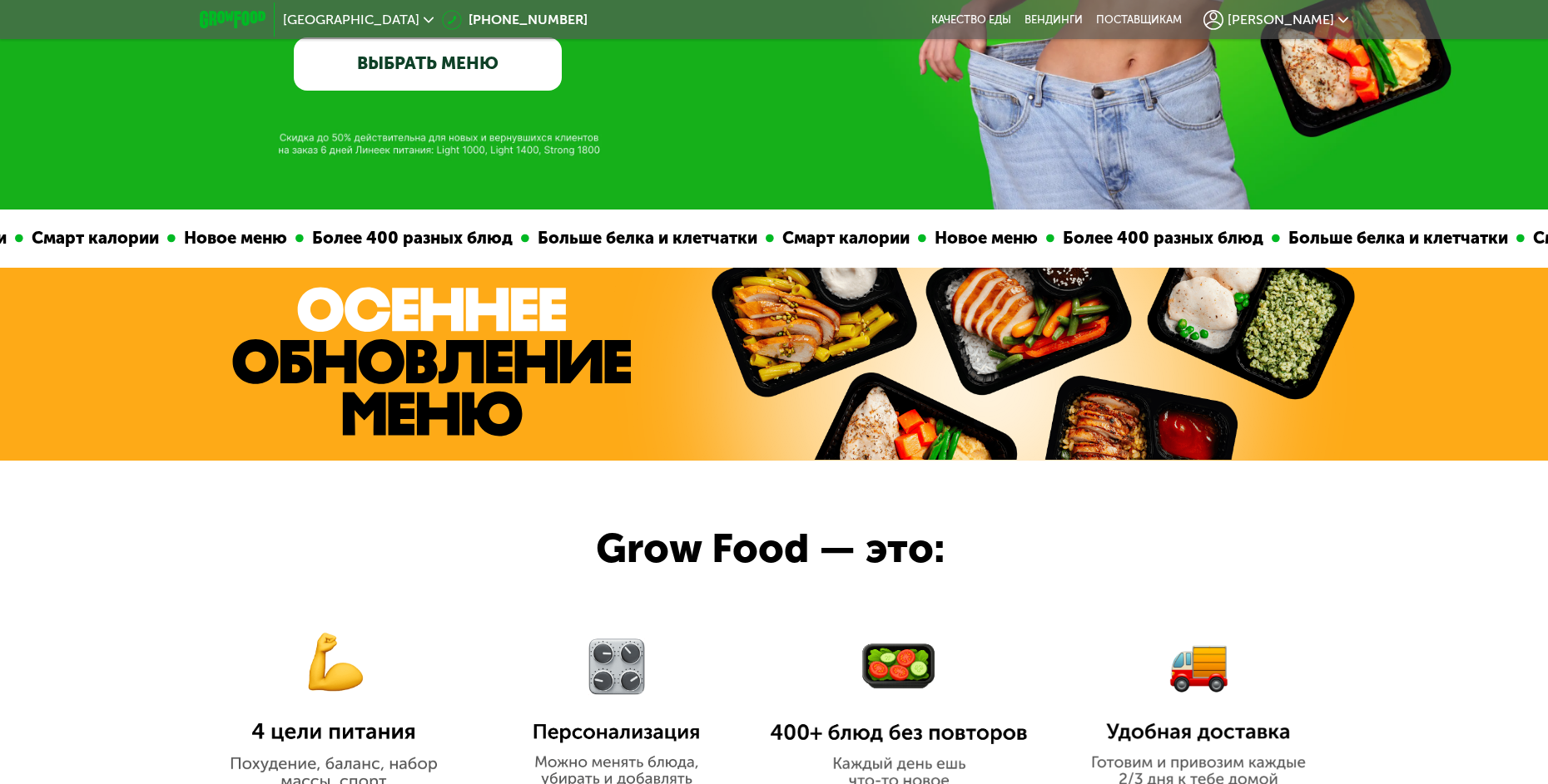
scroll to position [499, 0]
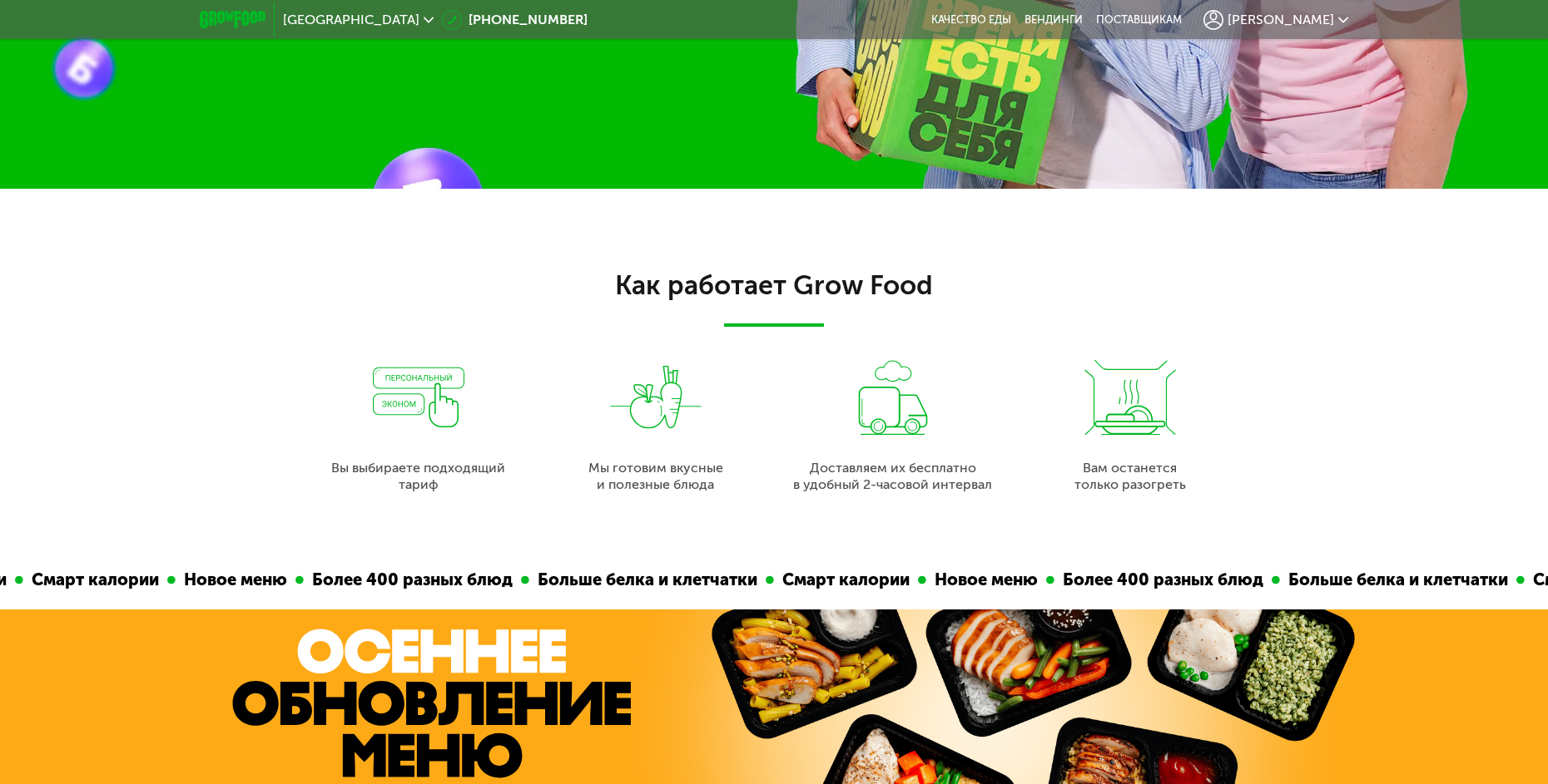
click at [138, 352] on div "Как работает Grow Food Вы выбираете подходящий тариф Мы готовим вкусные и полез…" at bounding box center [774, 370] width 1548 height 363
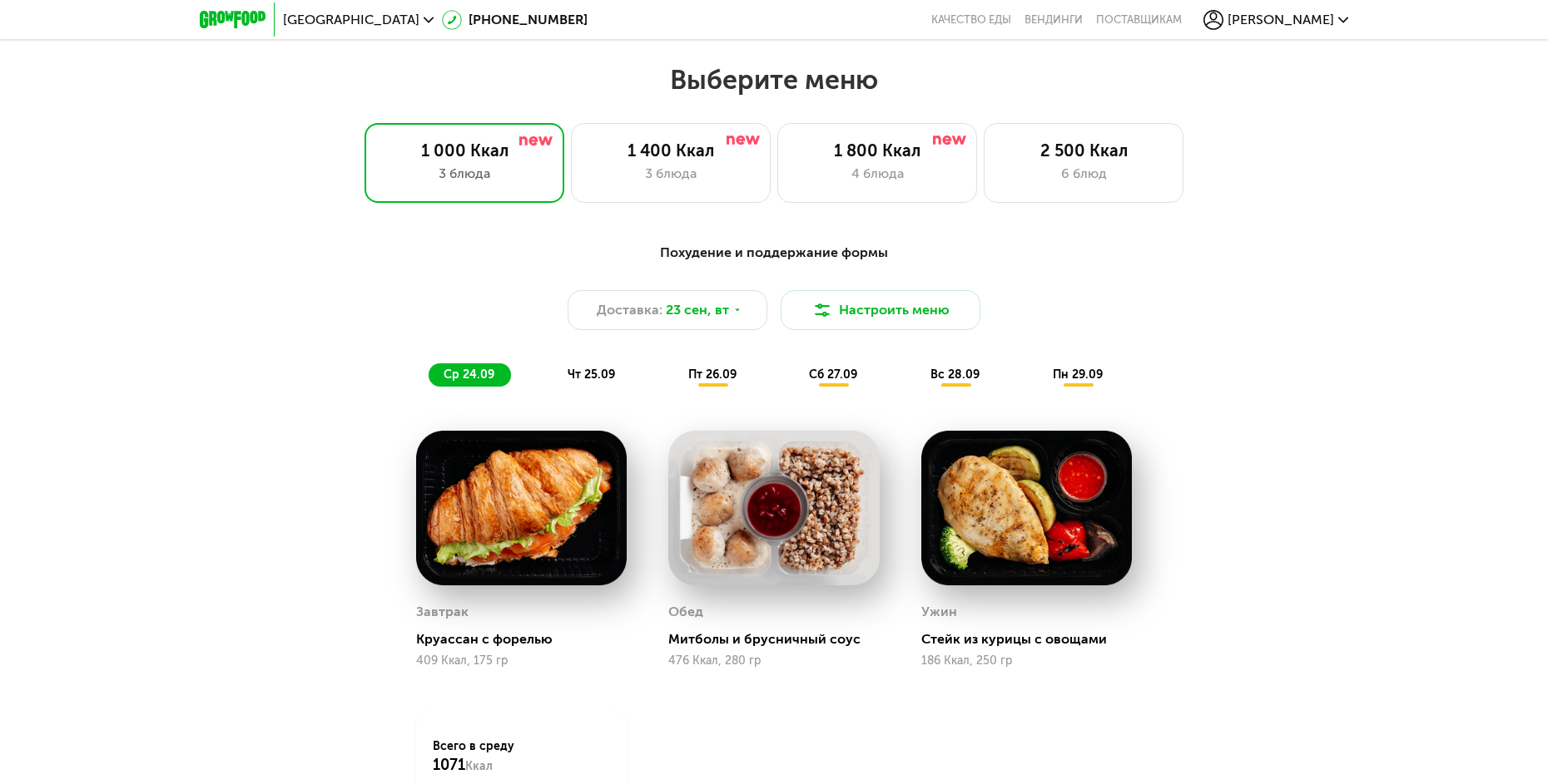
scroll to position [1664, 0]
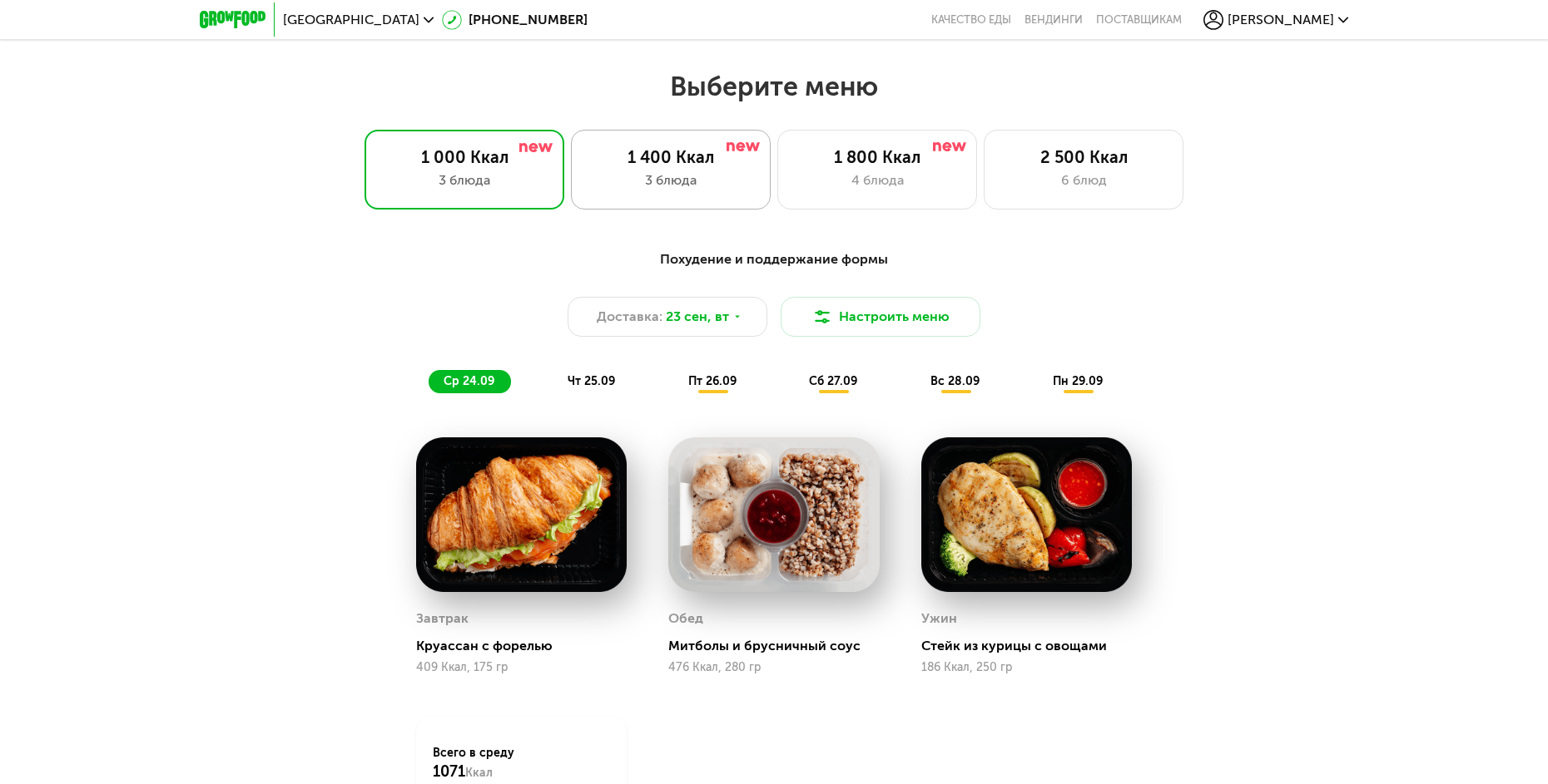
click at [636, 189] on div "3 блюда" at bounding box center [671, 181] width 164 height 20
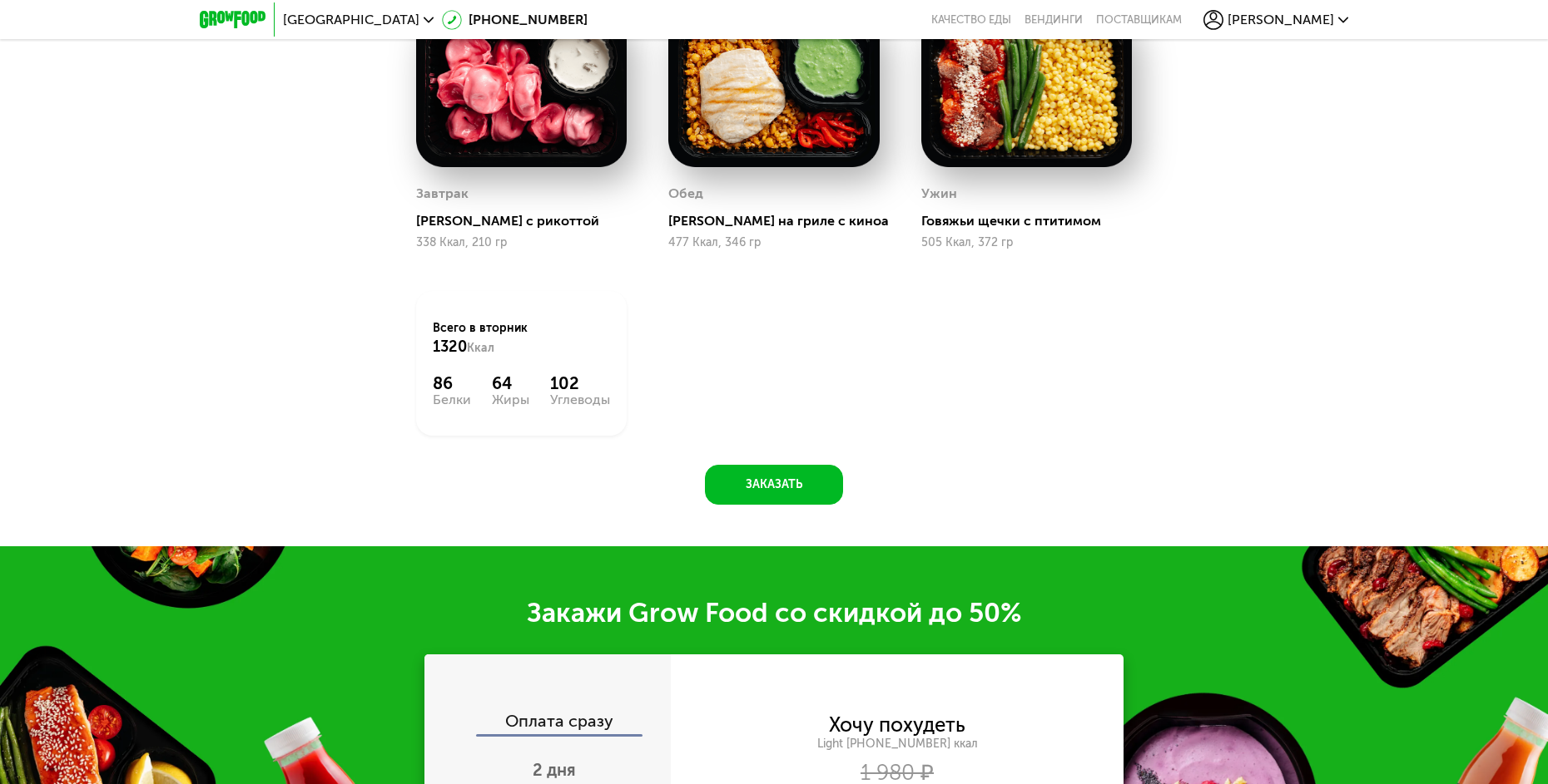
scroll to position [2079, 0]
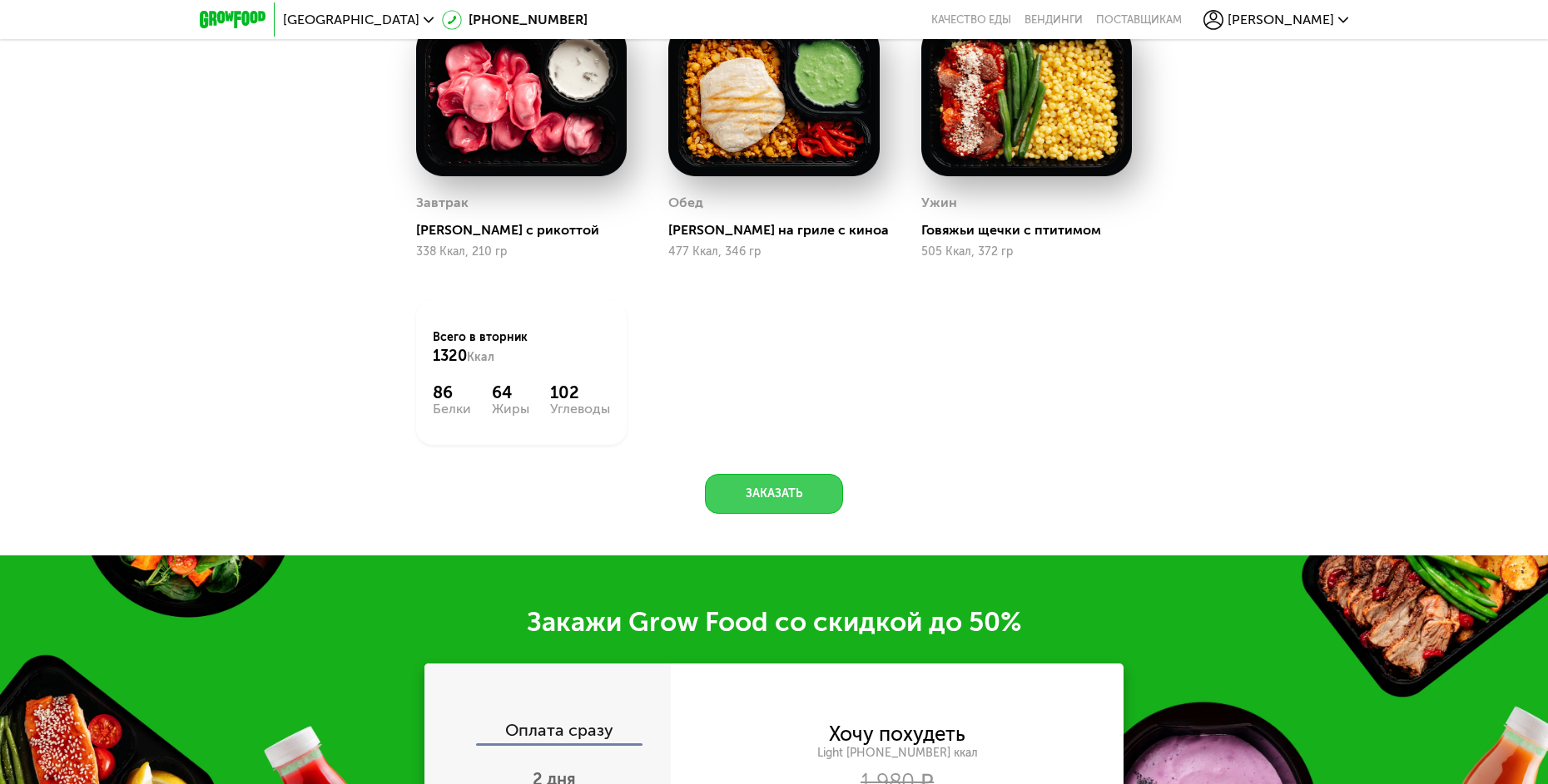
click at [761, 504] on button "Заказать" at bounding box center [774, 494] width 138 height 40
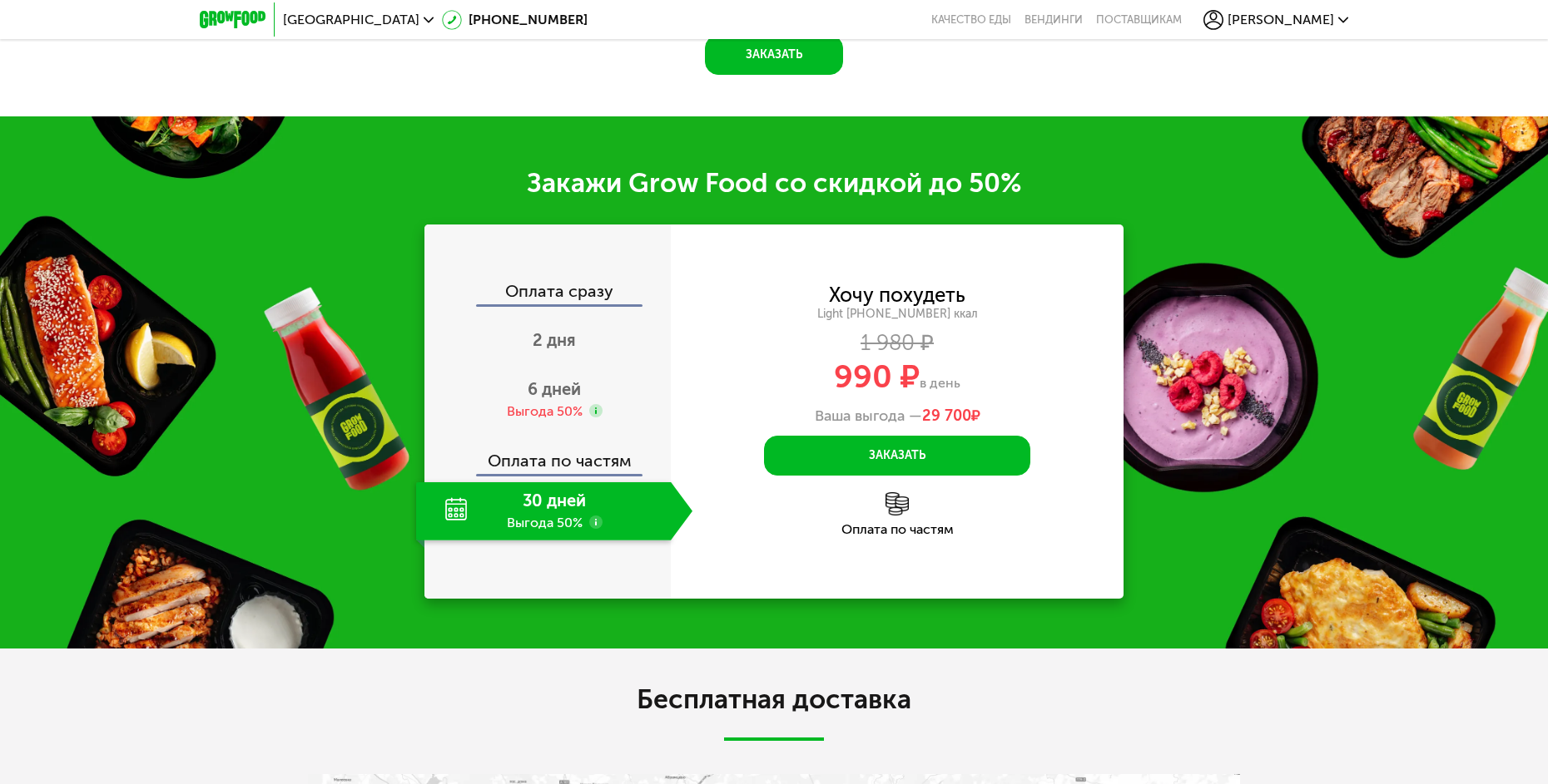
scroll to position [2475, 0]
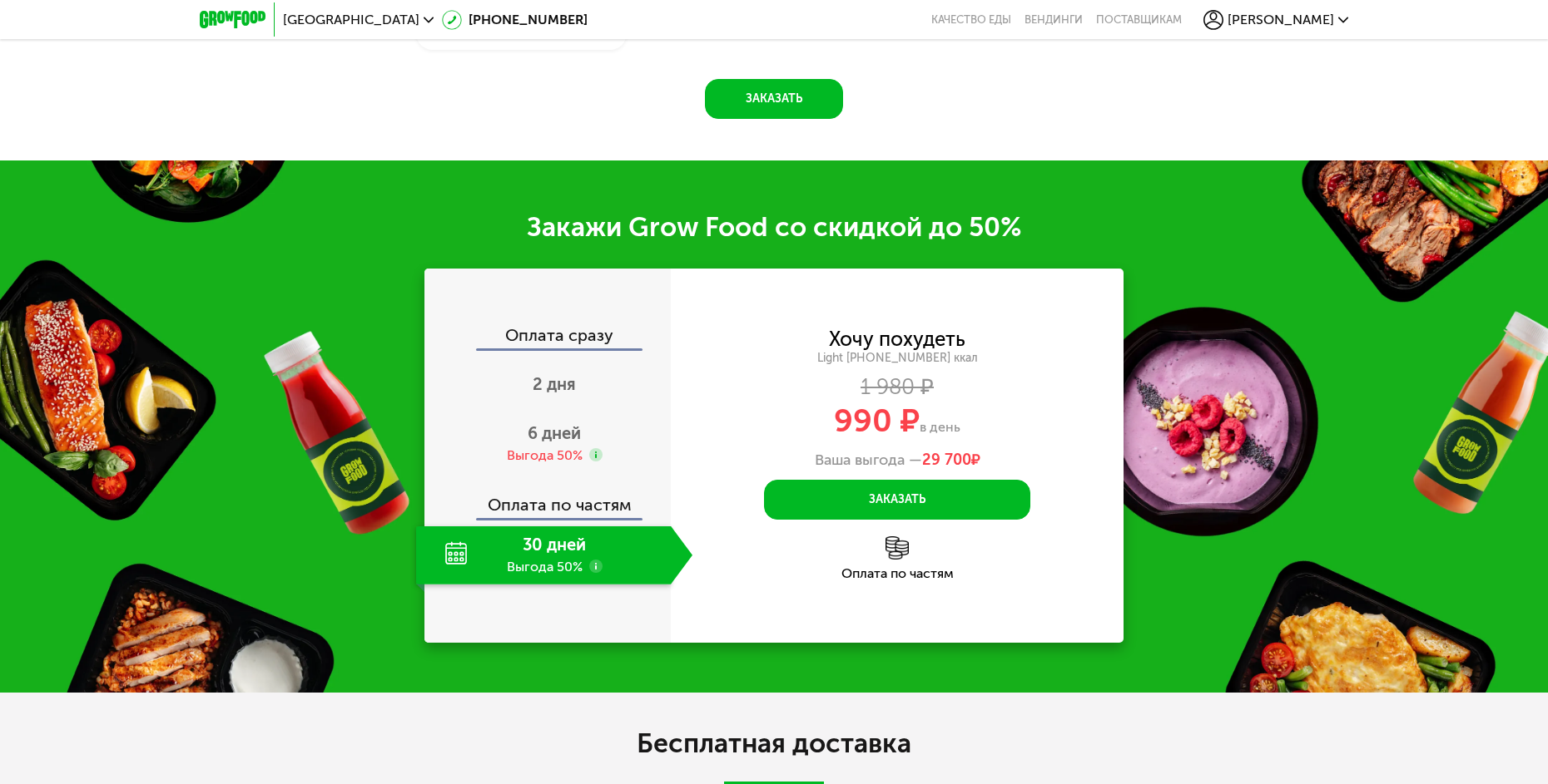
drag, startPoint x: 918, startPoint y: 461, endPoint x: 994, endPoint y: 461, distance: 76.0
click at [994, 461] on div "Ваша выгода — 29 700 ₽" at bounding box center [896, 461] width 453 height 18
click at [1030, 470] on div "Ваша выгода — 29 700 ₽" at bounding box center [896, 461] width 453 height 18
click at [889, 580] on div "Оплата по частям" at bounding box center [896, 574] width 453 height 14
click at [897, 555] on img at bounding box center [897, 548] width 23 height 23
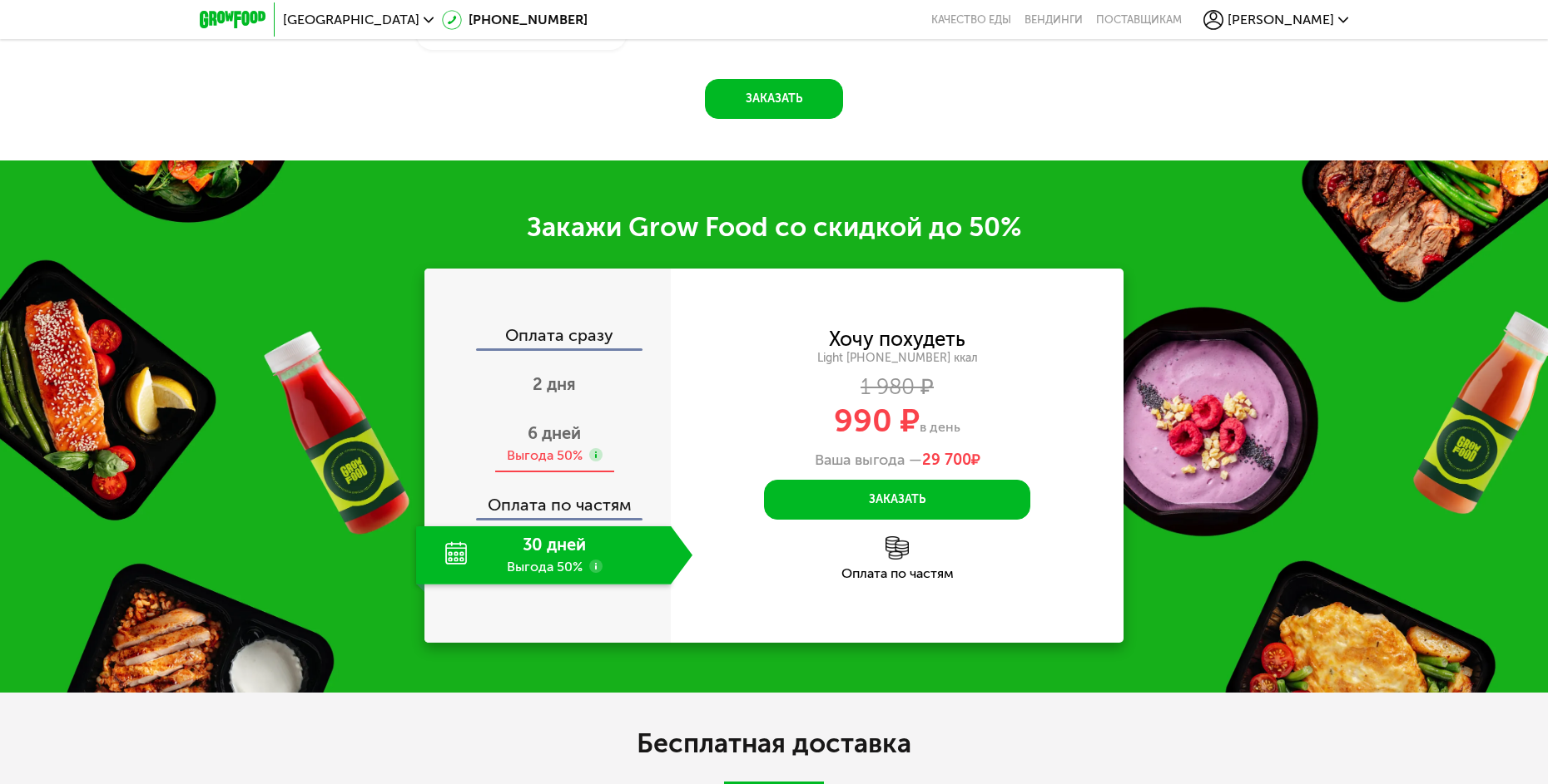
click at [560, 438] on span "6 дней" at bounding box center [554, 434] width 53 height 20
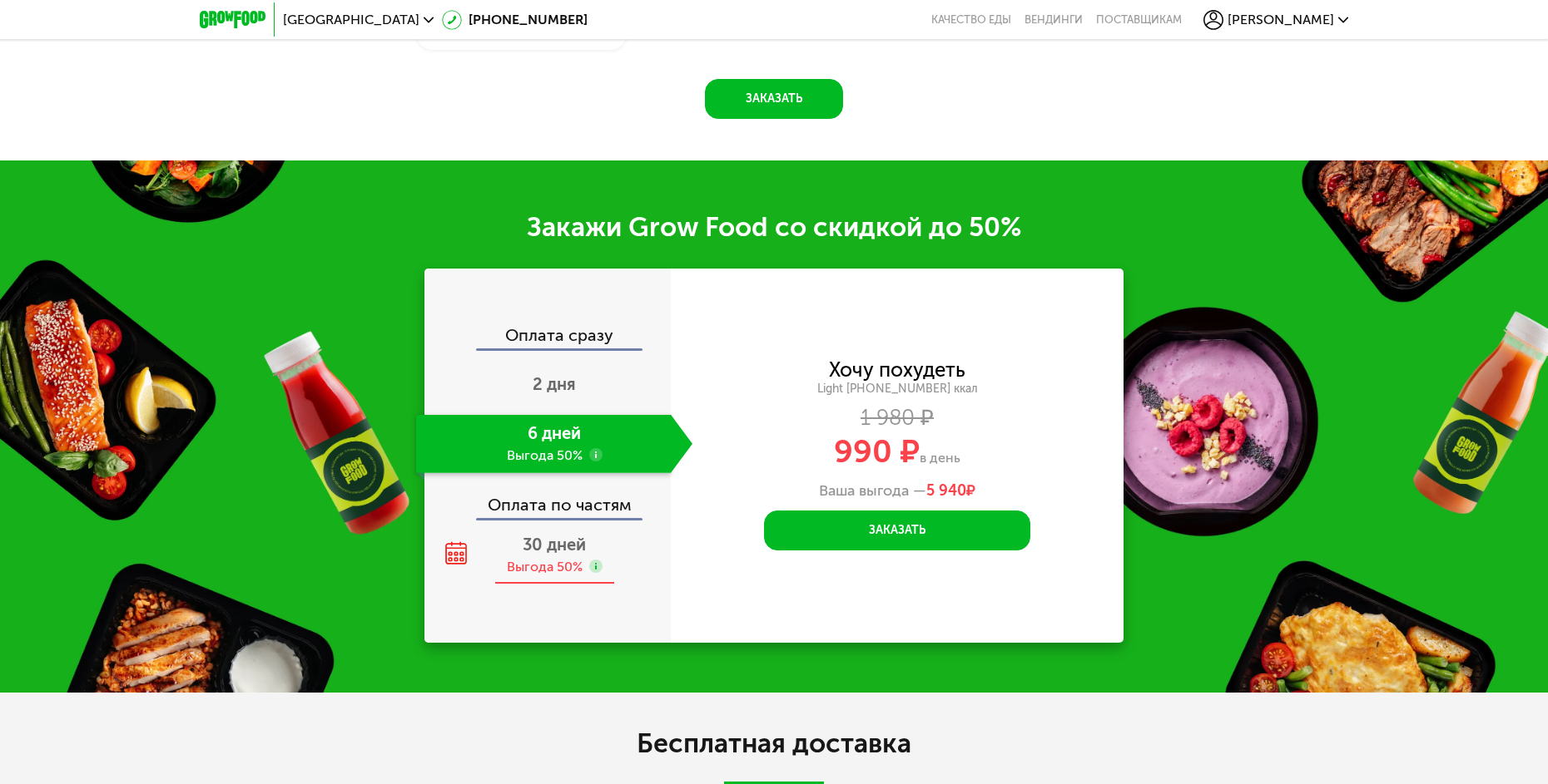
click at [569, 555] on span "30 дней" at bounding box center [554, 545] width 63 height 20
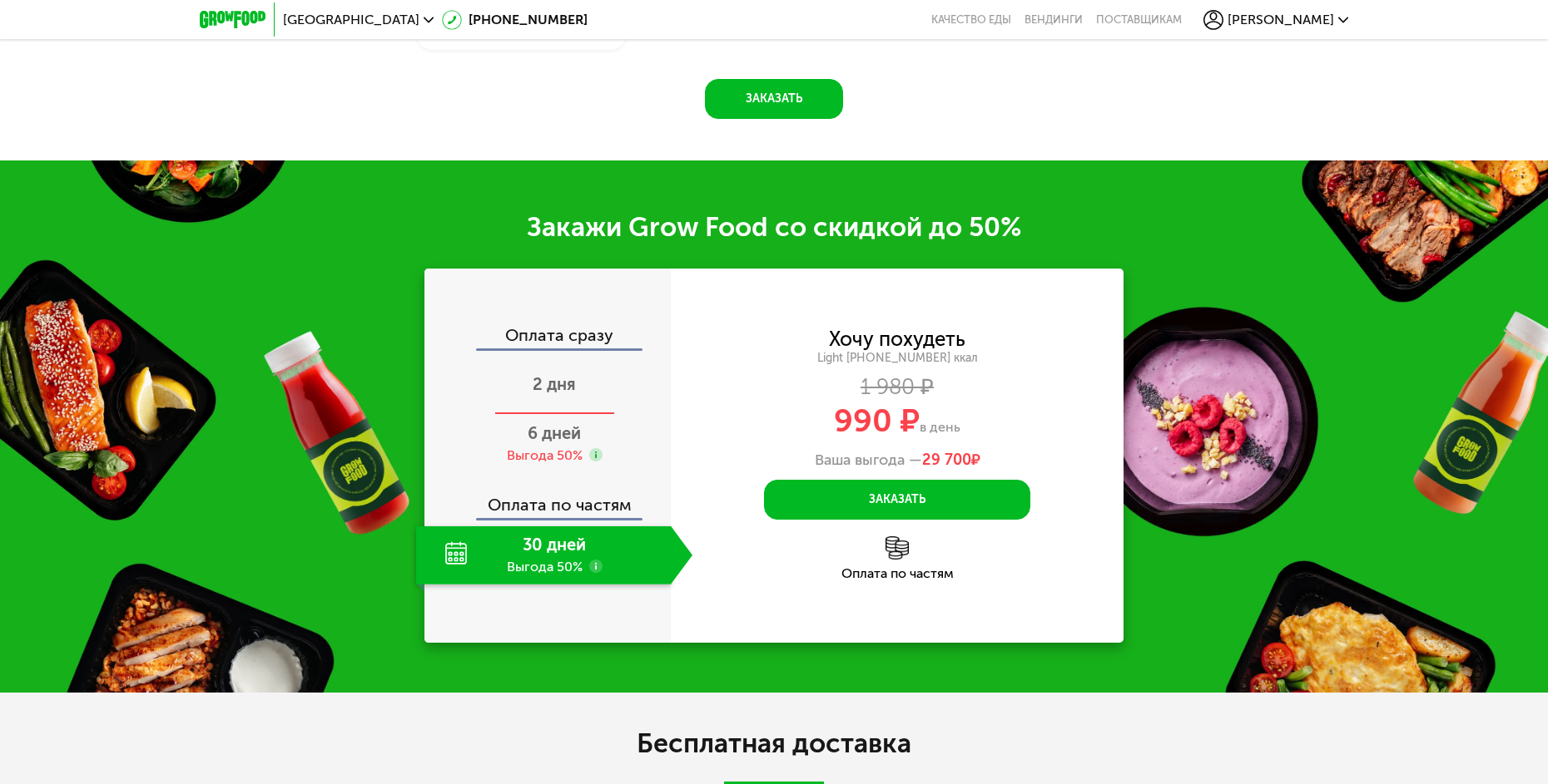
click at [549, 402] on div "2 дня" at bounding box center [554, 386] width 277 height 58
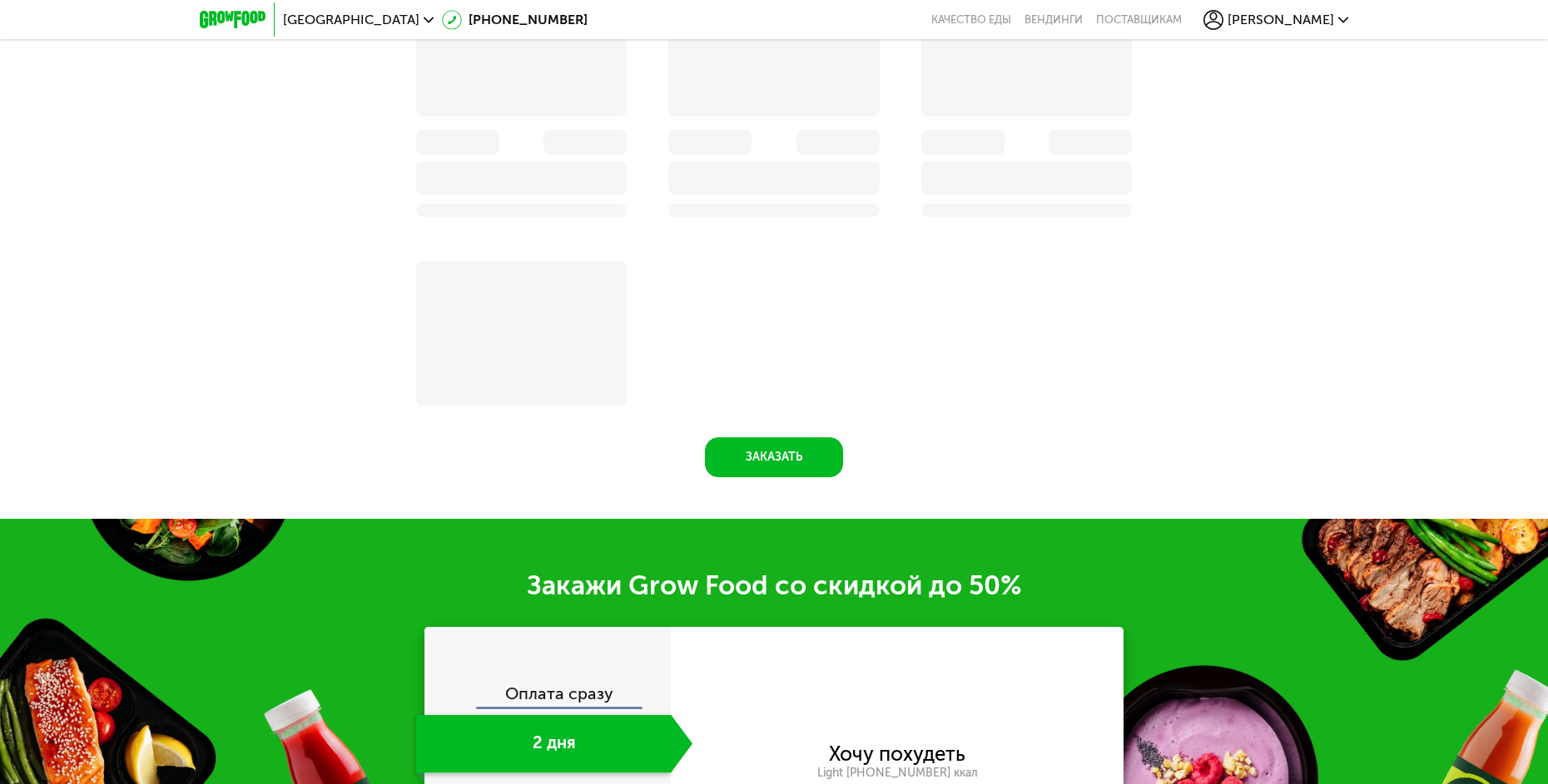
scroll to position [2833, 0]
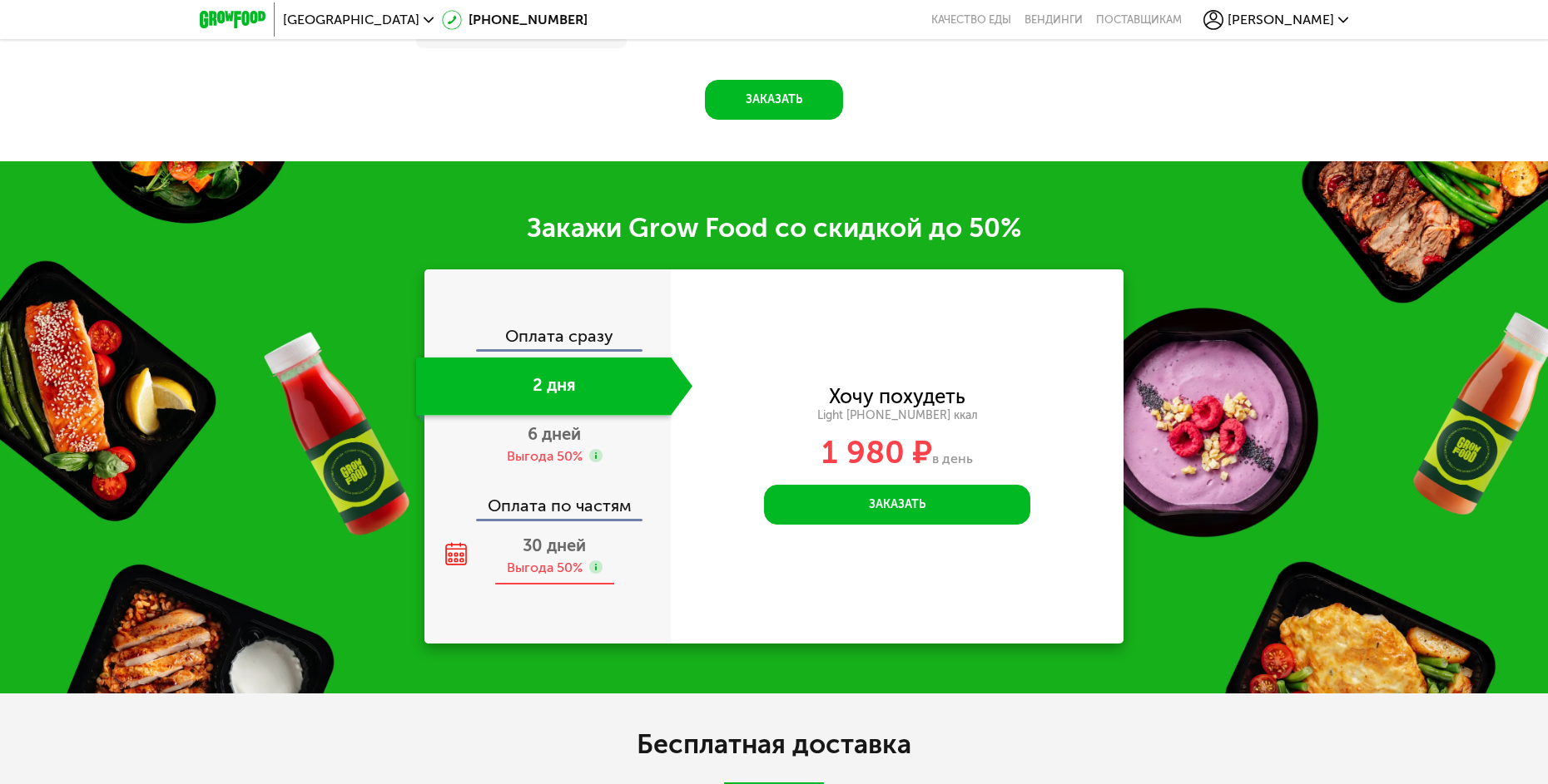
click at [553, 563] on div "30 дней Выгода 50%" at bounding box center [554, 556] width 277 height 58
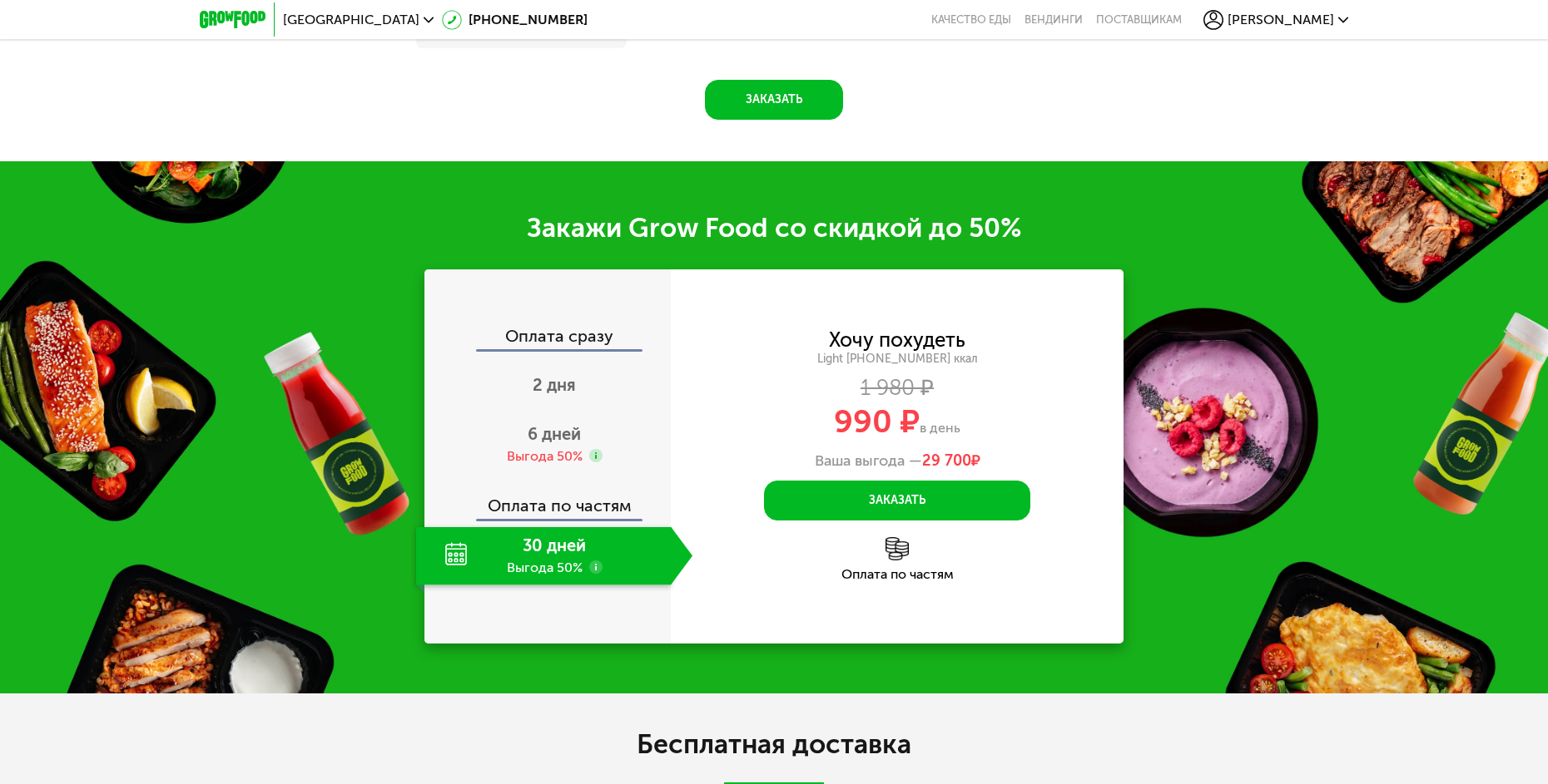
scroll to position [2475, 0]
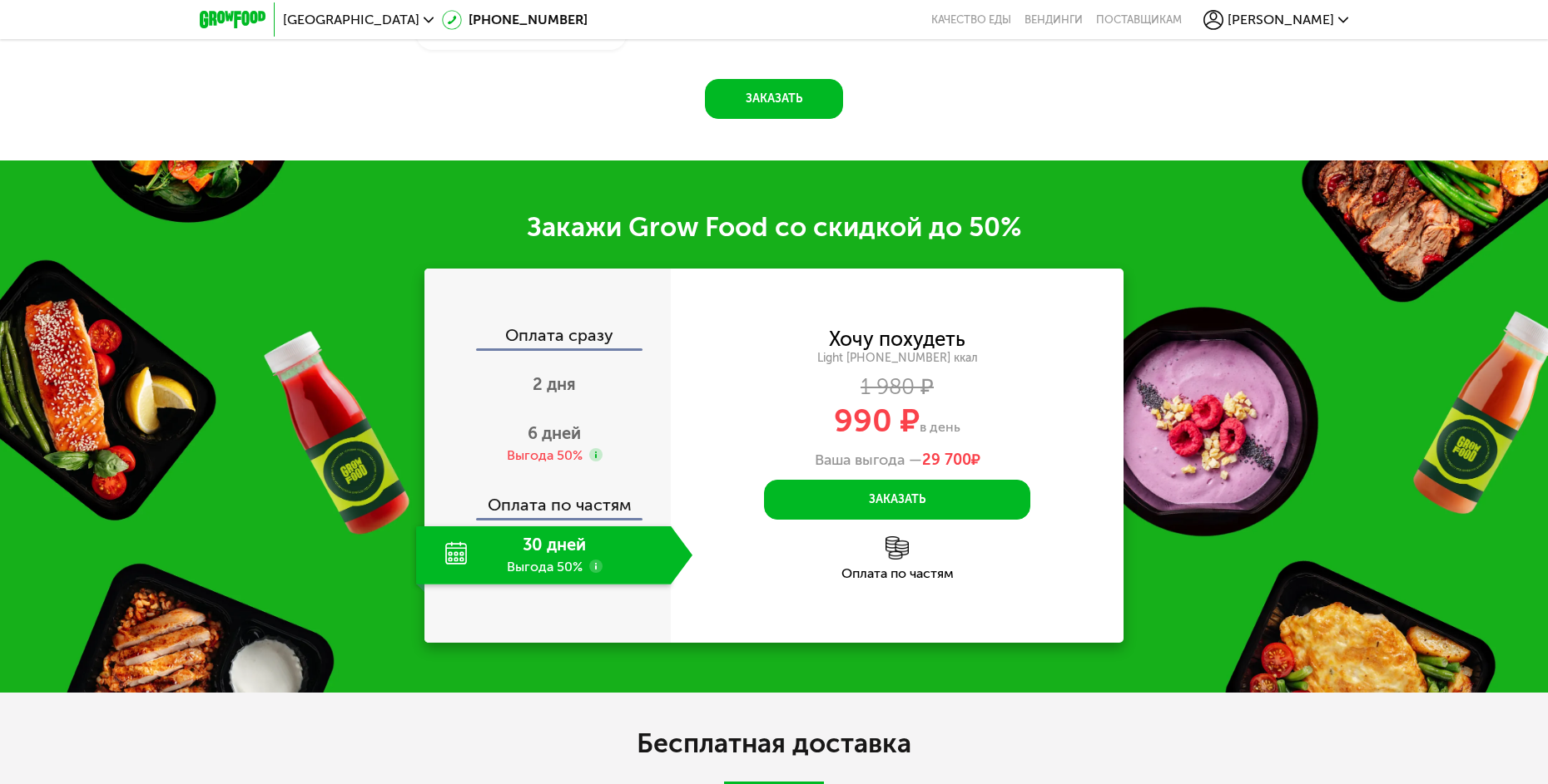
click at [313, 379] on div "Закажи Grow Food со скидкой до 50% Оплата сразу 2 дня 6 дней Выгода 50% Оплата …" at bounding box center [774, 426] width 1548 height 532
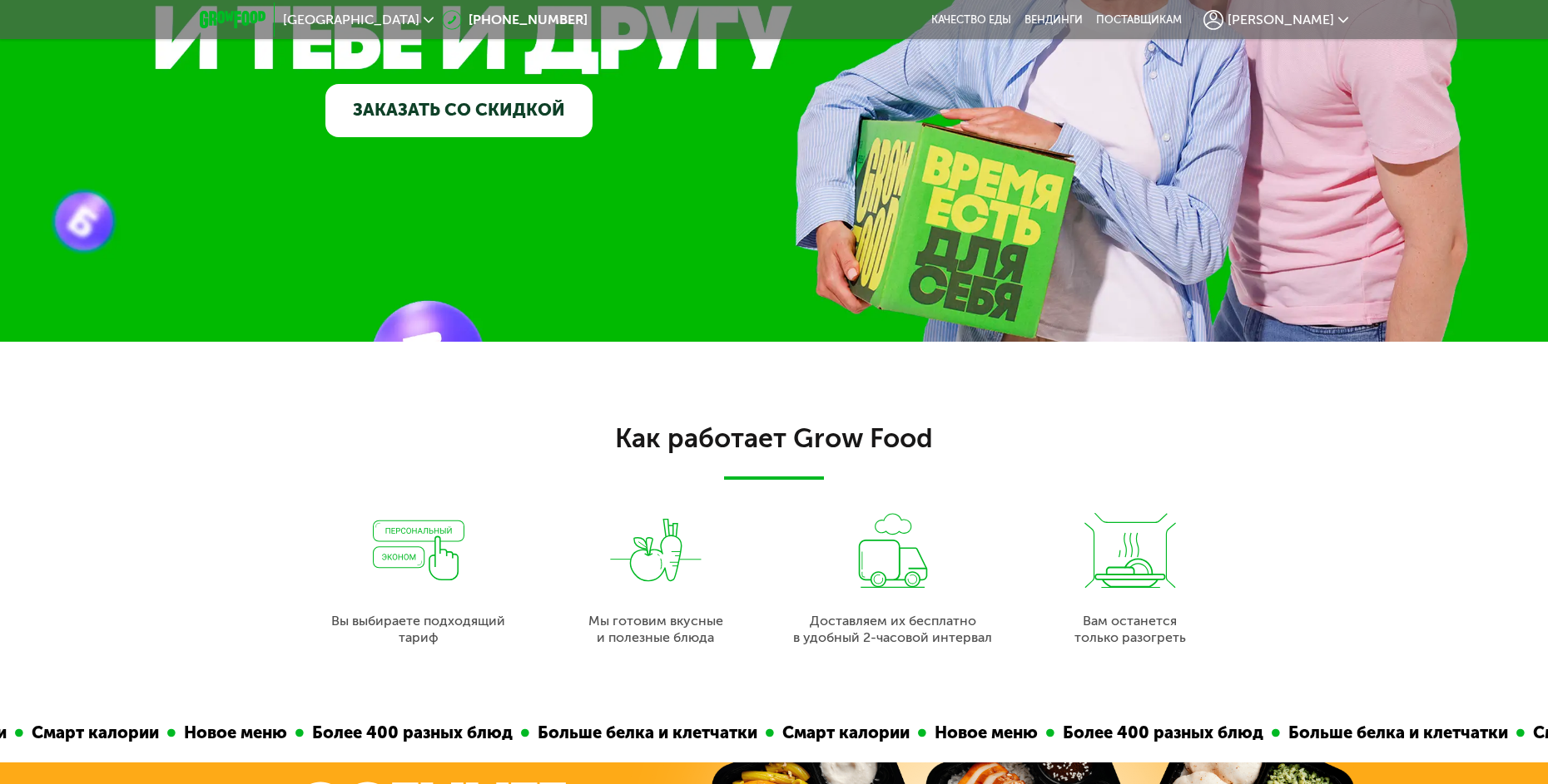
scroll to position [312, 0]
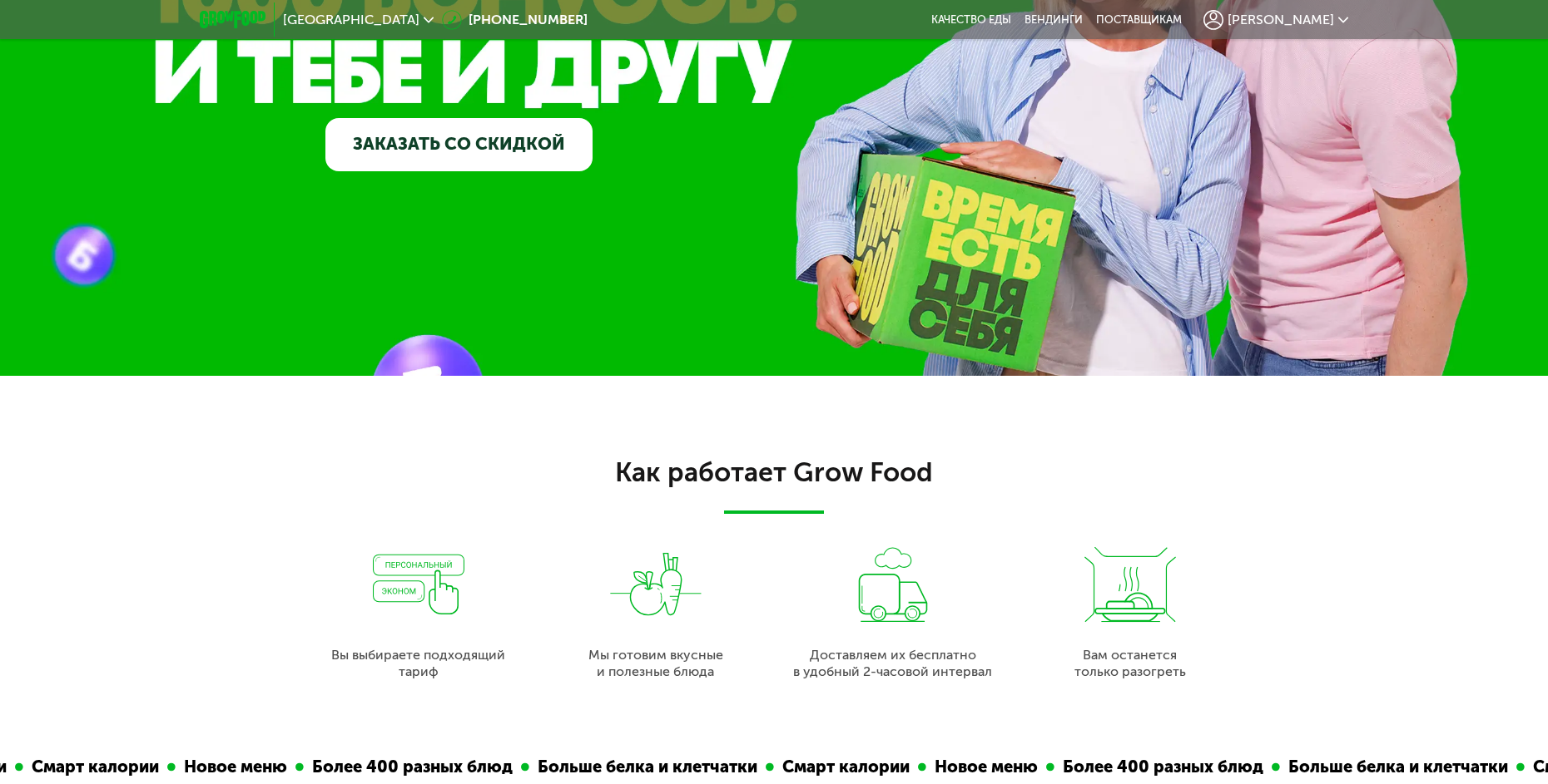
click at [199, 421] on div "Как работает Grow Food Вы выбираете подходящий тариф Мы готовим вкусные и полез…" at bounding box center [774, 557] width 1548 height 363
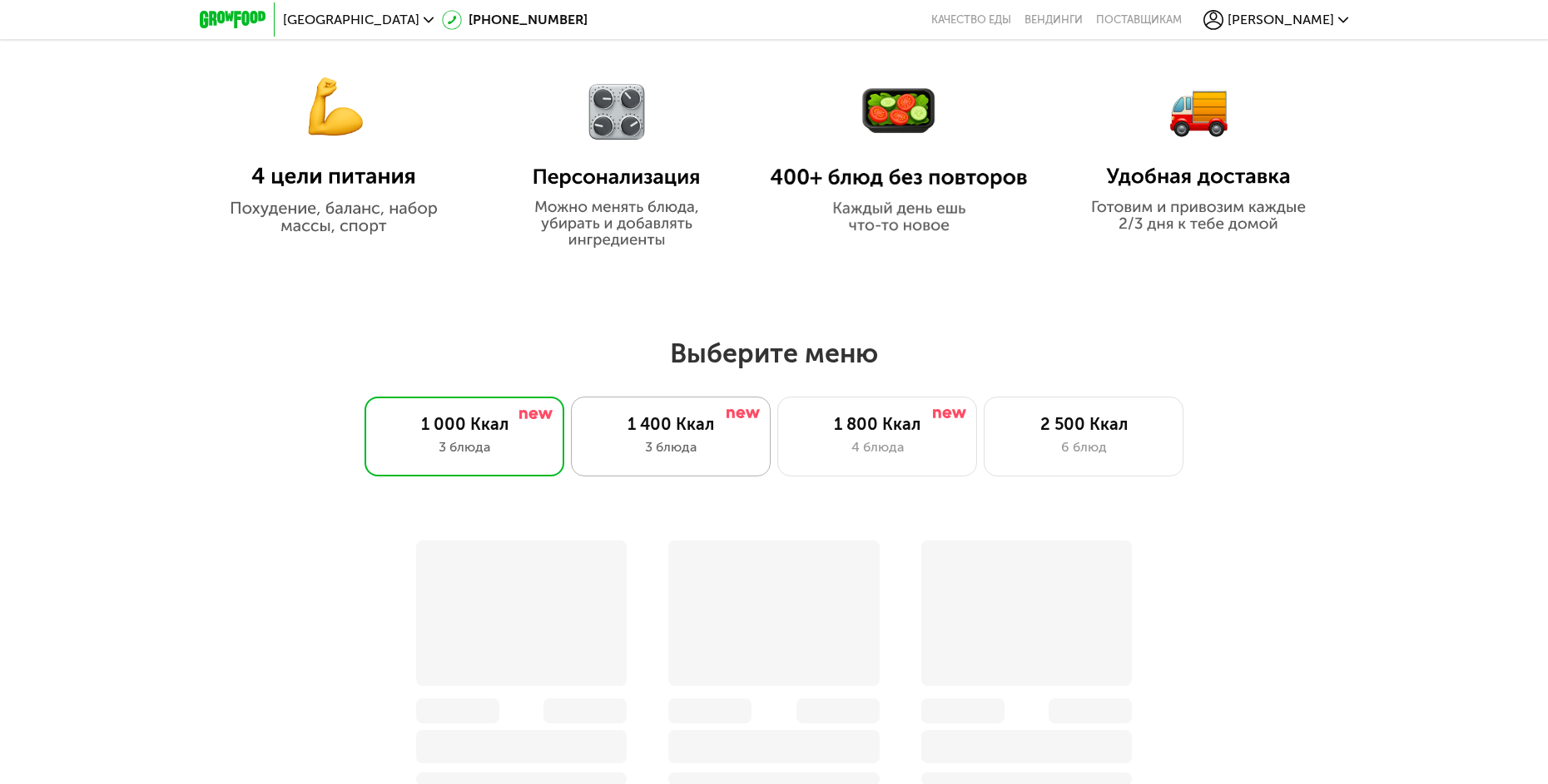
scroll to position [1414, 0]
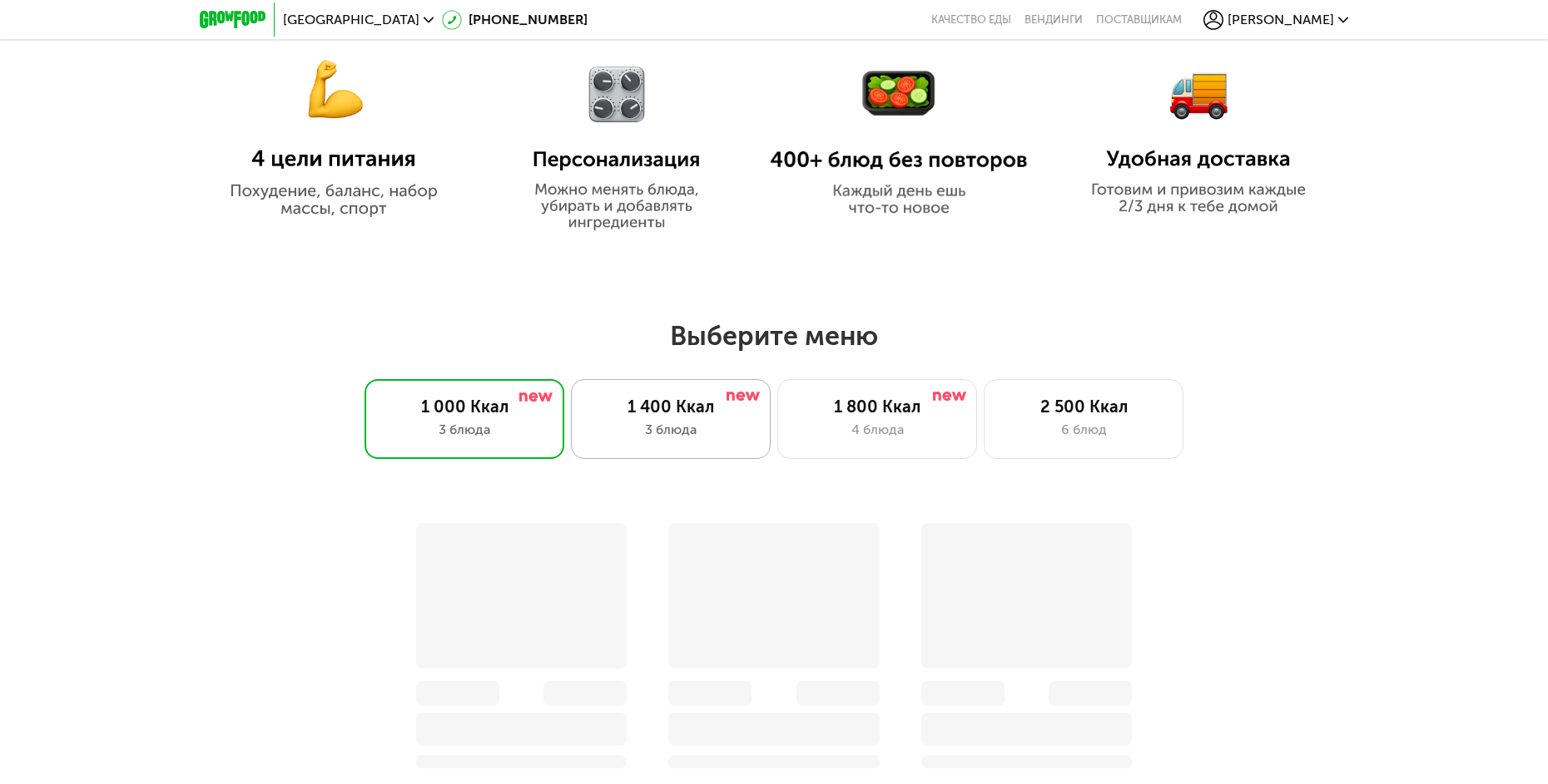
click at [681, 423] on div "1 400 Ккал 3 блюда" at bounding box center [671, 419] width 200 height 79
click at [221, 397] on div "1 000 Ккал 3 блюда 1 400 Ккал 3 блюда 1 800 Ккал 4 блюда 2 500 Ккал 6 блюд" at bounding box center [774, 419] width 1441 height 79
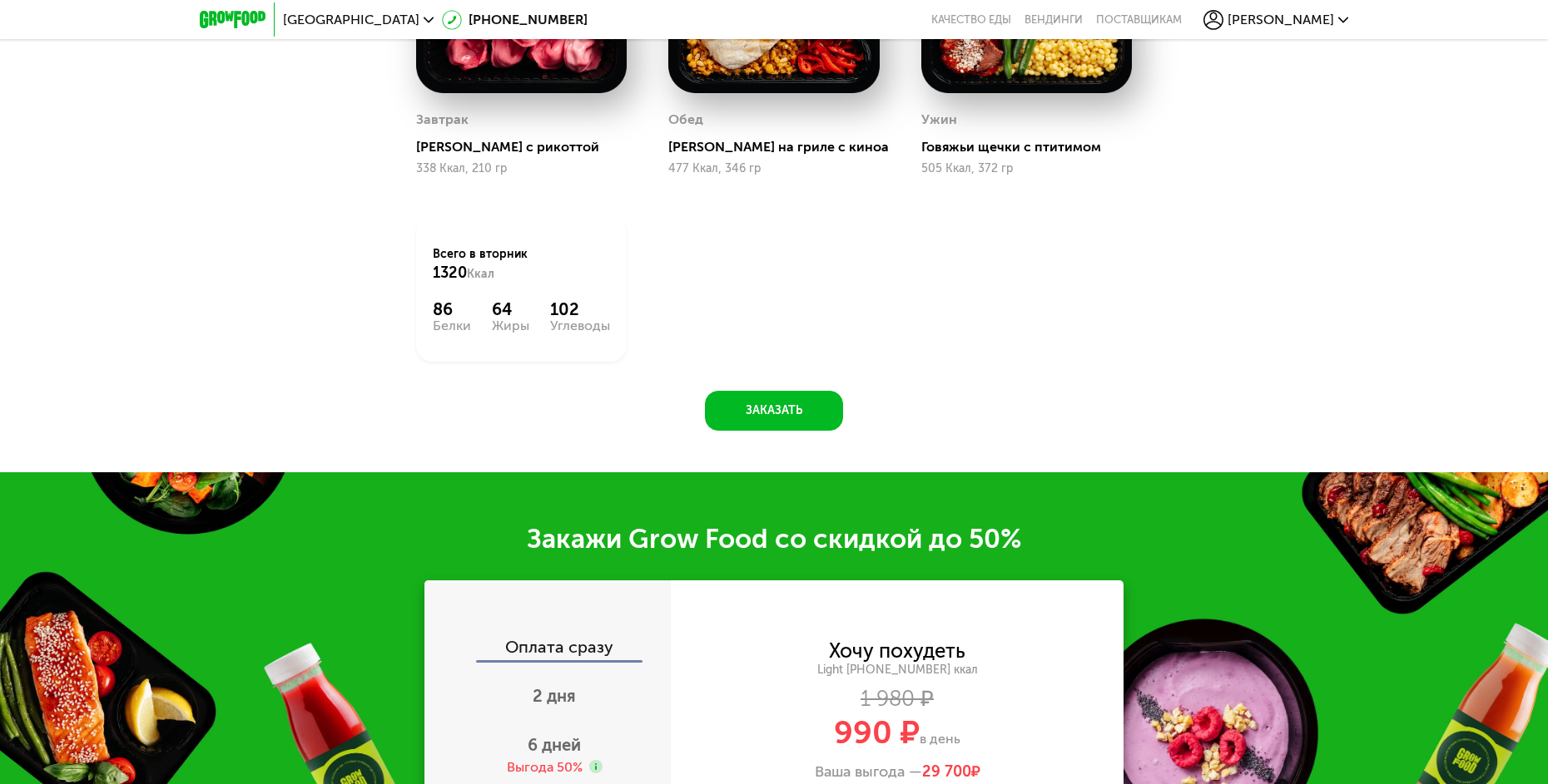
scroll to position [2095, 0]
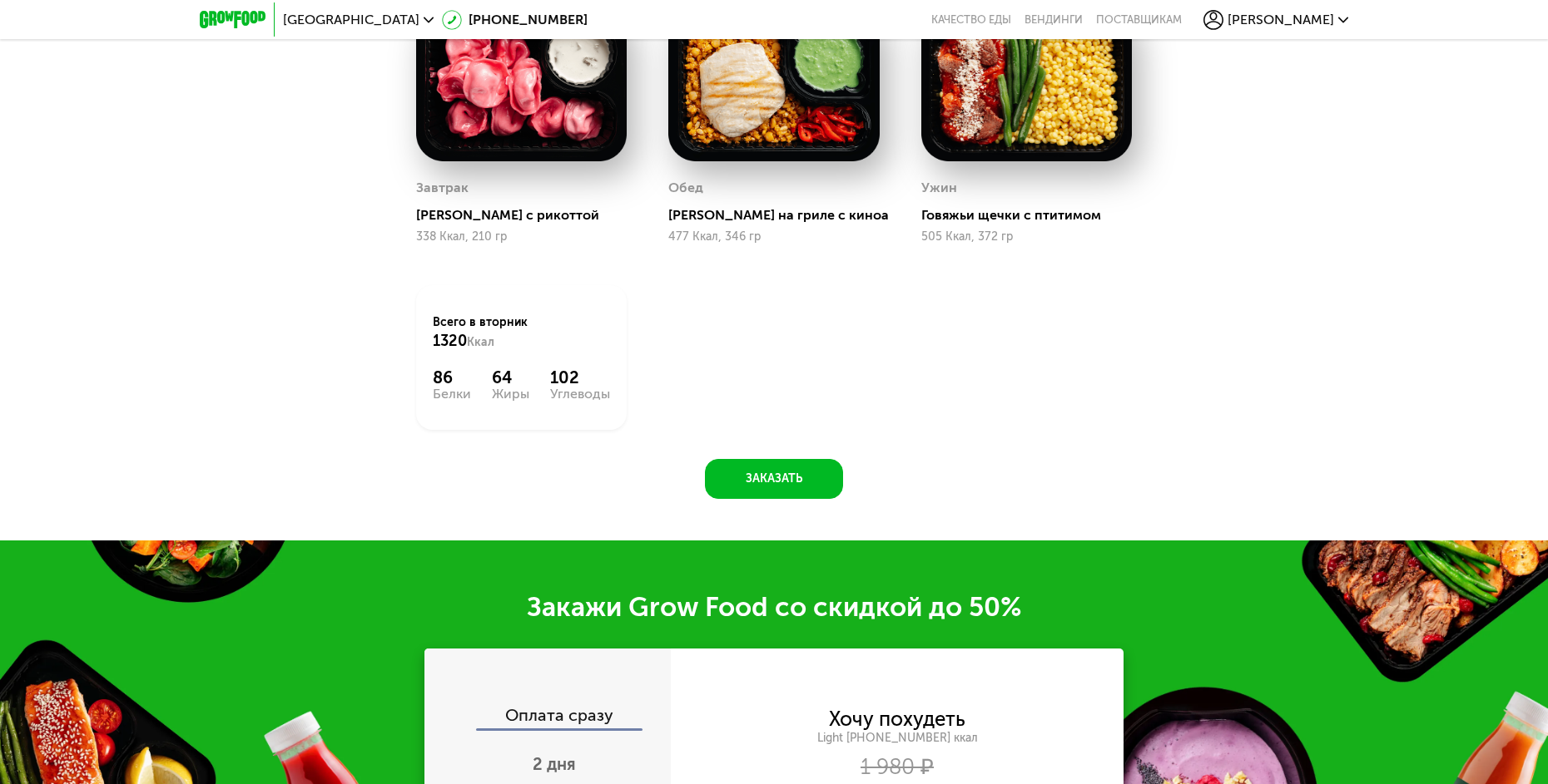
click at [233, 374] on div "Похудение и поддержание формы Доставка: [DATE] Настроить меню вт 23.09 ср 24.09…" at bounding box center [774, 167] width 1548 height 745
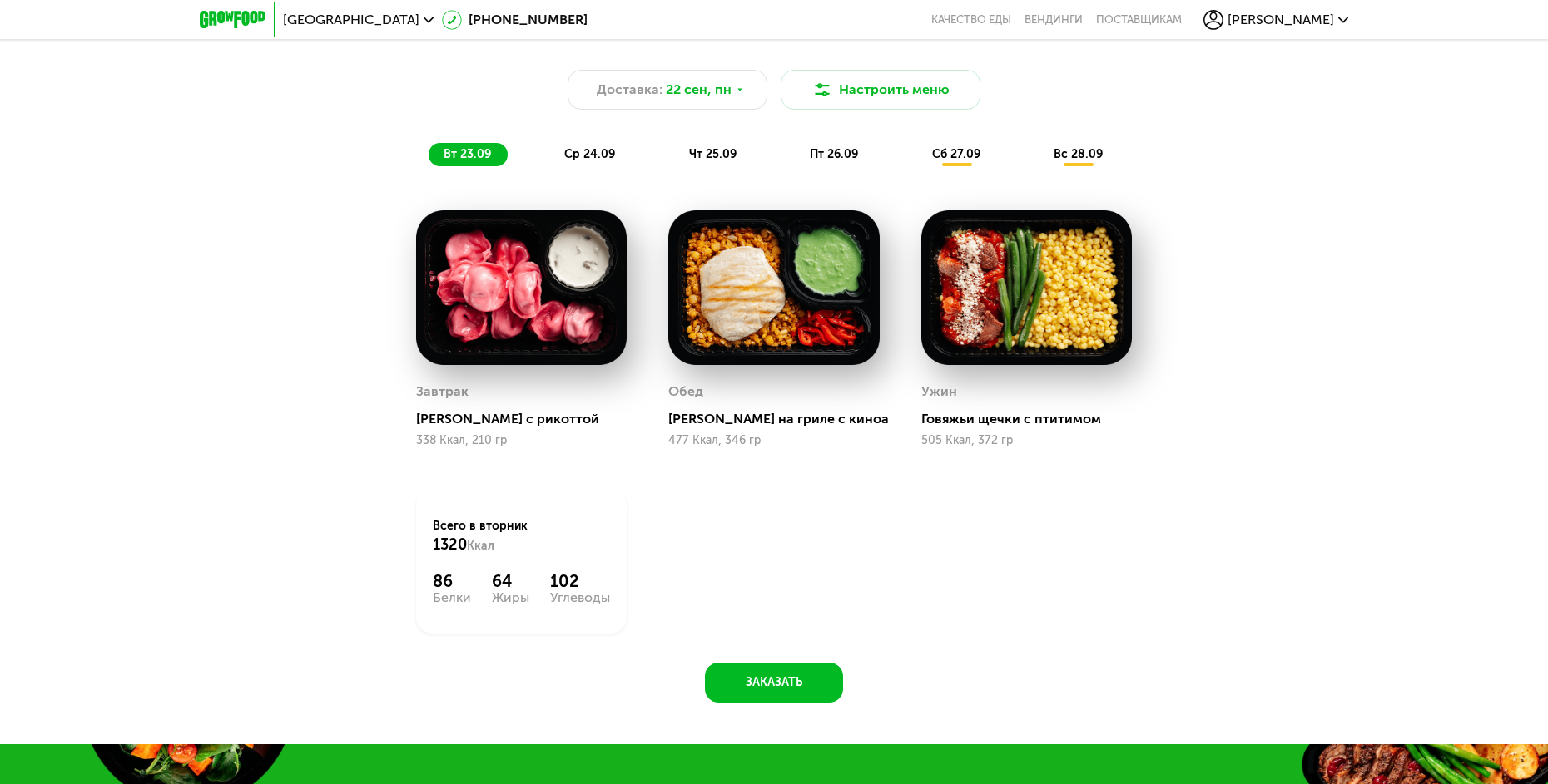
scroll to position [1762, 0]
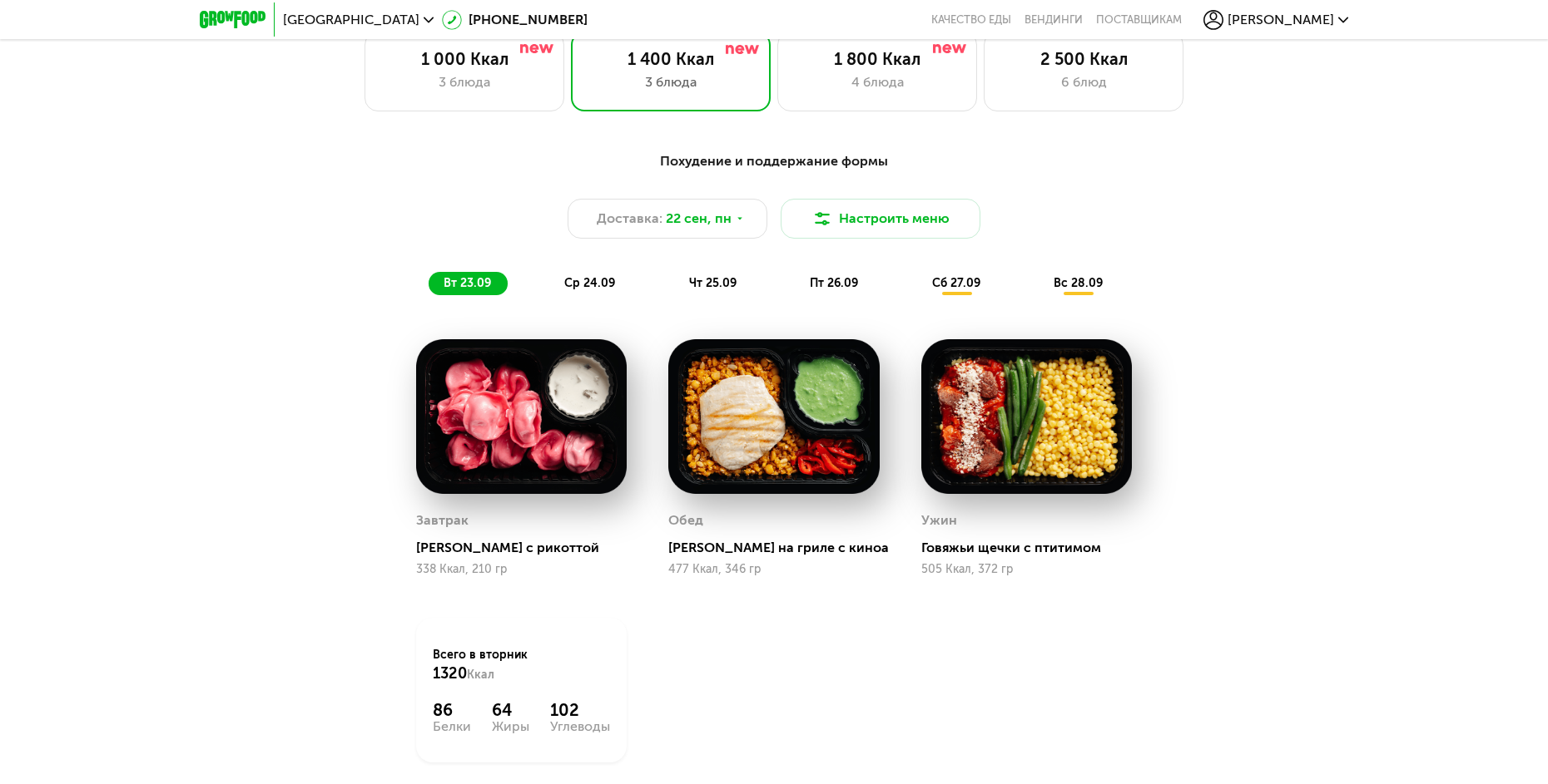
click at [566, 287] on span "ср 24.09" at bounding box center [589, 284] width 51 height 14
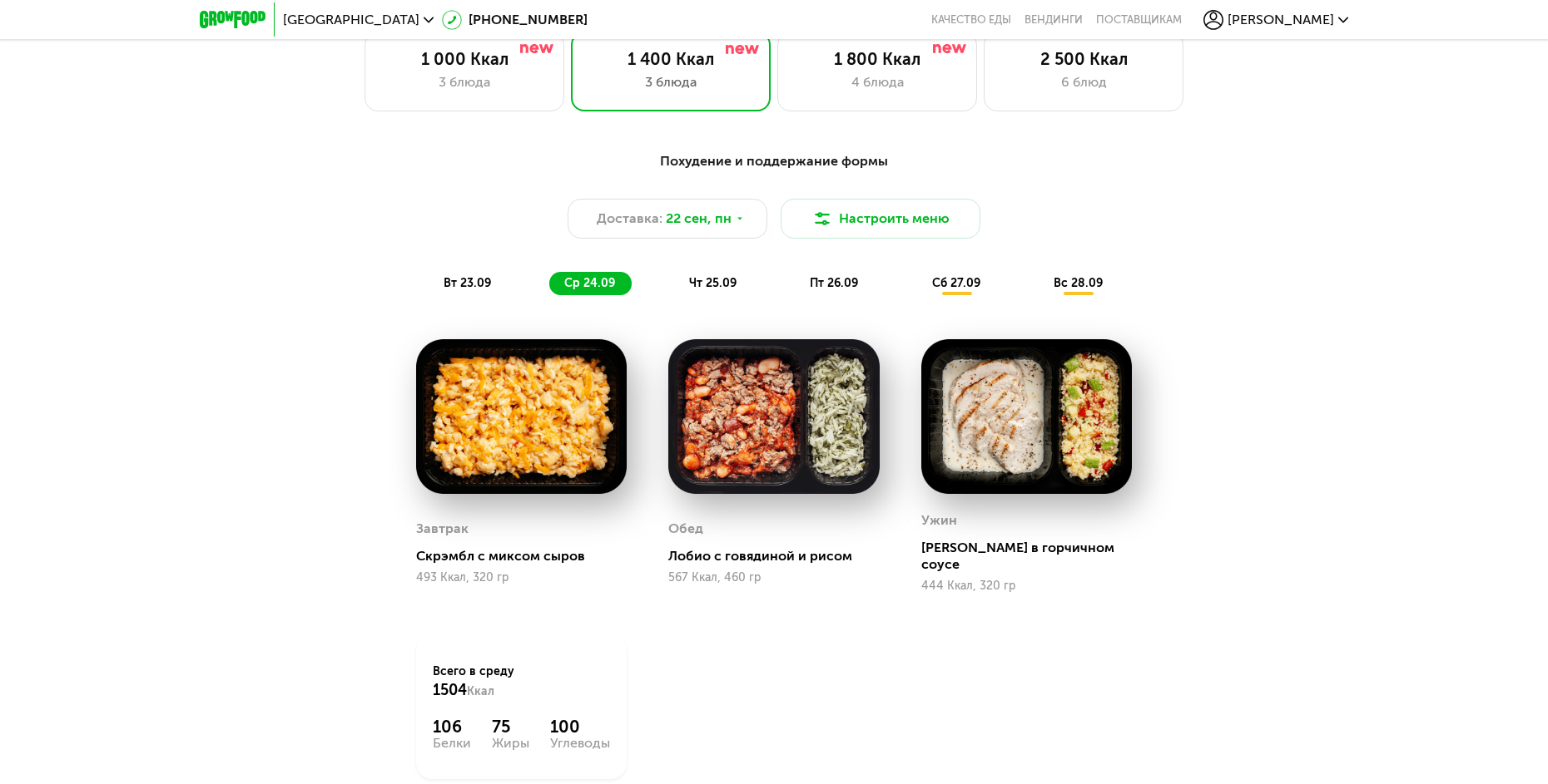
click at [714, 290] on span "чт 25.09" at bounding box center [713, 284] width 47 height 14
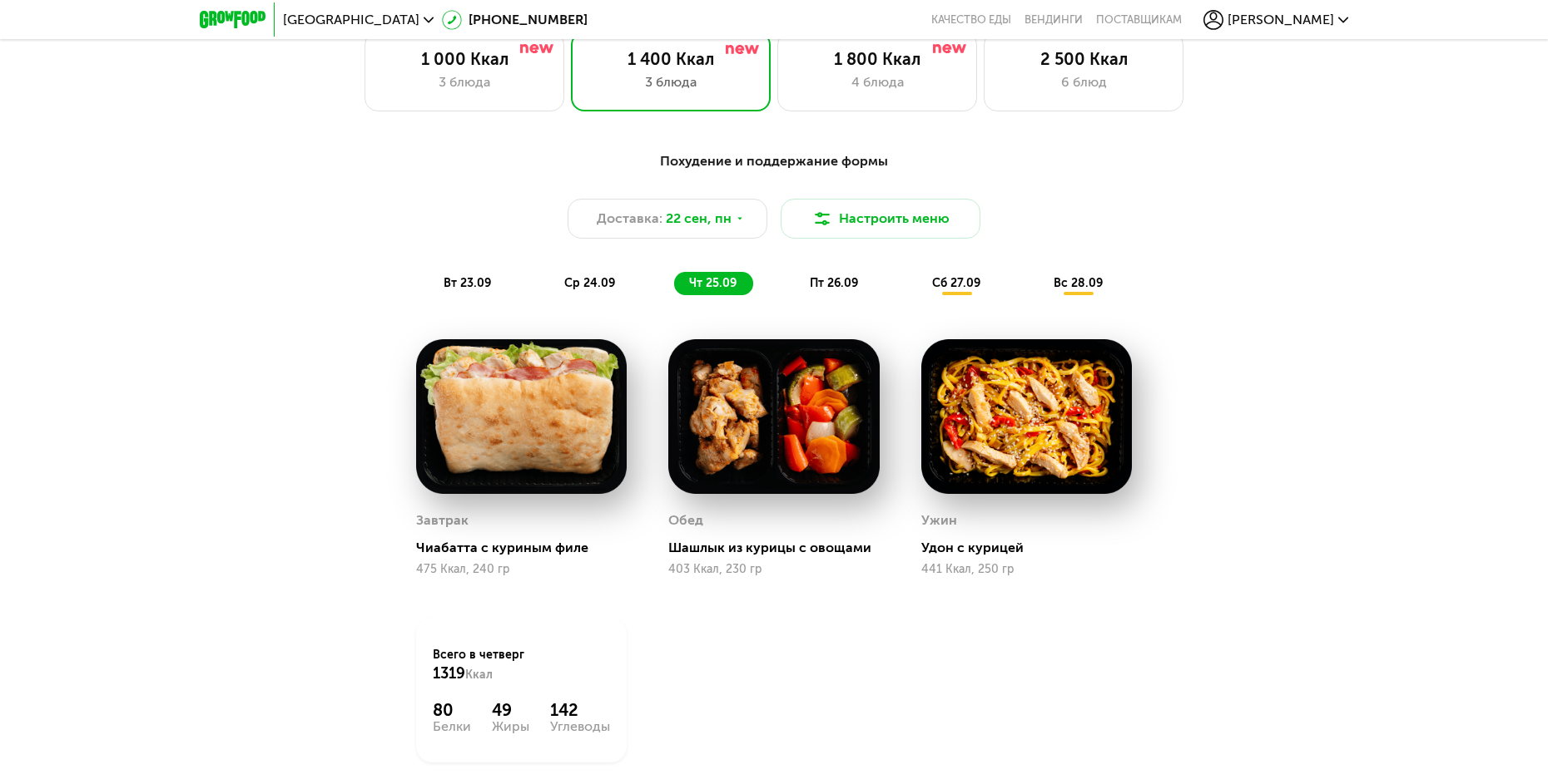
click at [840, 295] on div "пт 26.09" at bounding box center [835, 284] width 80 height 23
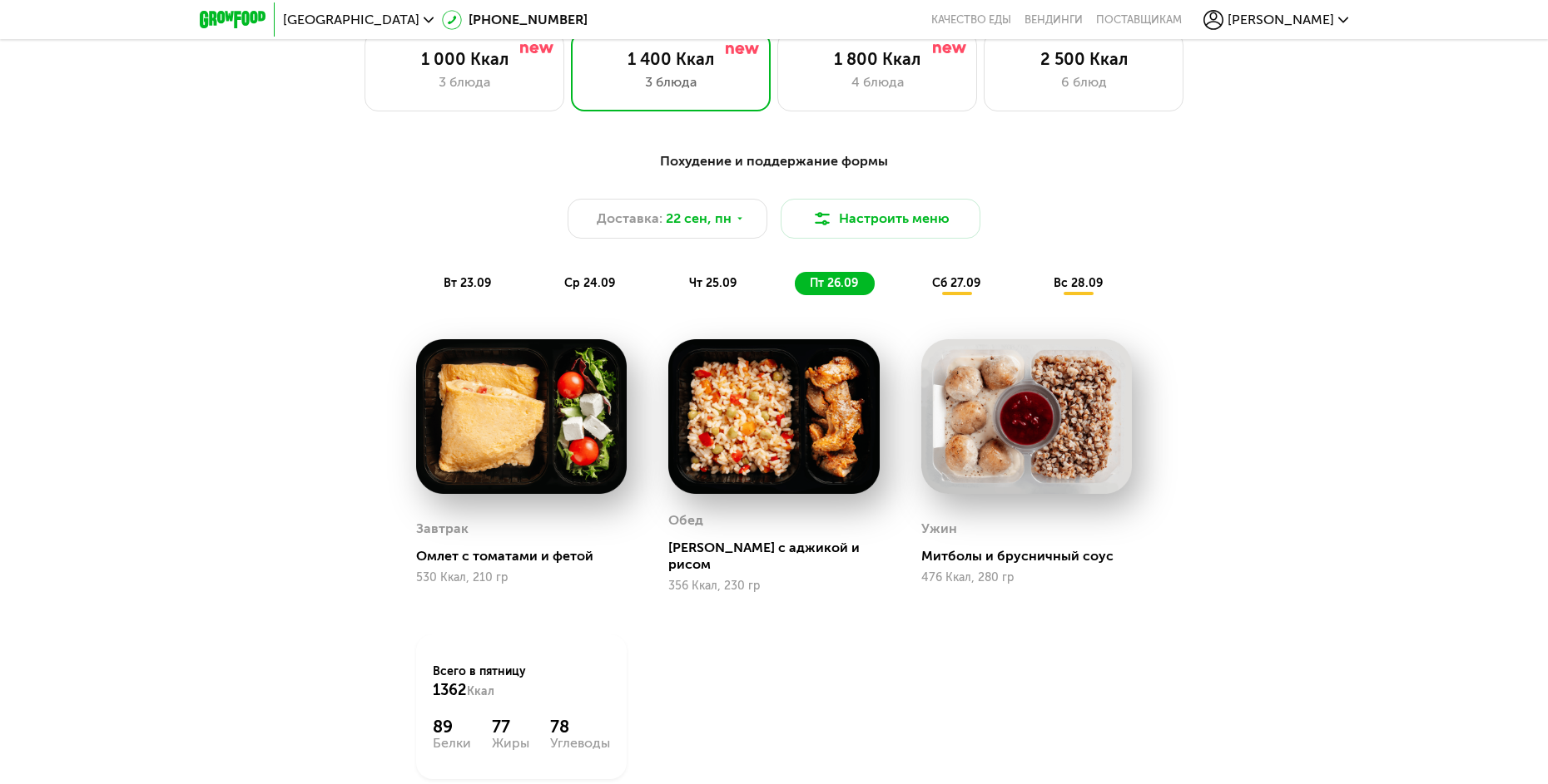
click at [957, 295] on div "сб 27.09" at bounding box center [957, 284] width 80 height 23
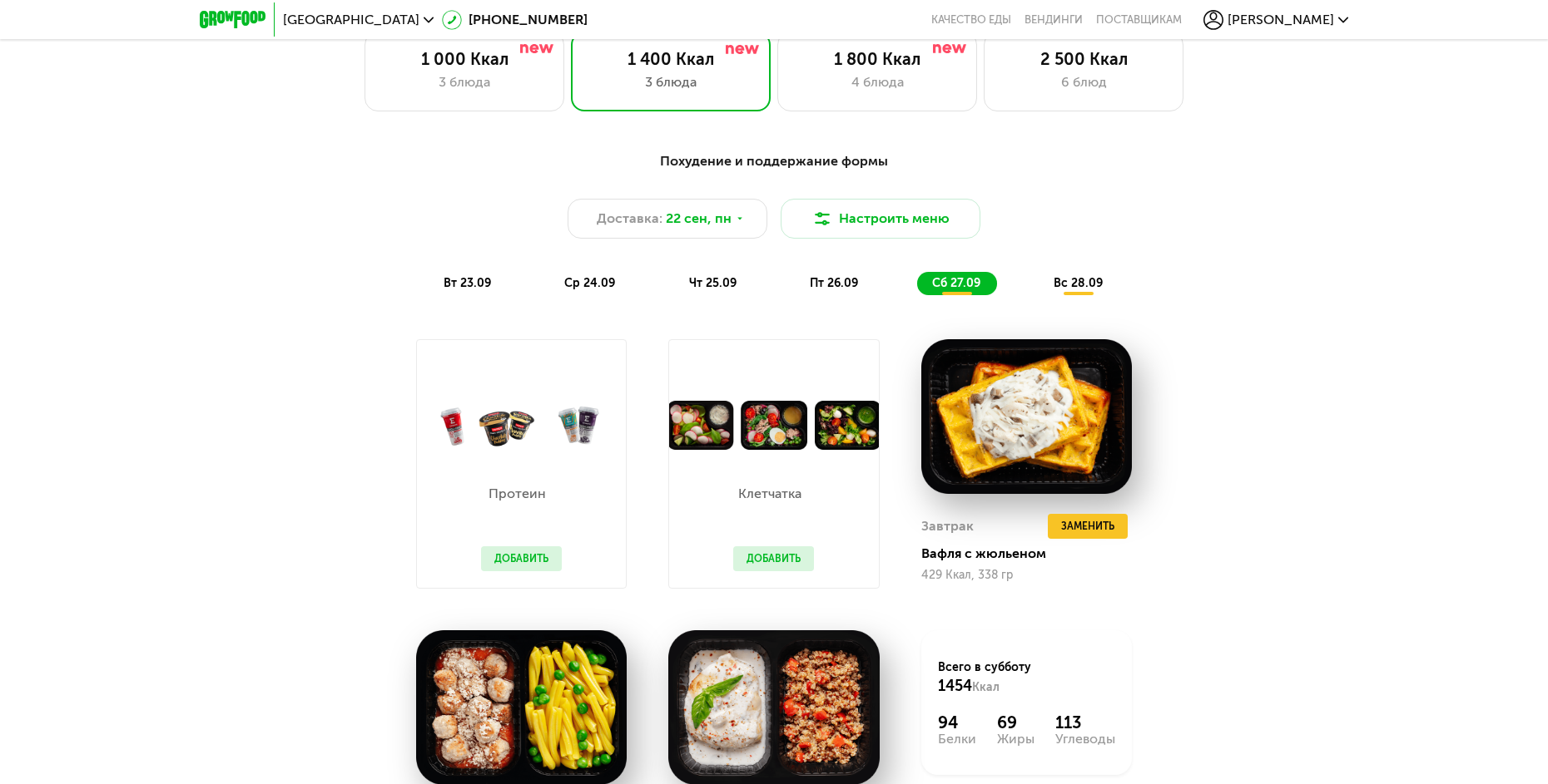
click at [811, 289] on span "пт 26.09" at bounding box center [833, 284] width 48 height 14
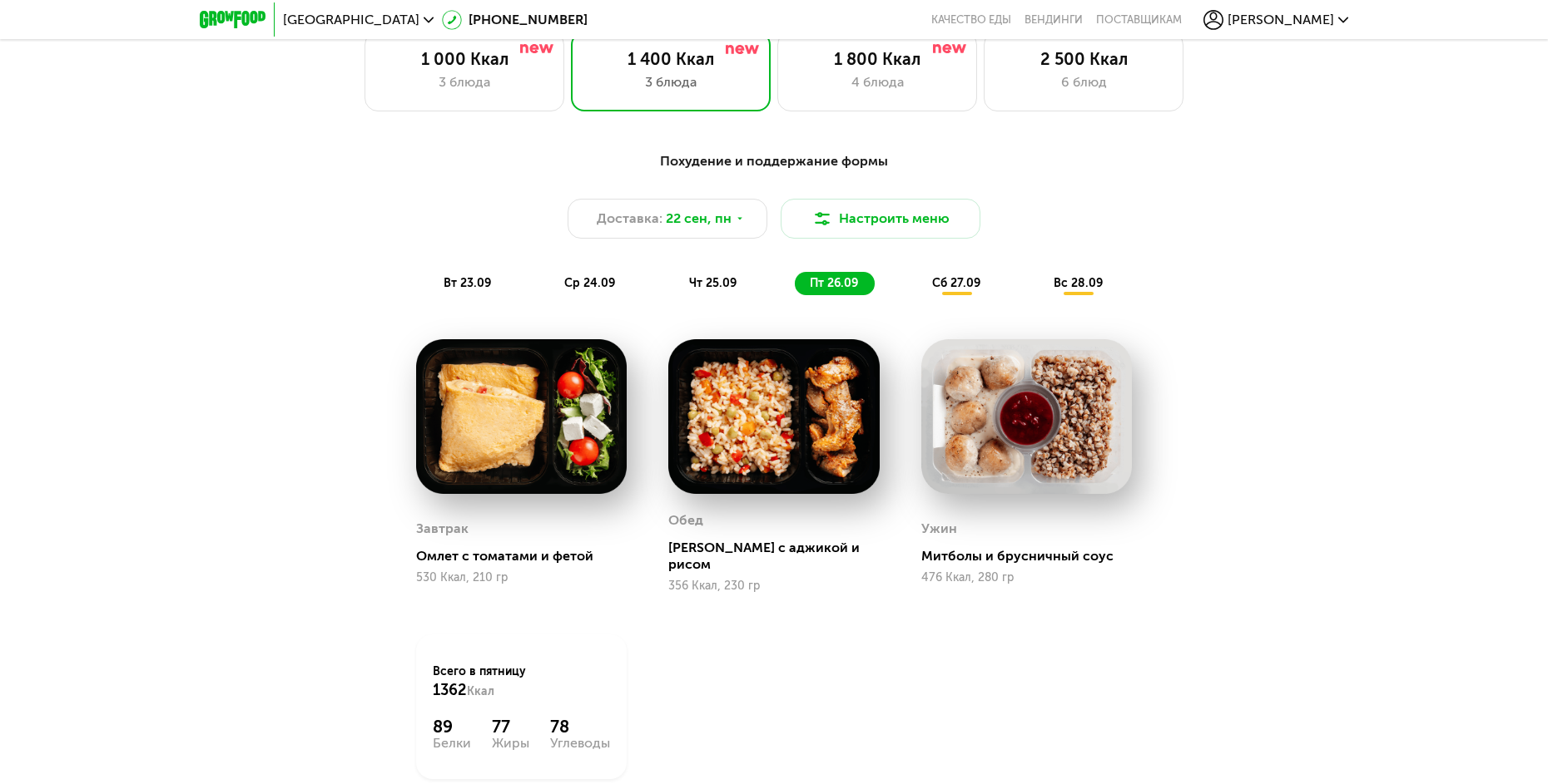
click at [956, 290] on span "сб 27.09" at bounding box center [955, 284] width 48 height 14
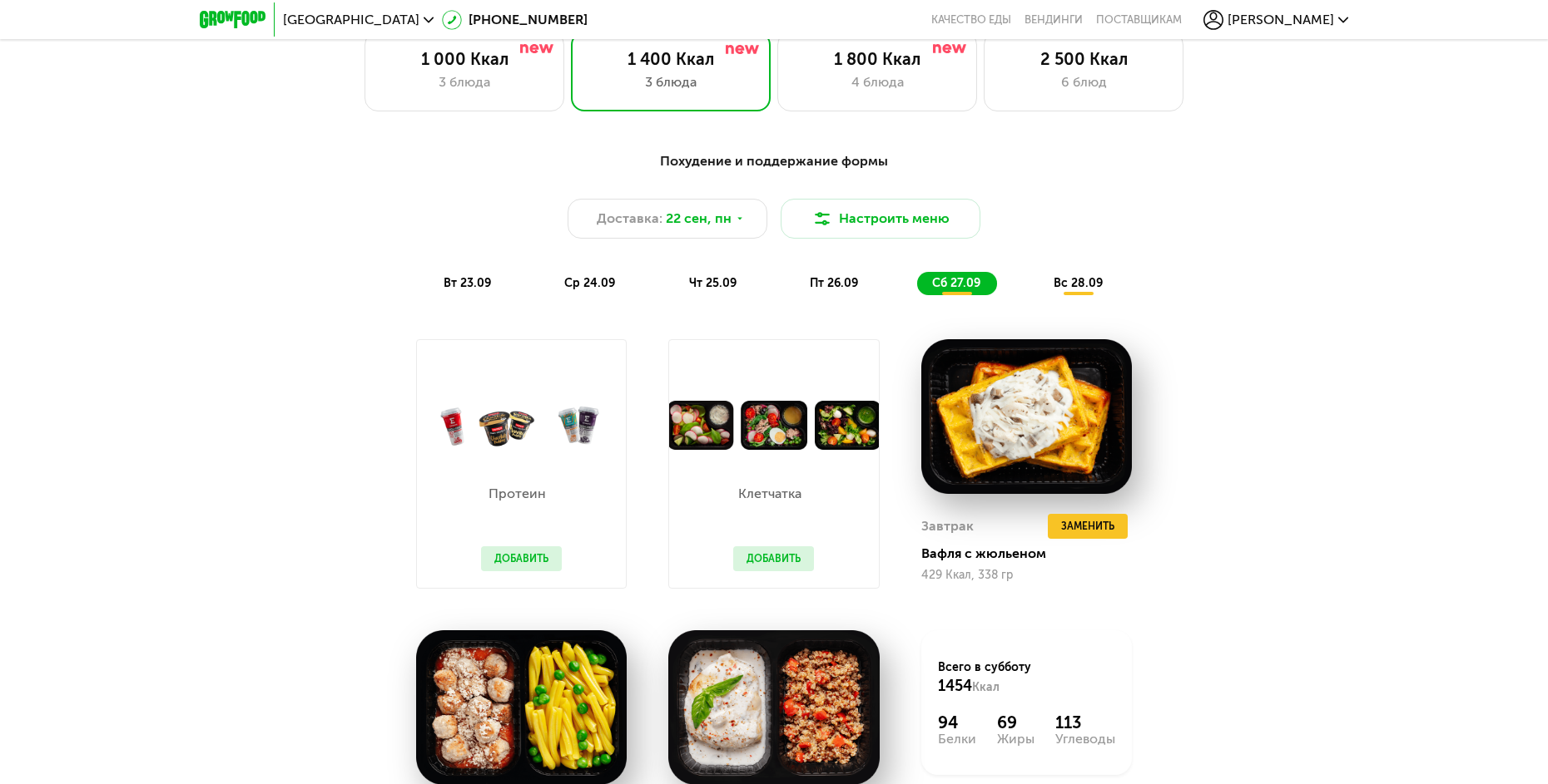
click at [1090, 286] on span "вс 28.09" at bounding box center [1078, 284] width 49 height 14
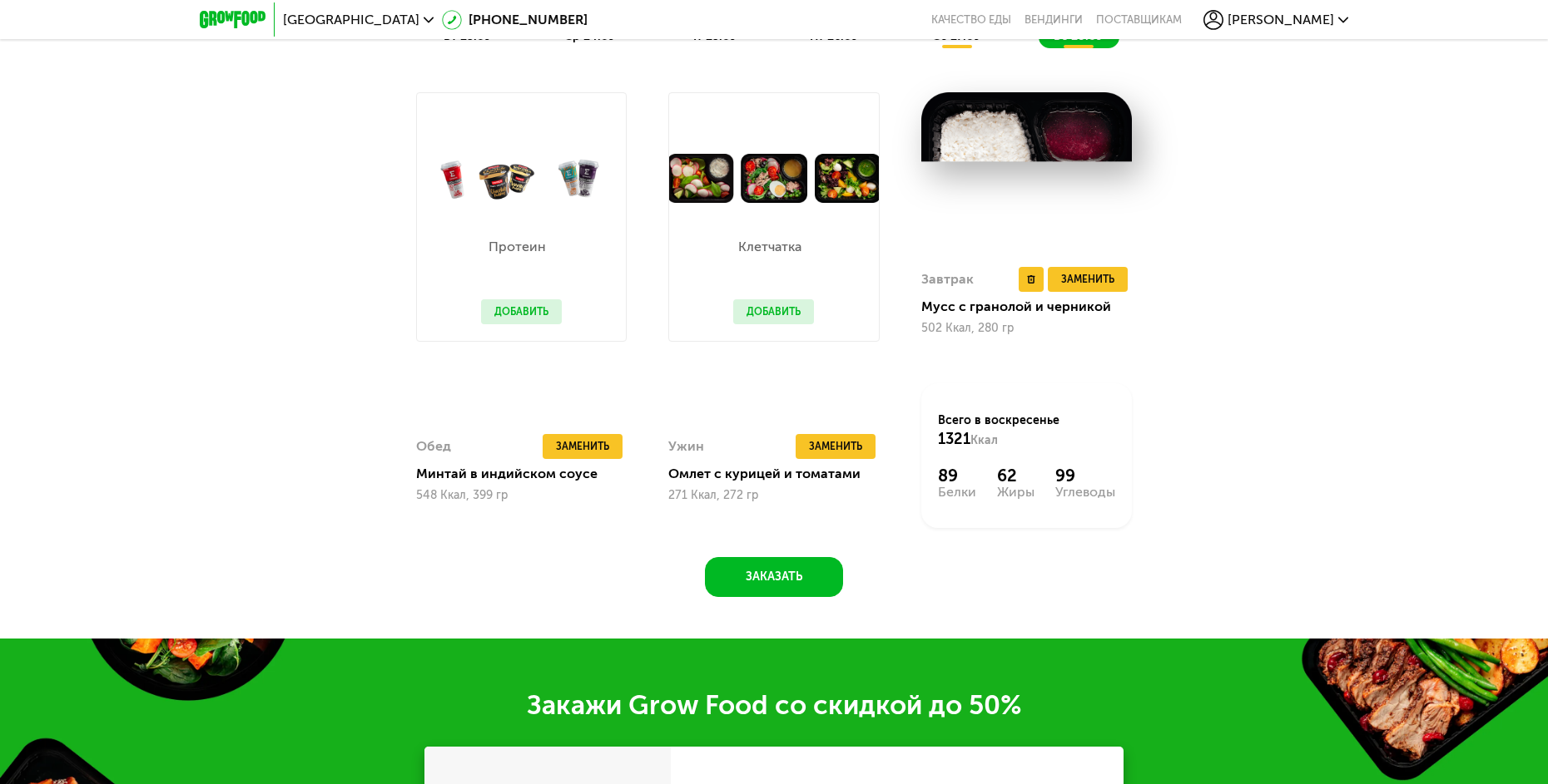
scroll to position [2011, 0]
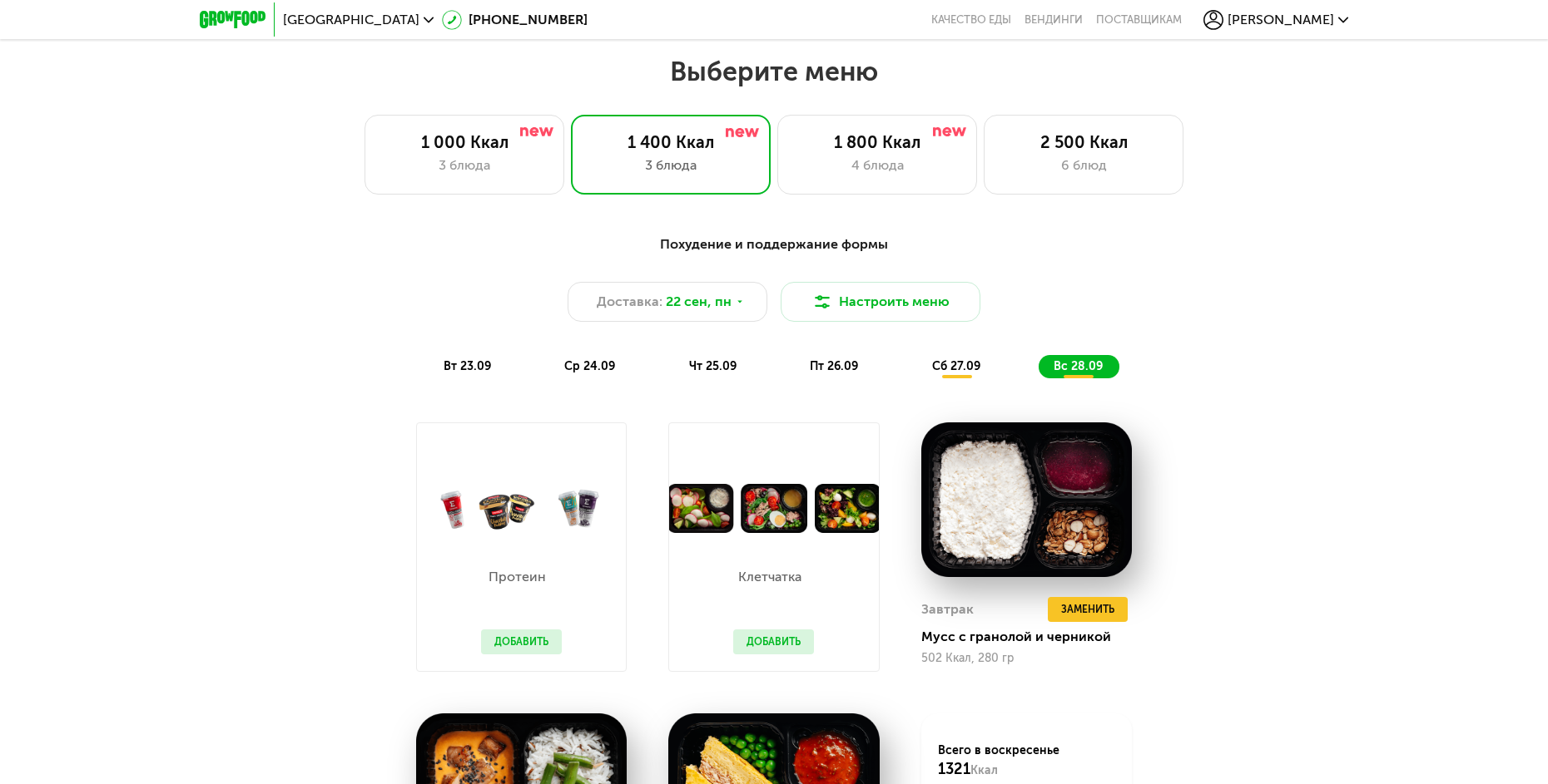
click at [961, 367] on span "сб 27.09" at bounding box center [955, 367] width 48 height 14
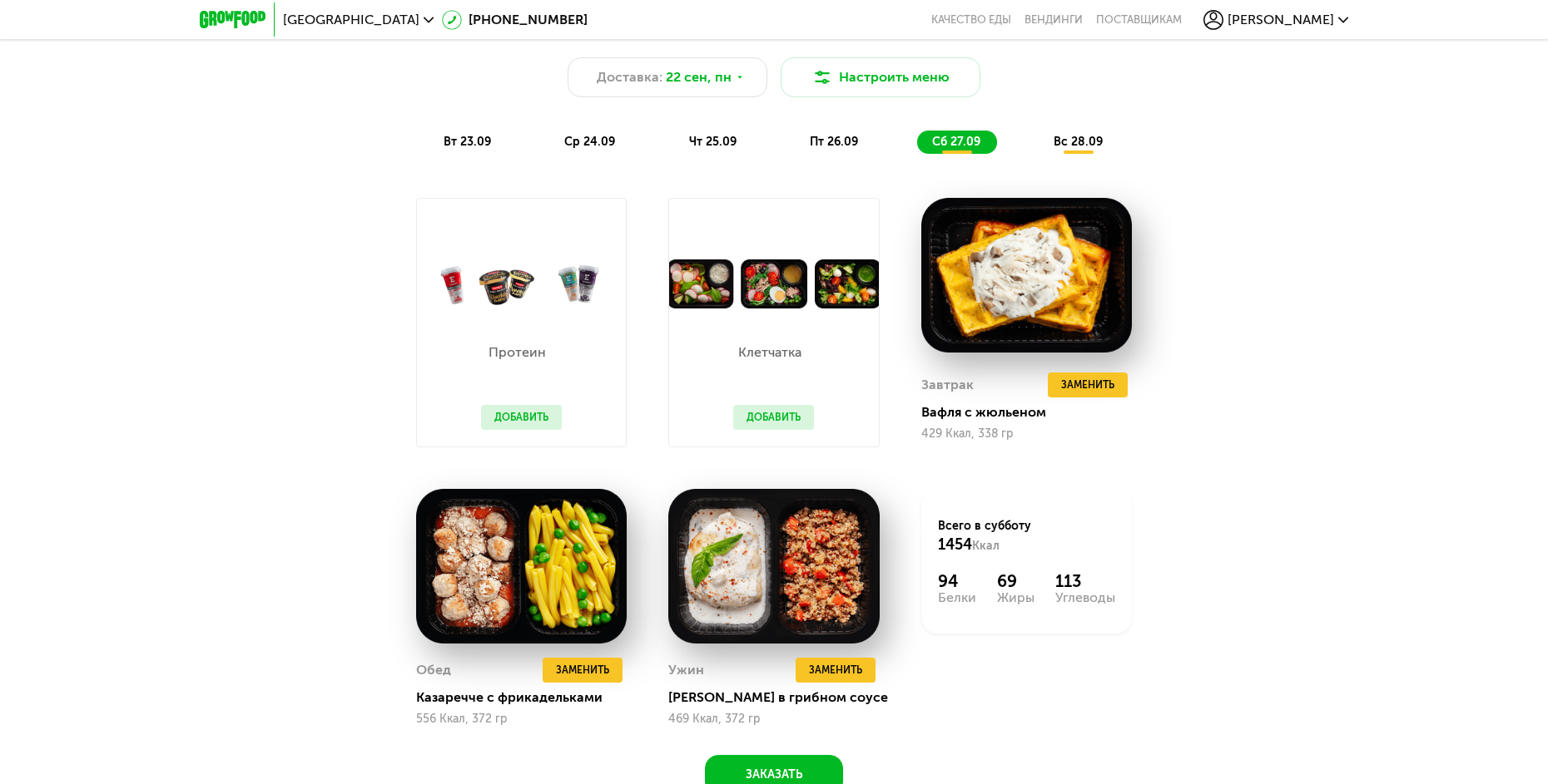
scroll to position [1928, 0]
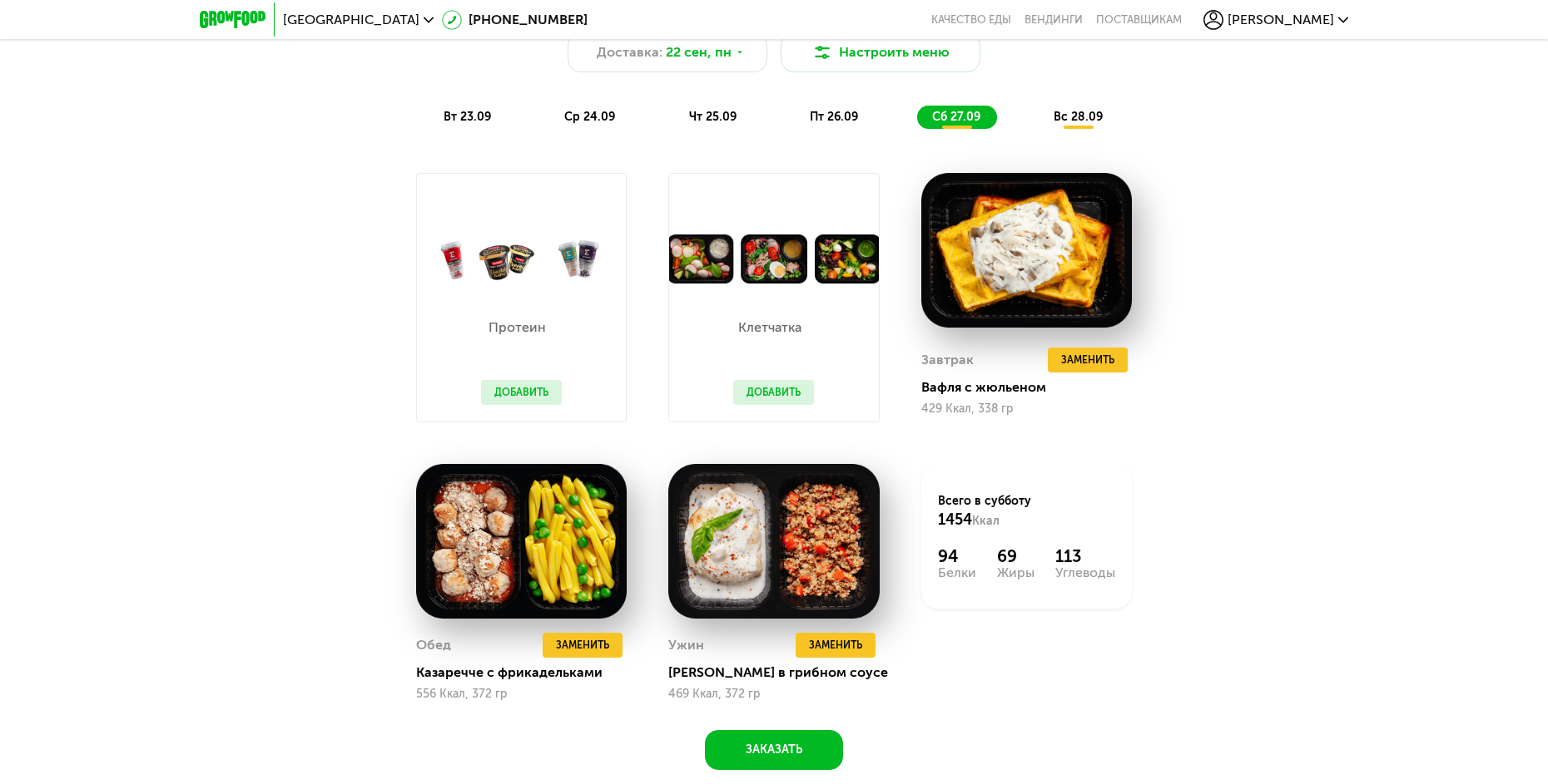
click at [840, 121] on span "пт 26.09" at bounding box center [833, 117] width 48 height 14
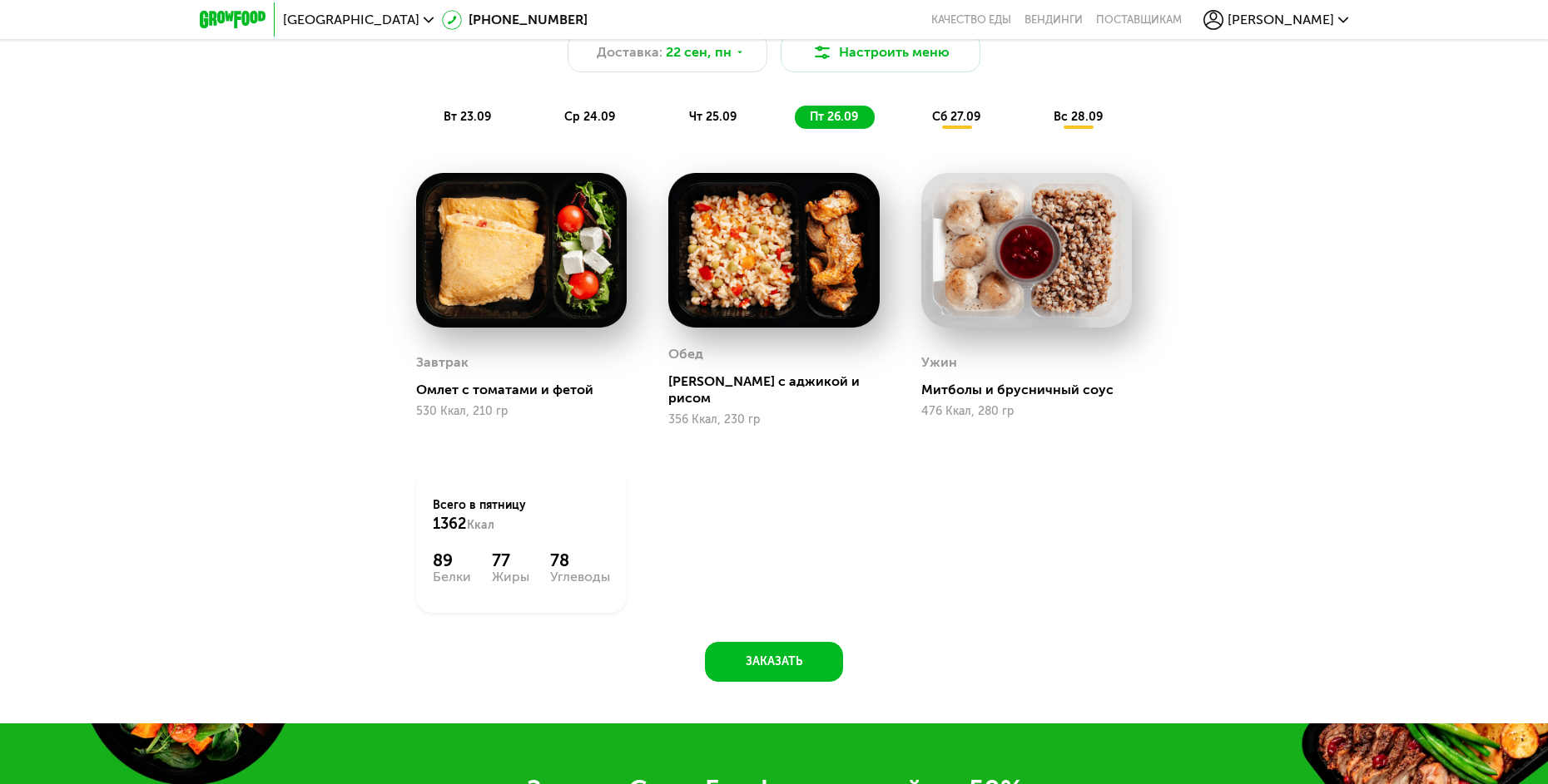
click at [712, 117] on span "чт 25.09" at bounding box center [713, 117] width 47 height 14
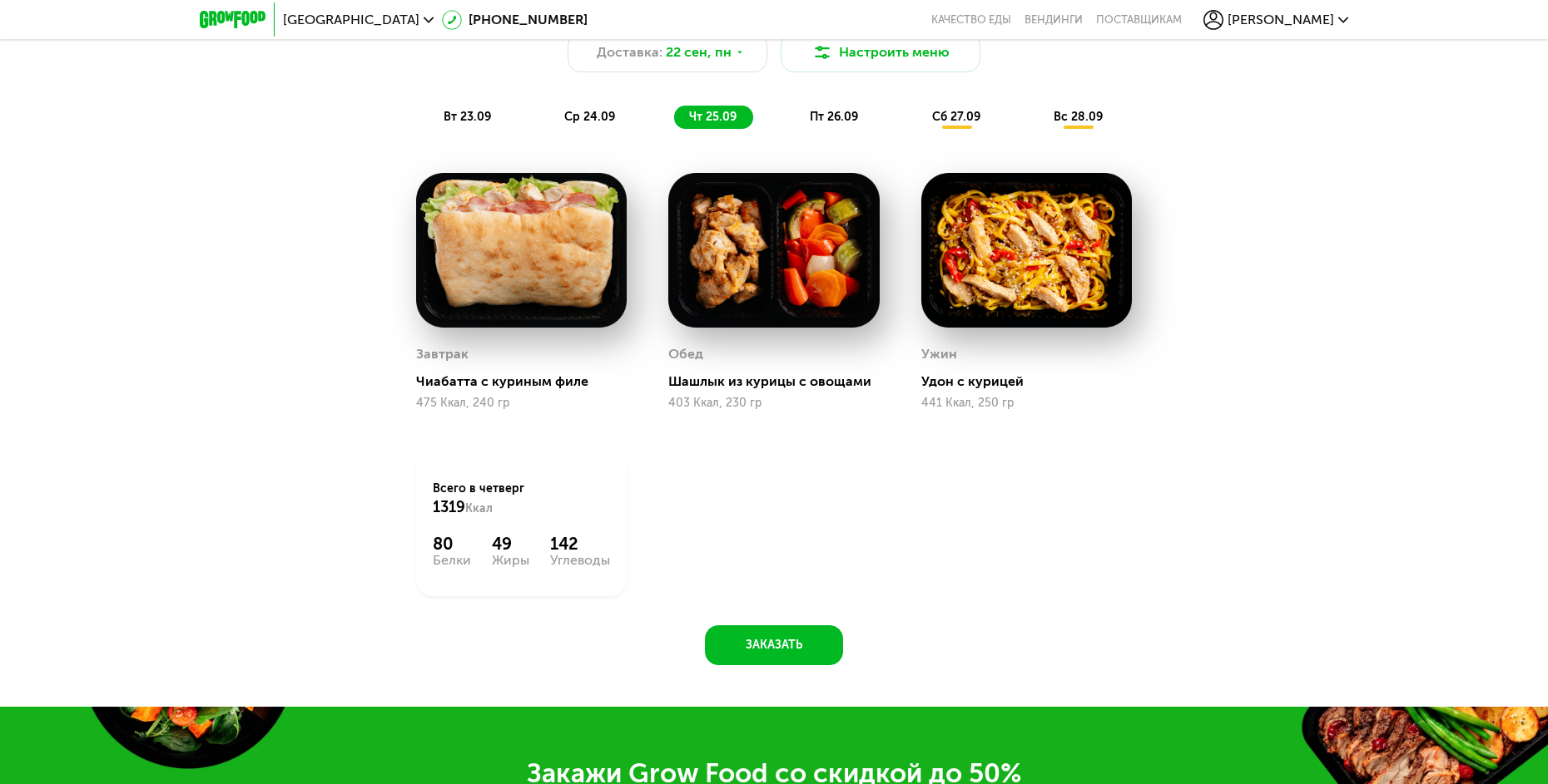
drag, startPoint x: 646, startPoint y: 113, endPoint x: 562, endPoint y: 113, distance: 84.0
click at [644, 113] on div "вт 23.09 ср 24.09 чт 25.09 пт 26.09 сб 27.09 вс 28.09" at bounding box center [774, 117] width 690 height 23
click at [562, 113] on div "ср 24.09" at bounding box center [590, 117] width 82 height 23
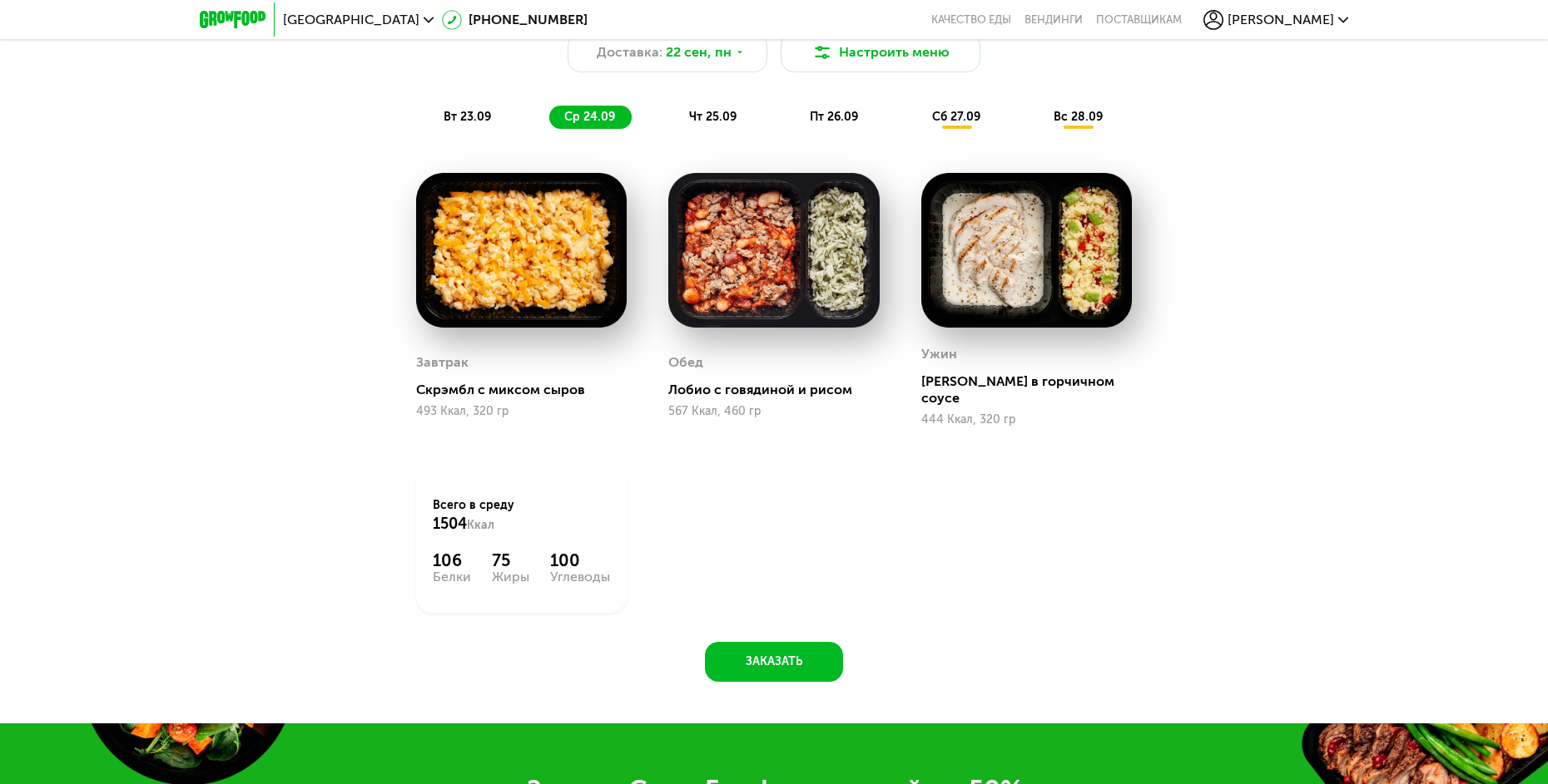
click at [483, 115] on span "вт 23.09" at bounding box center [467, 117] width 47 height 14
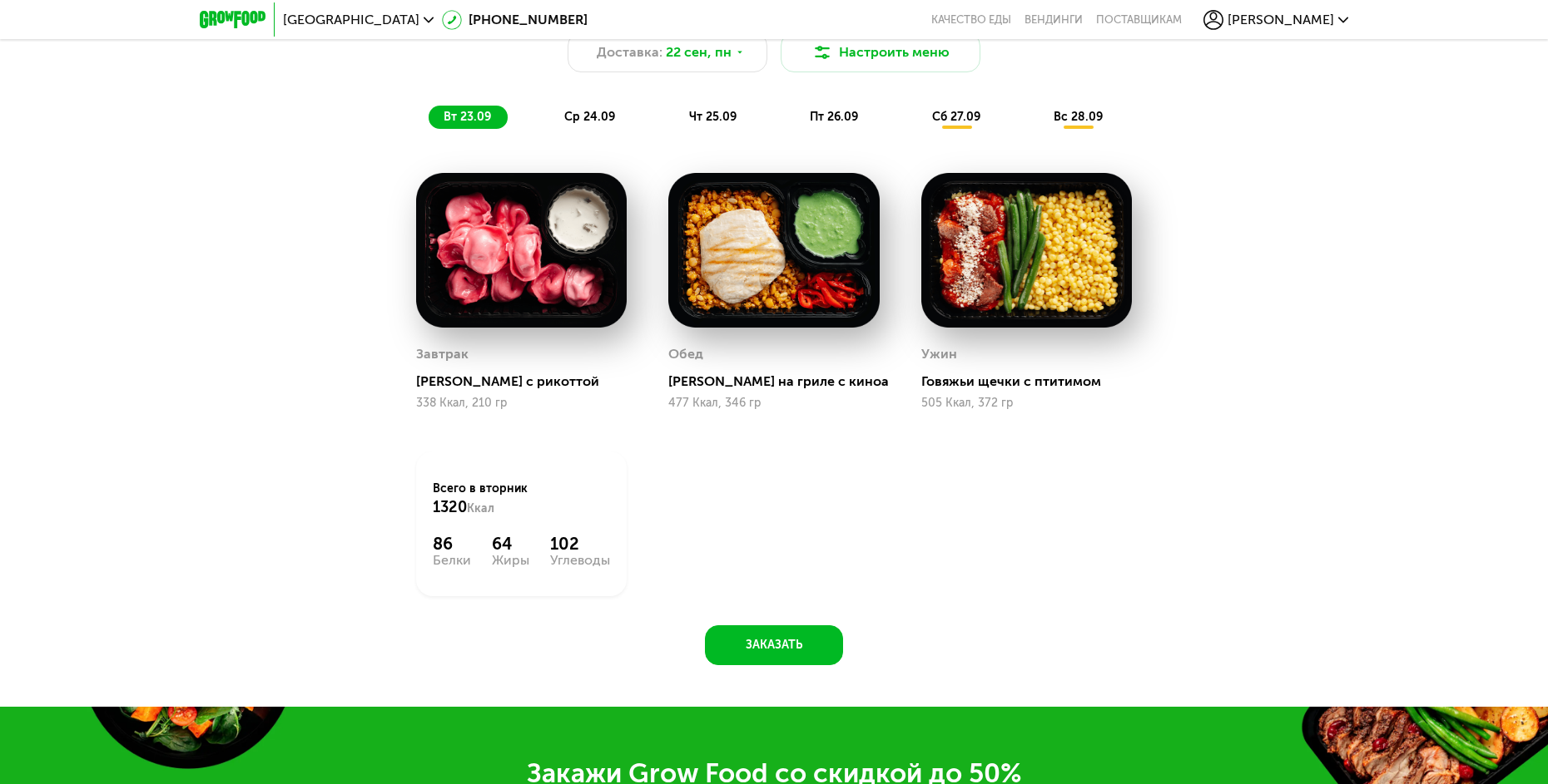
click at [612, 111] on div "ср 24.09" at bounding box center [590, 117] width 82 height 23
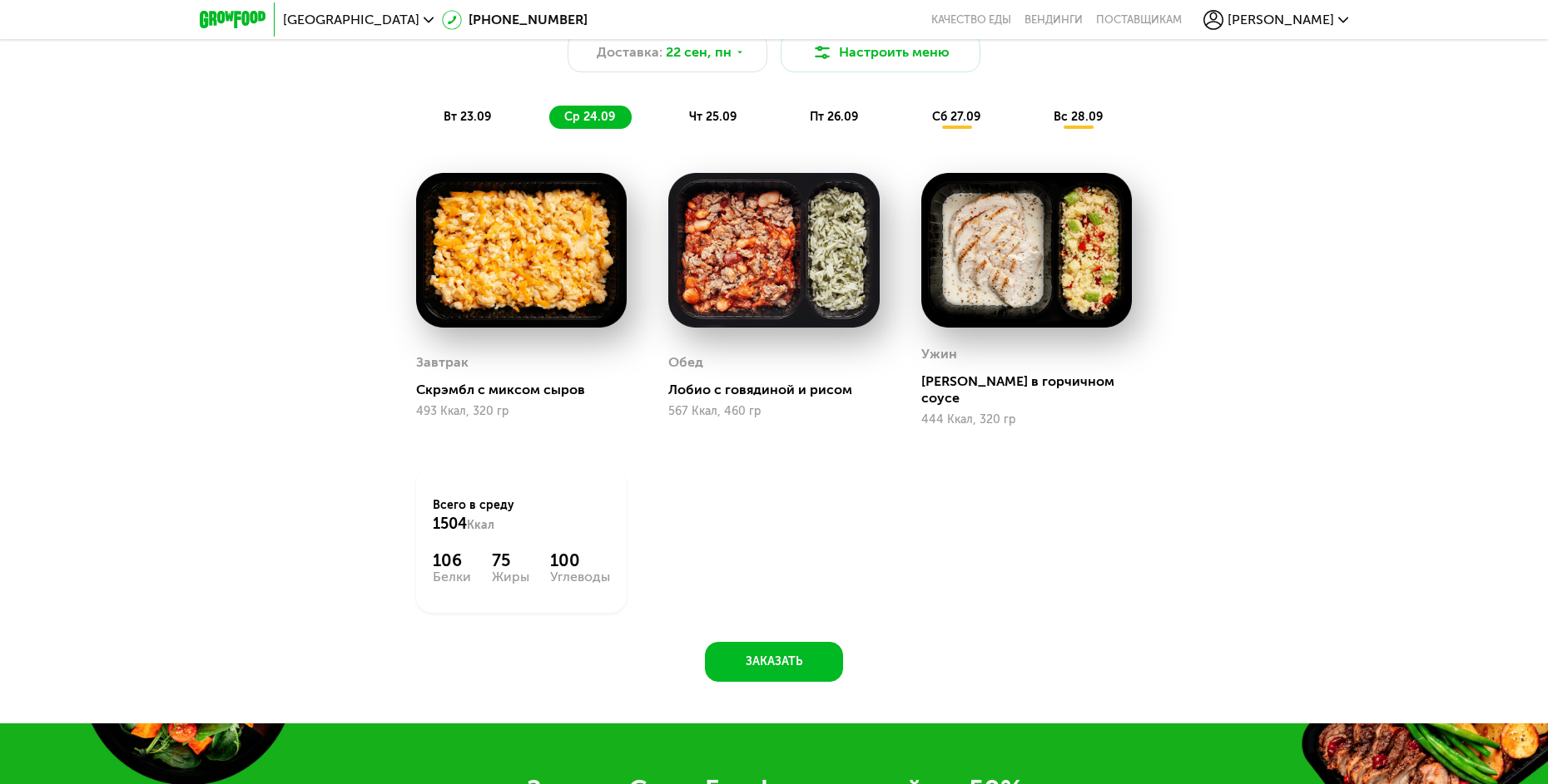
click at [508, 114] on div "вт 23.09 ср 24.09 чт 25.09 пт 26.09 сб 27.09 вс 28.09" at bounding box center [774, 117] width 690 height 23
drag, startPoint x: 502, startPoint y: 121, endPoint x: 473, endPoint y: 114, distance: 29.8
click at [502, 121] on div "вт 23.09" at bounding box center [467, 117] width 79 height 23
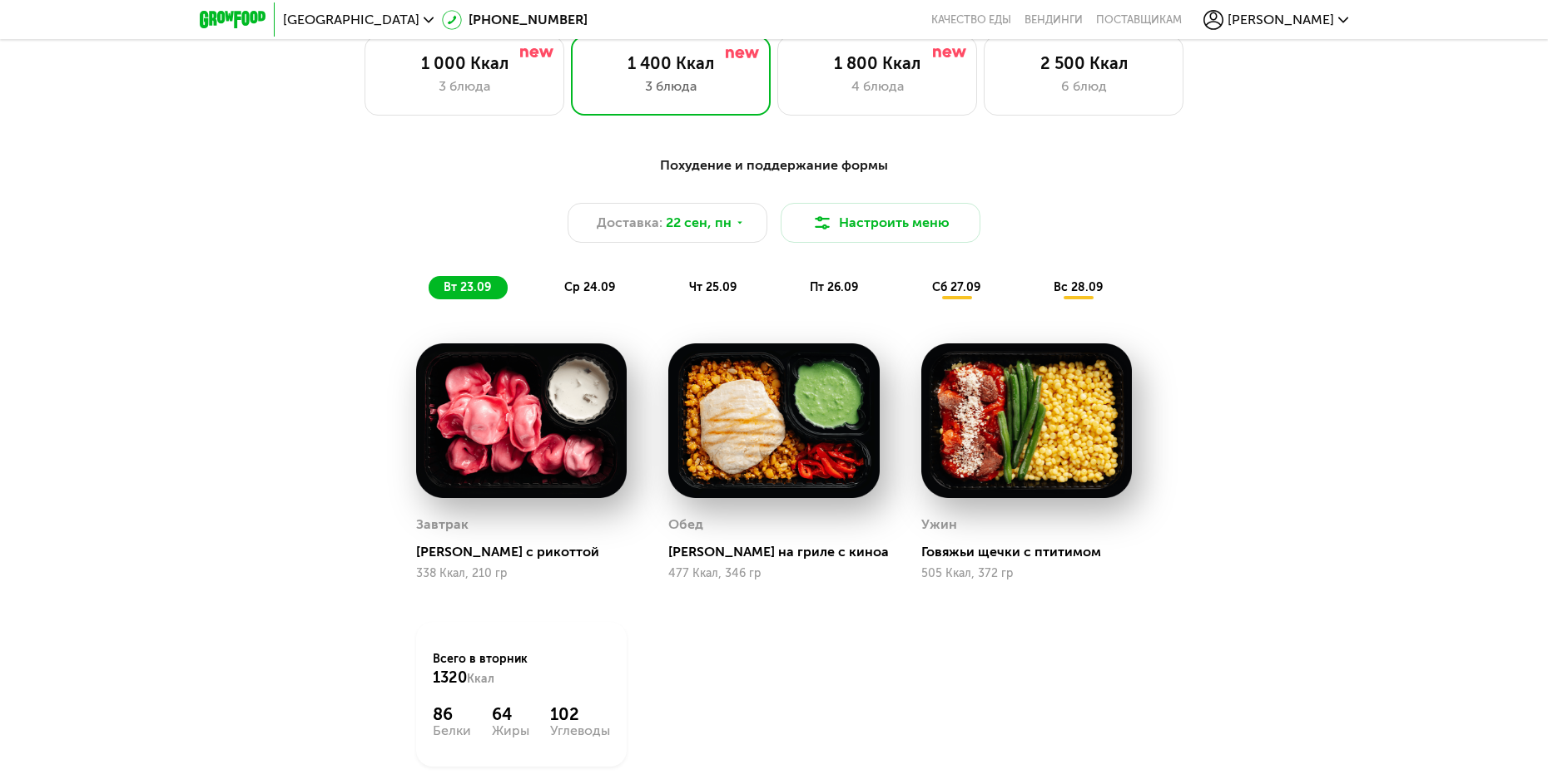
scroll to position [1762, 0]
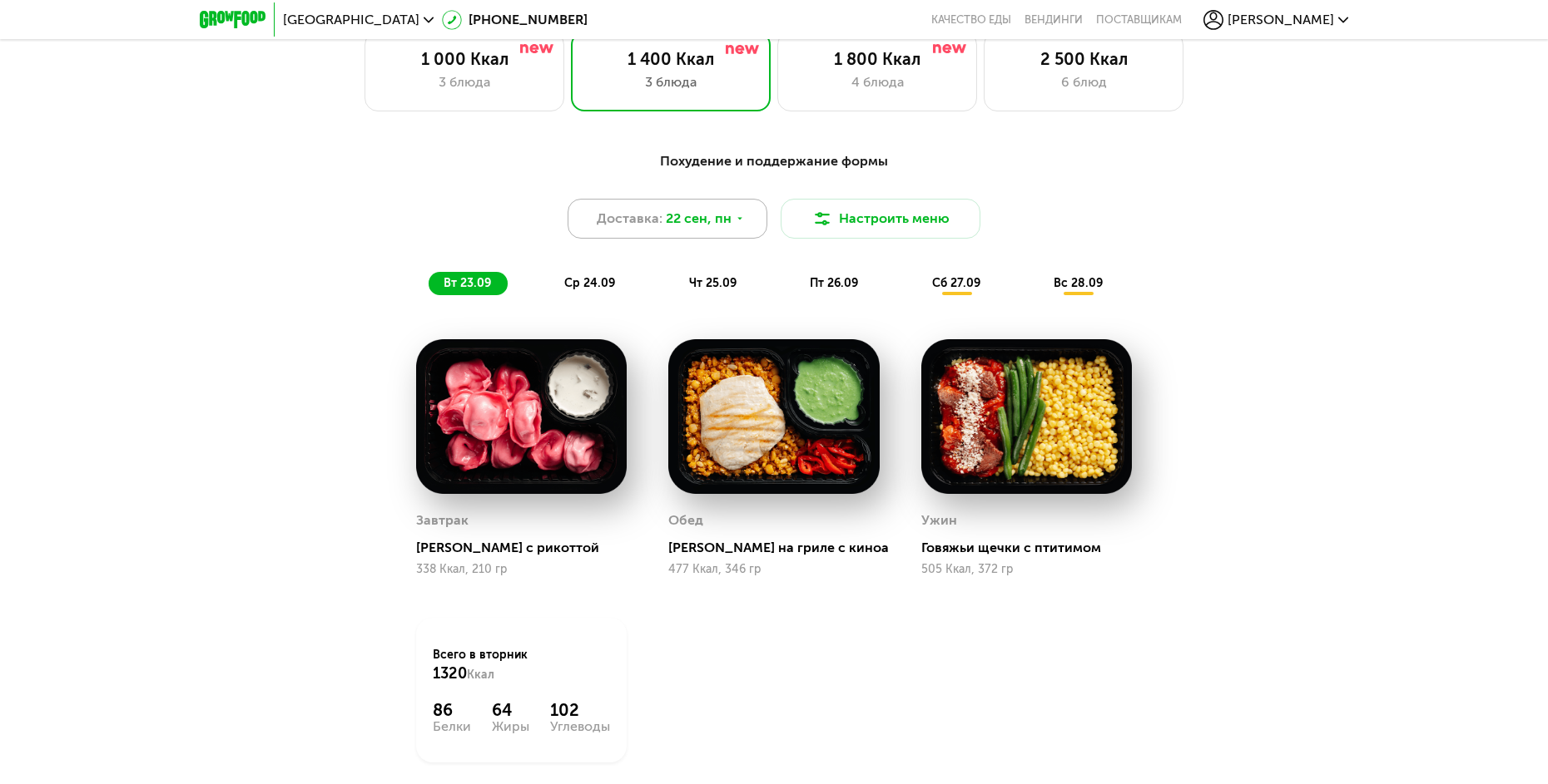
click at [737, 219] on use at bounding box center [740, 218] width 5 height 3
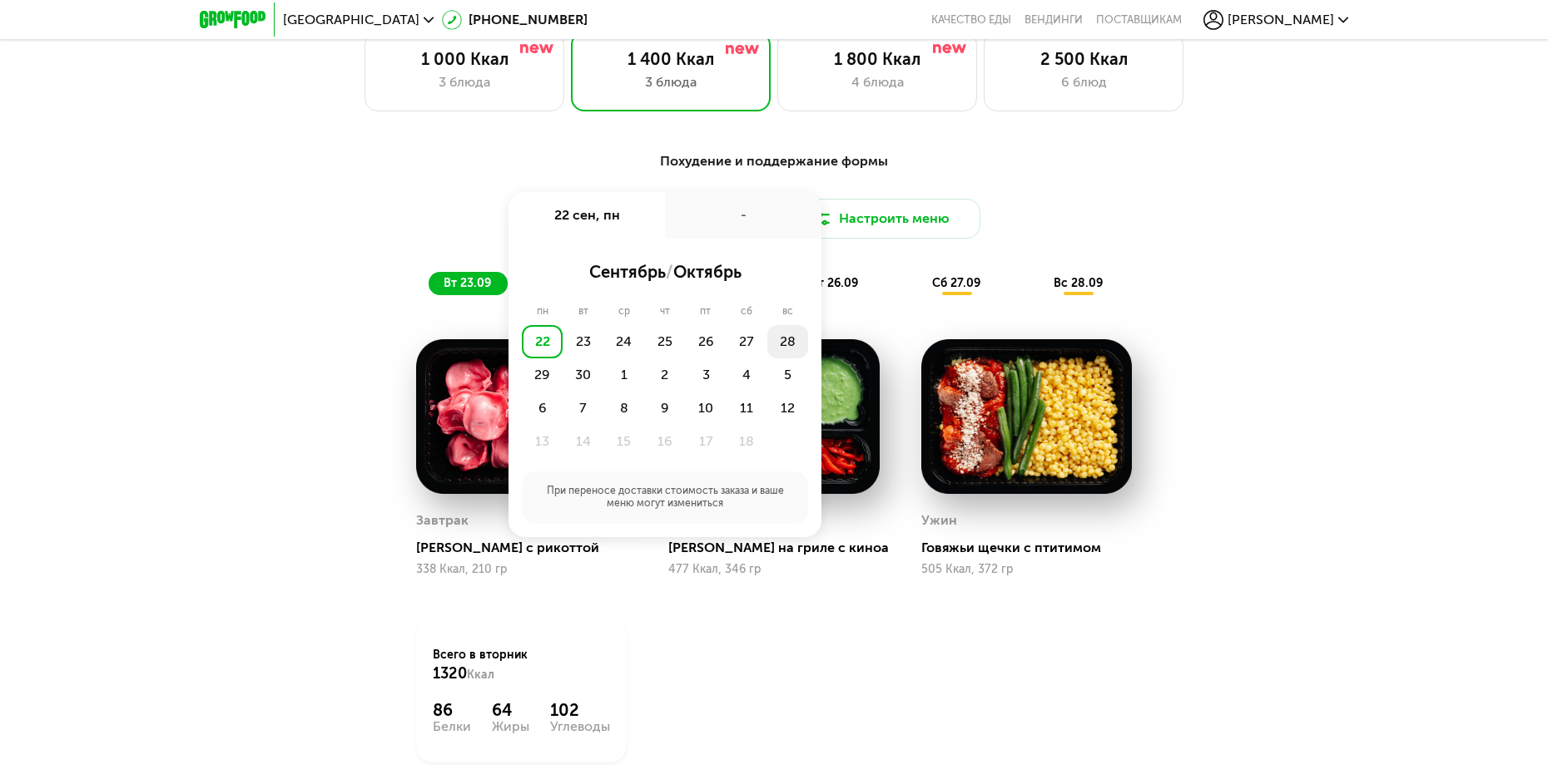
click at [783, 352] on div "28" at bounding box center [787, 341] width 41 height 33
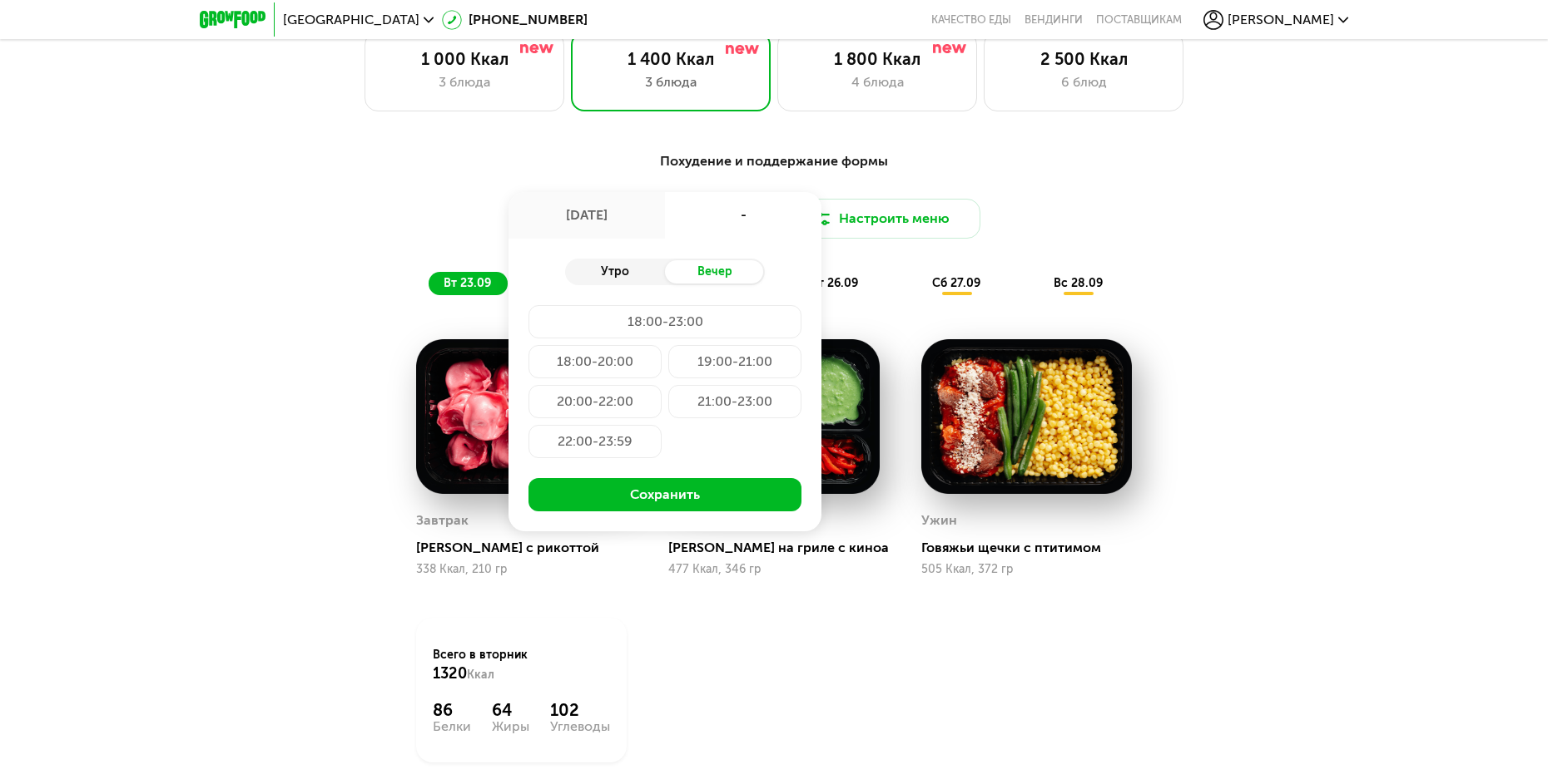
click at [637, 279] on div "Утро" at bounding box center [615, 272] width 100 height 23
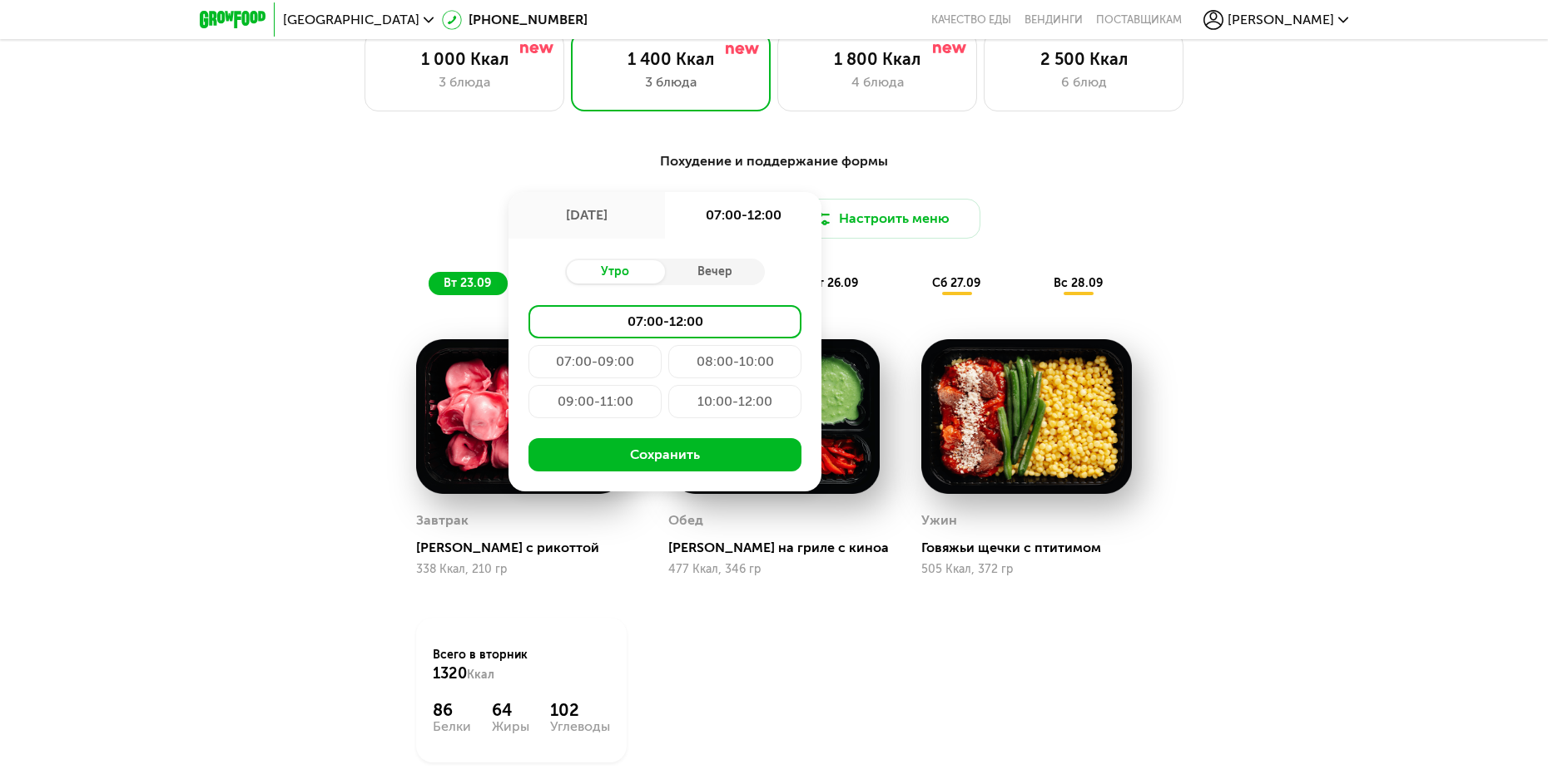
click at [604, 363] on div "07:00-09:00" at bounding box center [595, 361] width 133 height 33
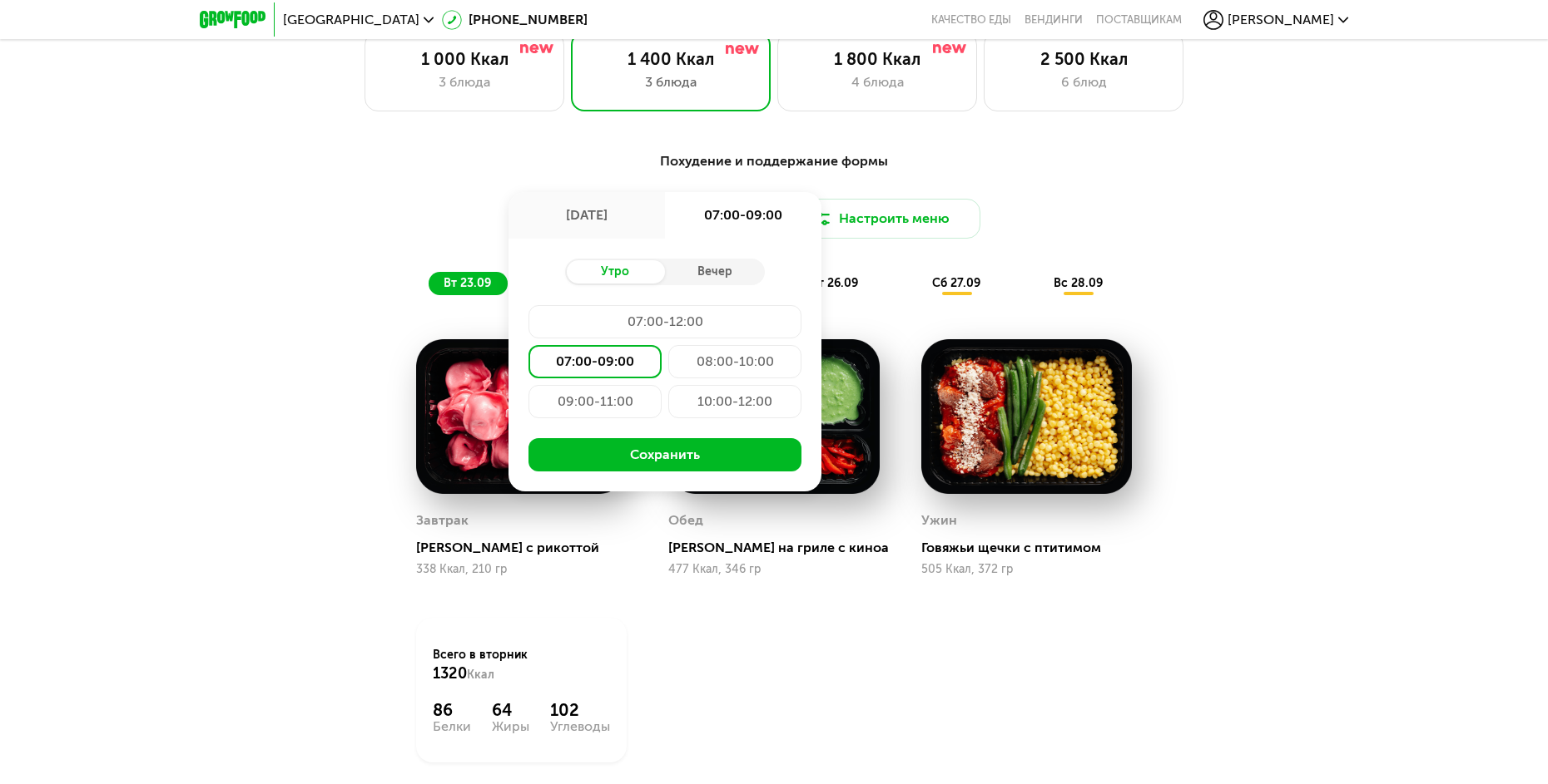
click at [667, 329] on div "07:00-12:00" at bounding box center [665, 322] width 273 height 33
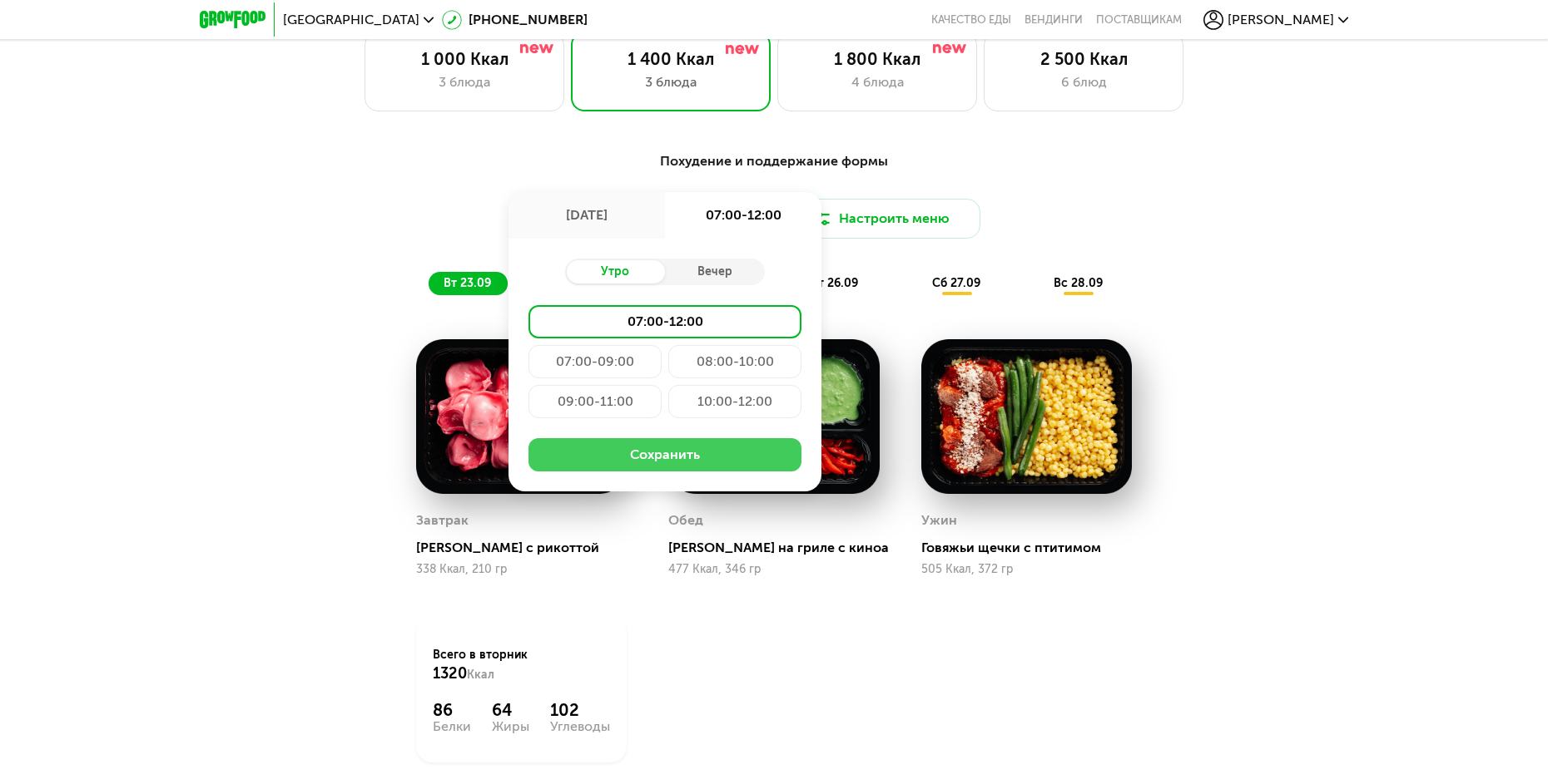
click at [648, 465] on button "Сохранить" at bounding box center [665, 454] width 273 height 33
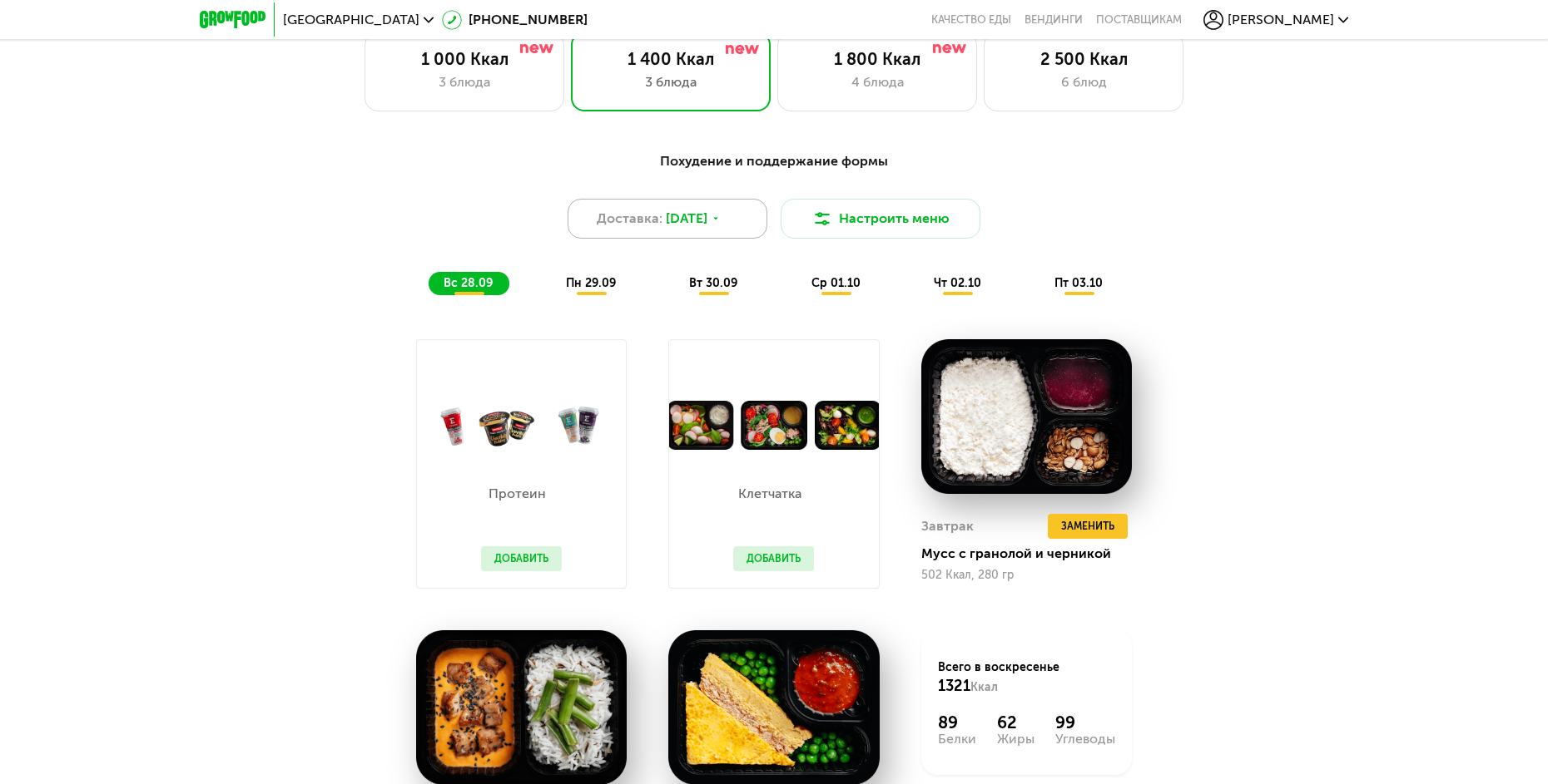
click at [683, 225] on span "[DATE]" at bounding box center [687, 219] width 42 height 20
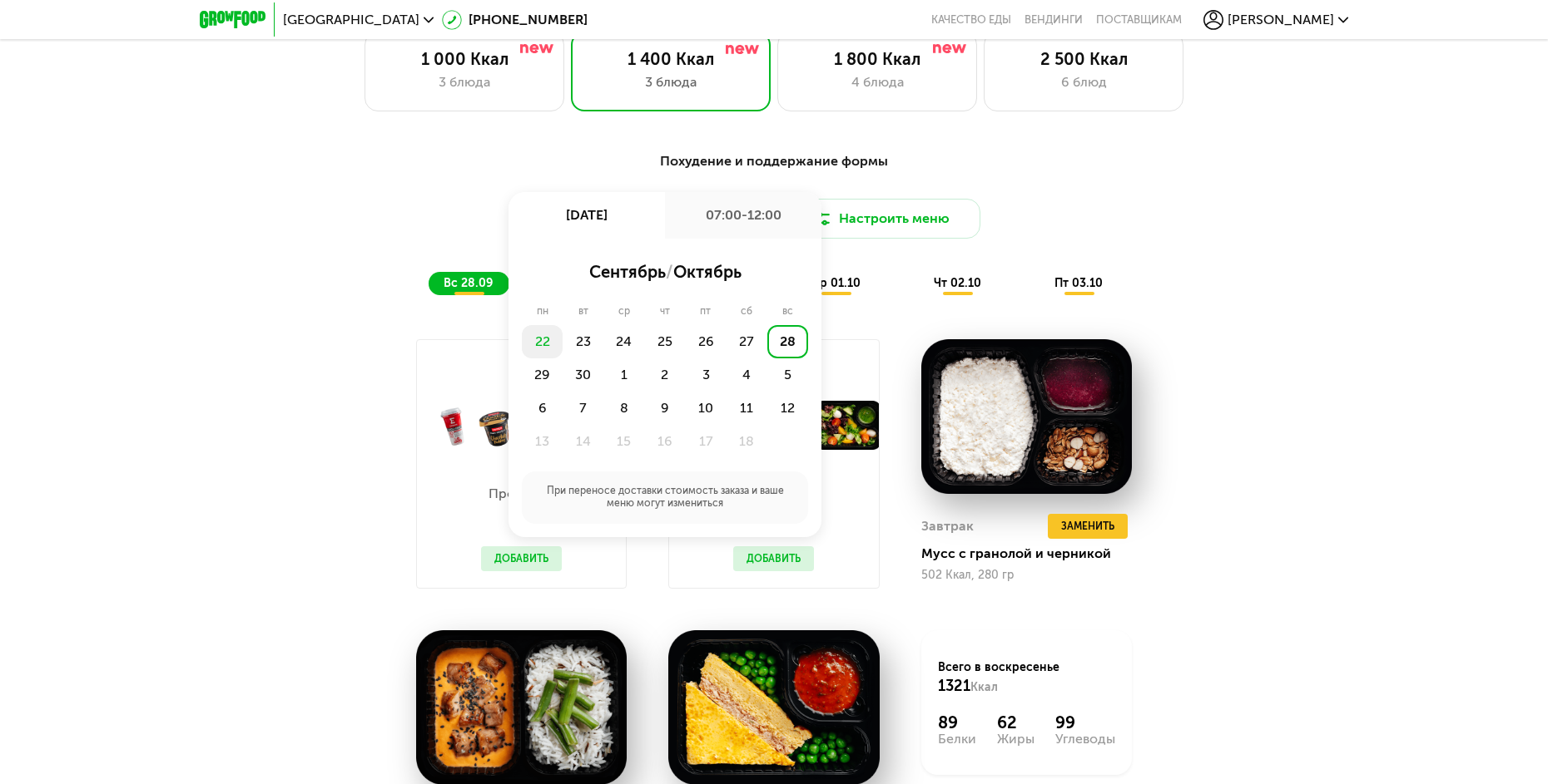
click at [537, 352] on div "22" at bounding box center [541, 341] width 41 height 33
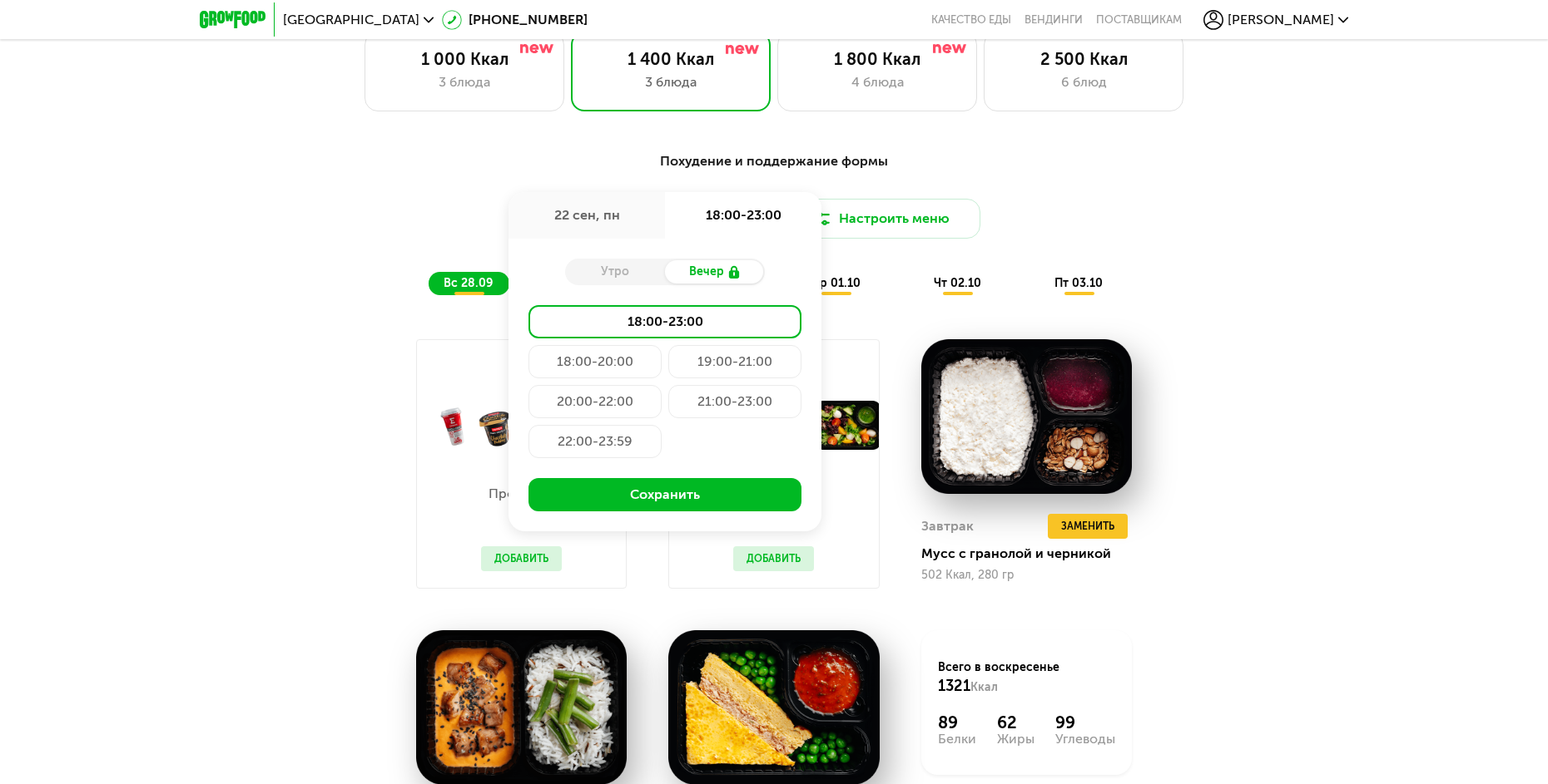
click at [617, 284] on div "Утро" at bounding box center [615, 272] width 100 height 23
drag, startPoint x: 622, startPoint y: 282, endPoint x: 652, endPoint y: 279, distance: 30.1
click at [628, 279] on div "Утро" at bounding box center [615, 272] width 100 height 23
click at [695, 277] on div "Вечер" at bounding box center [715, 272] width 100 height 23
click at [615, 276] on div "Утро" at bounding box center [615, 272] width 100 height 23
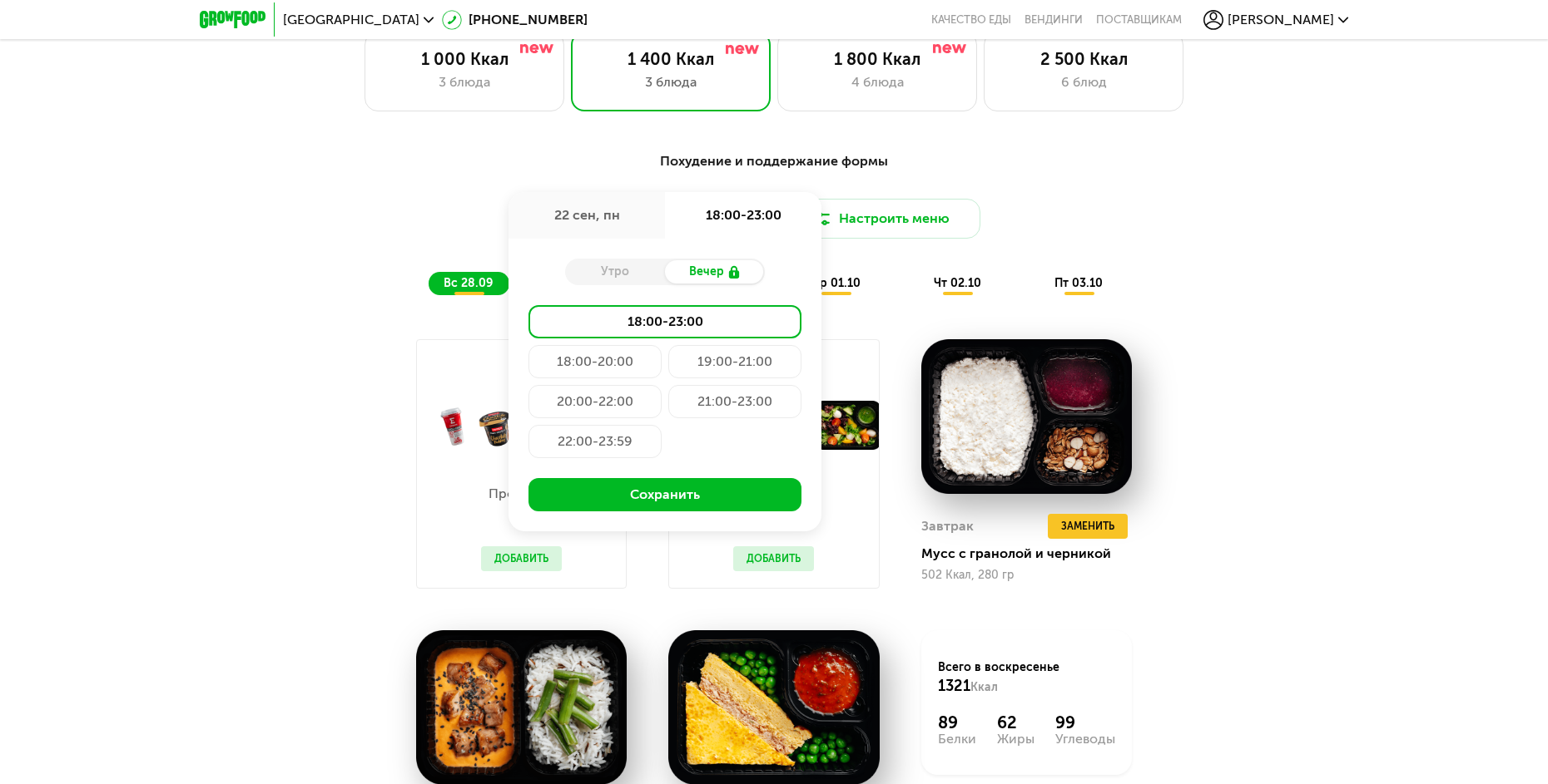
click at [702, 276] on div "Вечер" at bounding box center [715, 272] width 100 height 23
click at [617, 446] on div "22:00-23:59" at bounding box center [595, 442] width 133 height 33
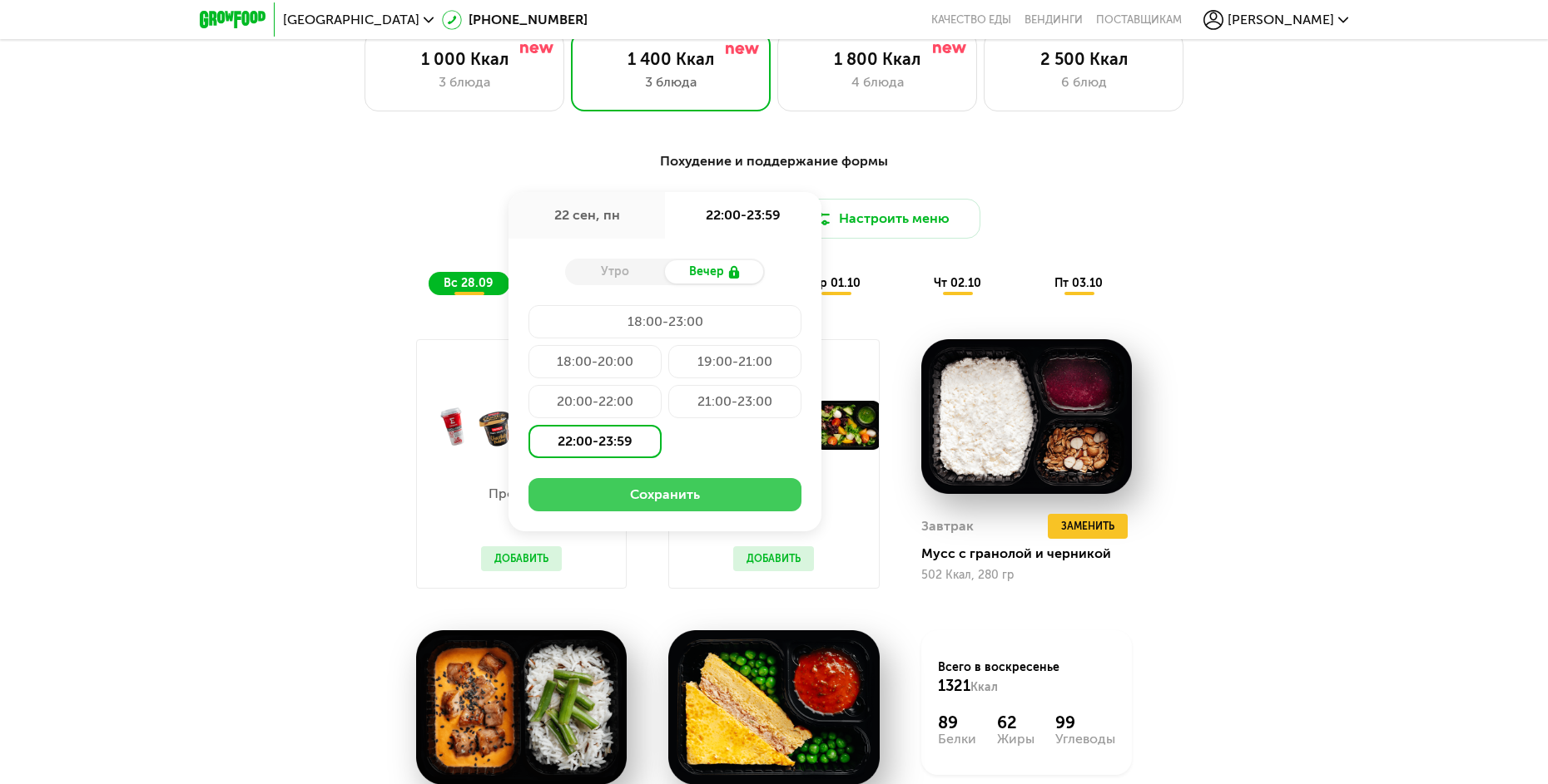
click at [643, 504] on button "Сохранить" at bounding box center [665, 495] width 273 height 33
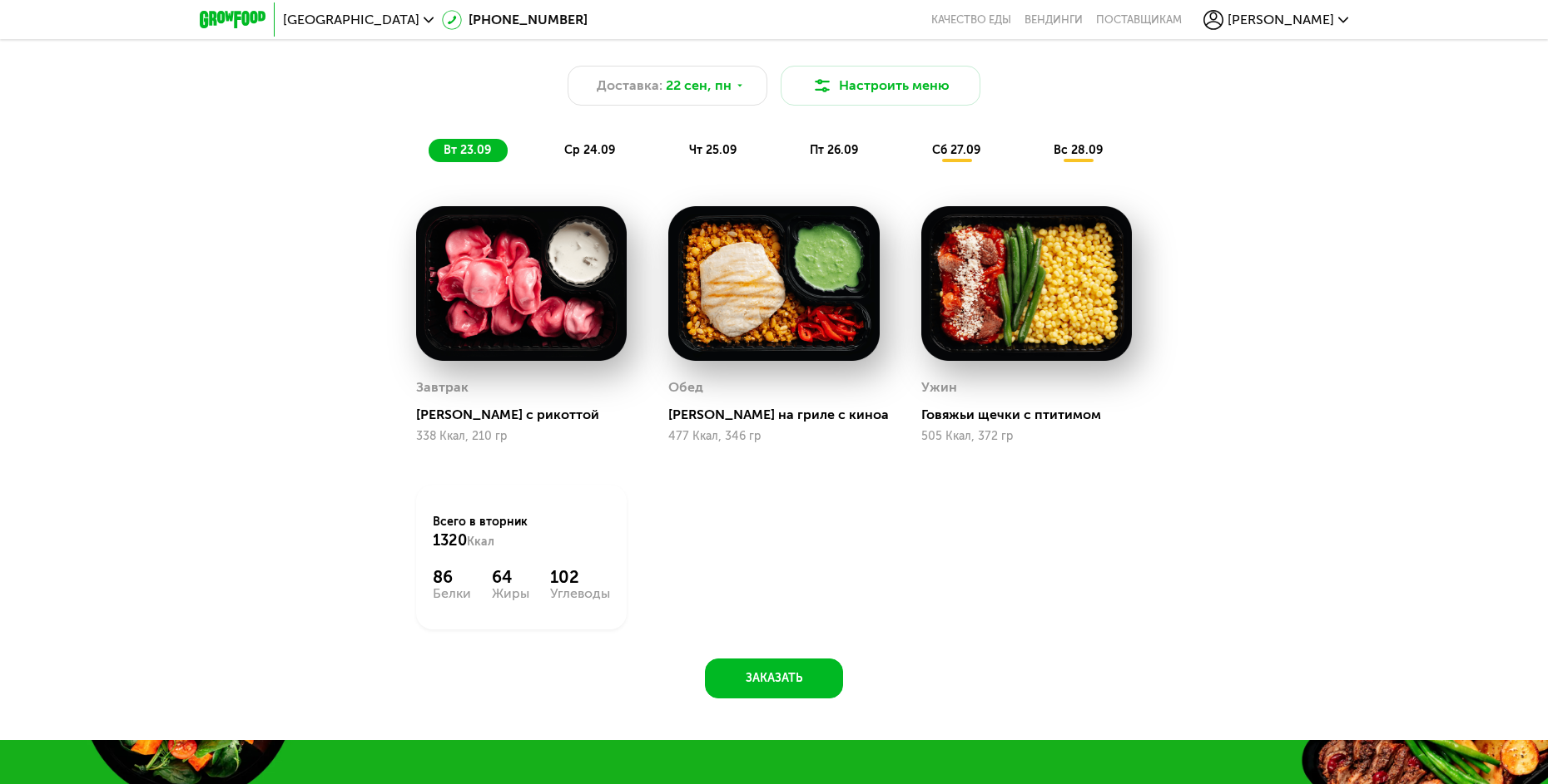
scroll to position [1928, 0]
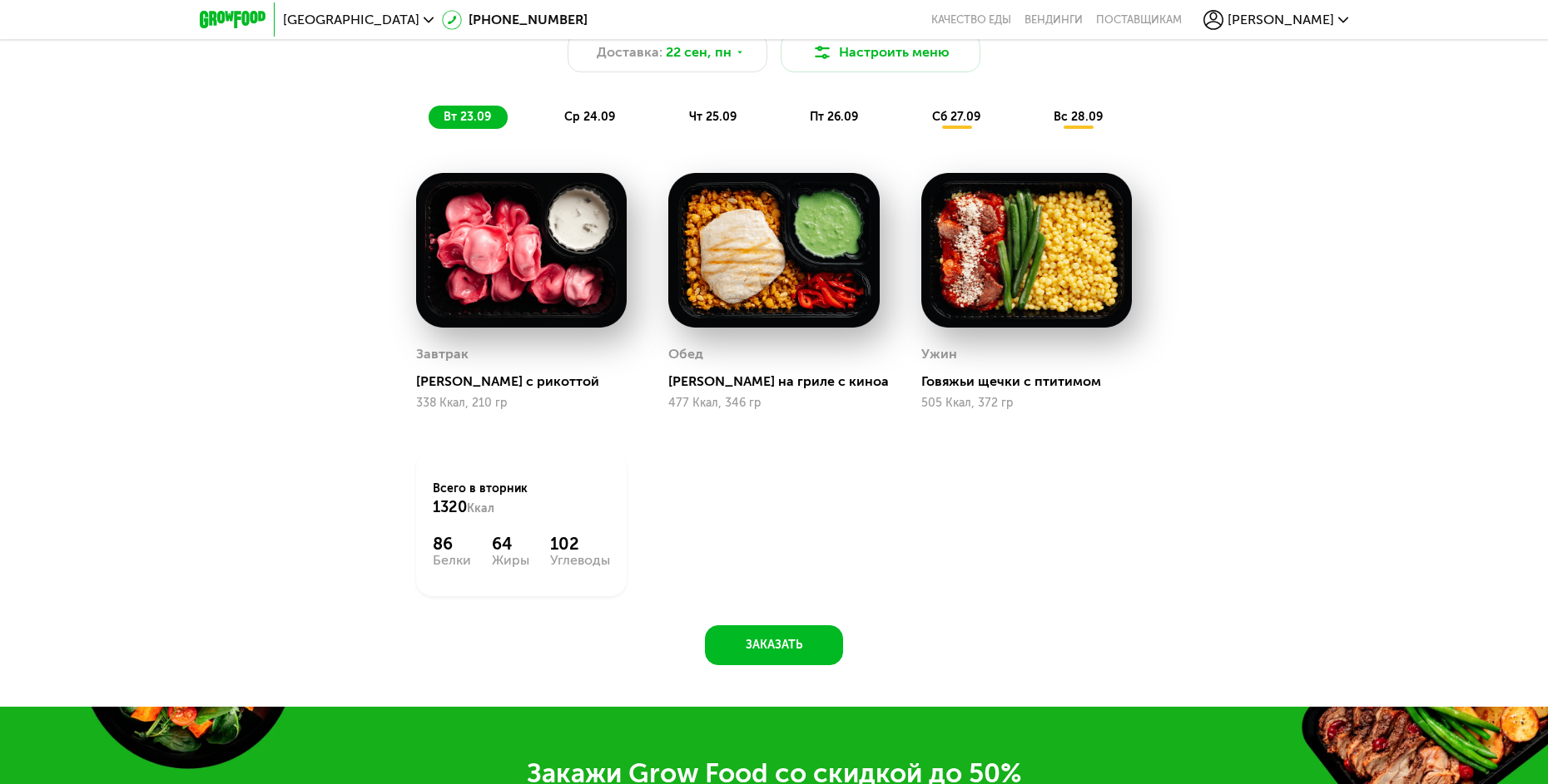
click at [231, 242] on div "Похудение и поддержание формы Доставка: [DATE] Настроить меню вт 23.09 ср 24.09…" at bounding box center [774, 334] width 1548 height 745
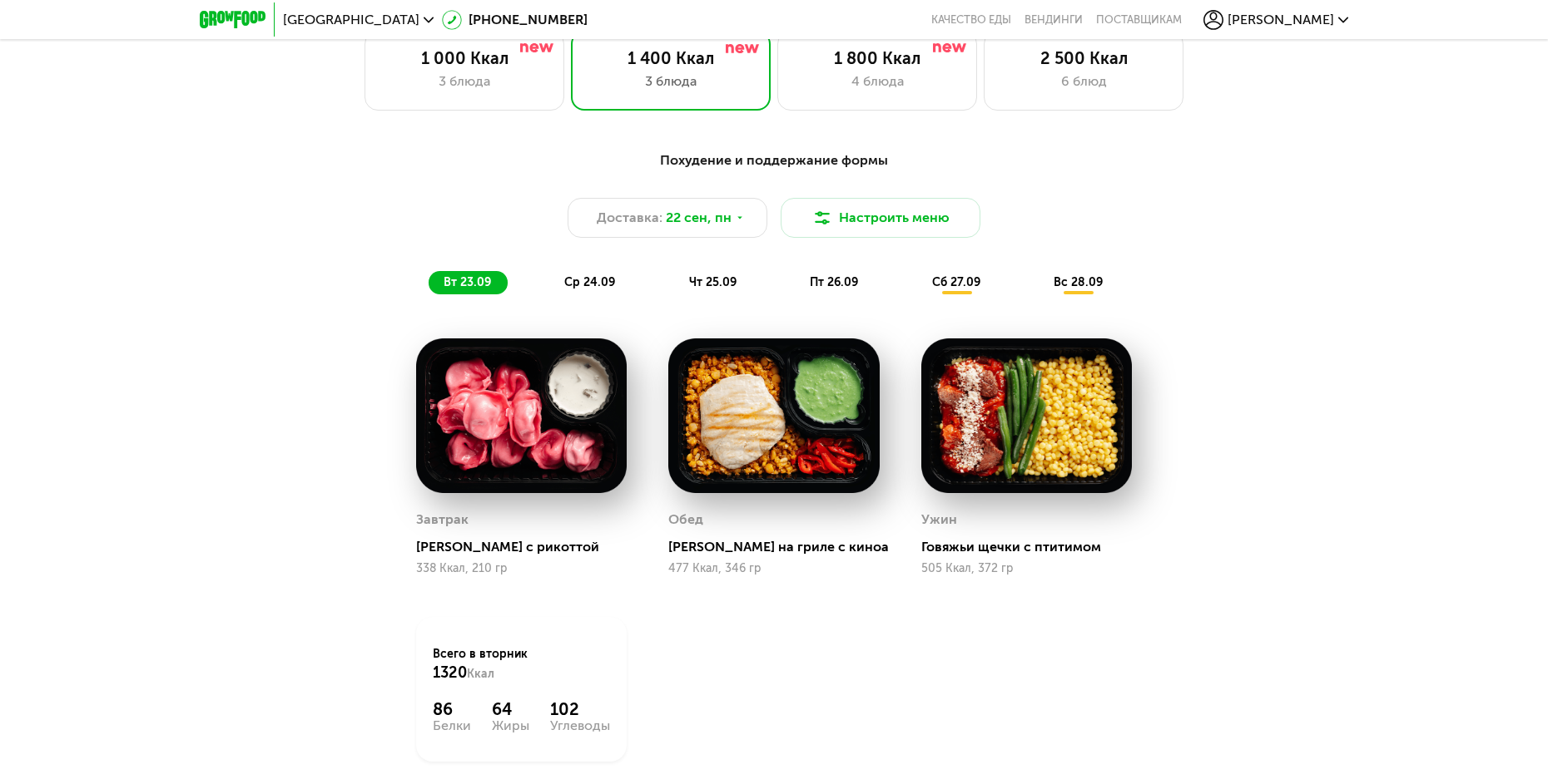
scroll to position [1762, 0]
click at [609, 288] on span "ср 24.09" at bounding box center [589, 284] width 51 height 14
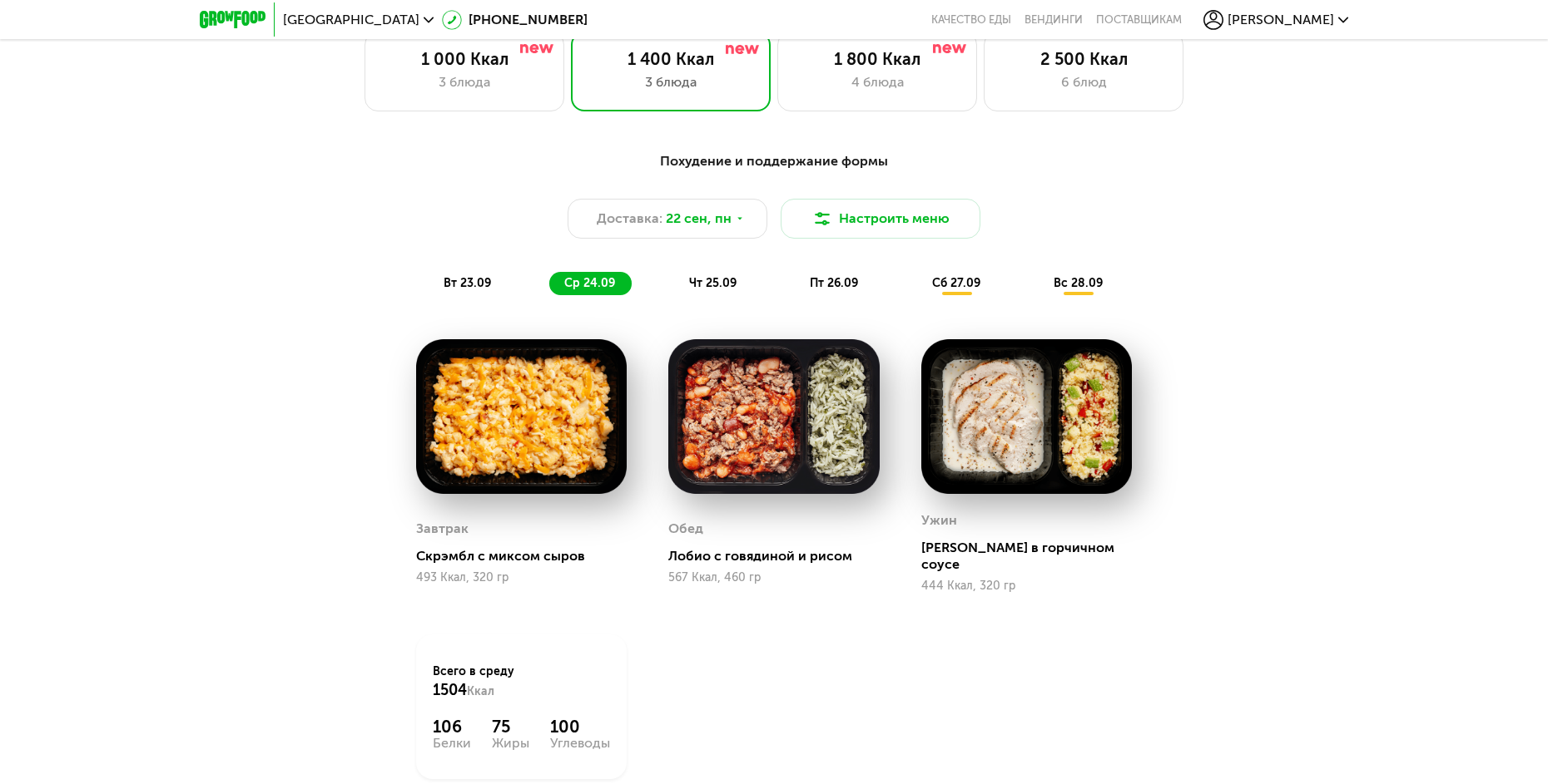
click at [749, 277] on div "вт 23.09 ср 24.09 чт 25.09 пт 26.09 сб 27.09 вс 28.09" at bounding box center [774, 284] width 690 height 23
click at [710, 276] on div "Похудение и поддержание формы Доставка: [DATE] Настроить меню вт 23.09 ср 24.09…" at bounding box center [774, 223] width 985 height 144
click at [712, 289] on span "чт 25.09" at bounding box center [713, 284] width 47 height 14
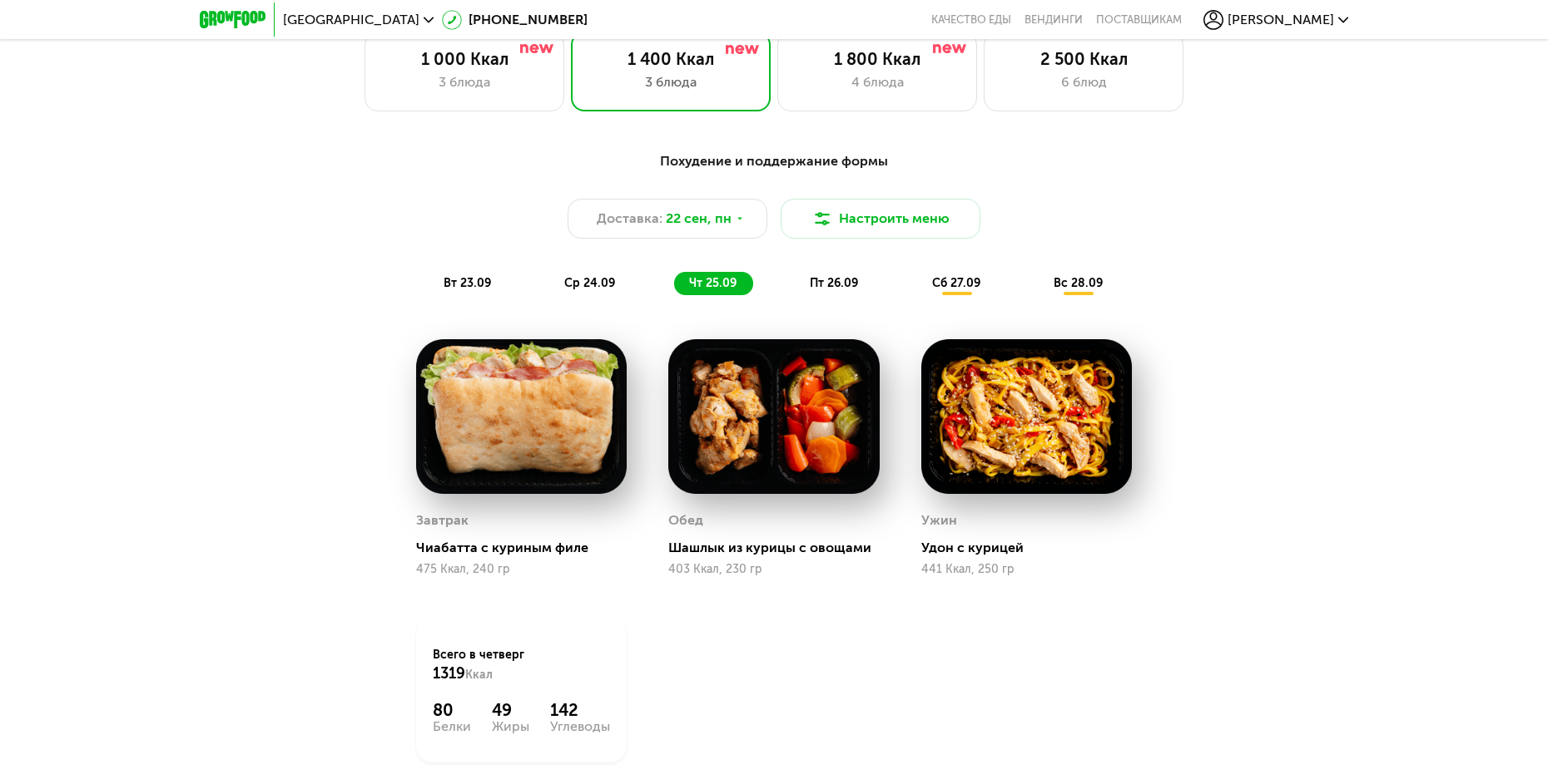
click at [830, 285] on span "пт 26.09" at bounding box center [833, 284] width 48 height 14
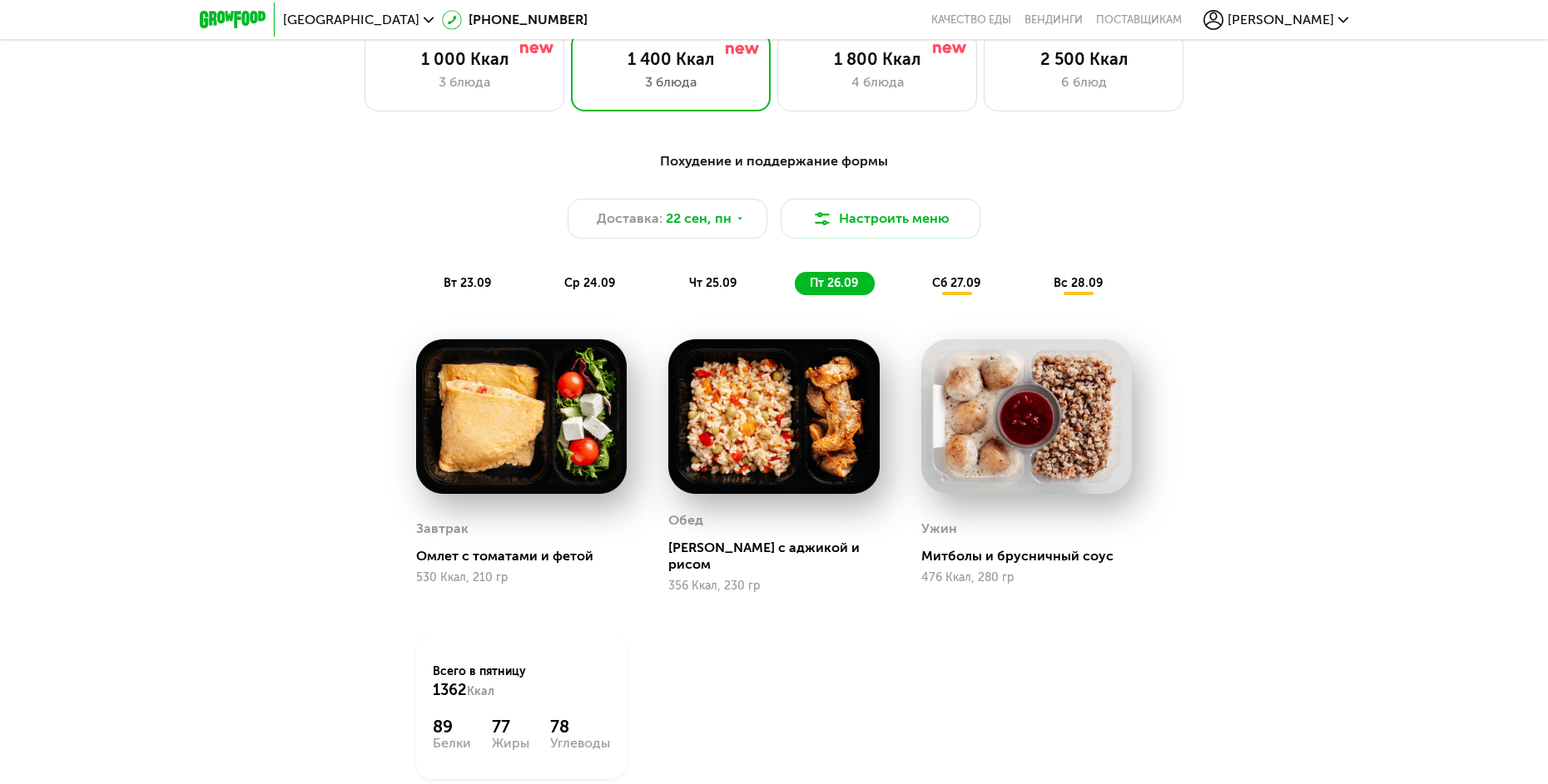
click at [935, 285] on span "сб 27.09" at bounding box center [955, 284] width 48 height 14
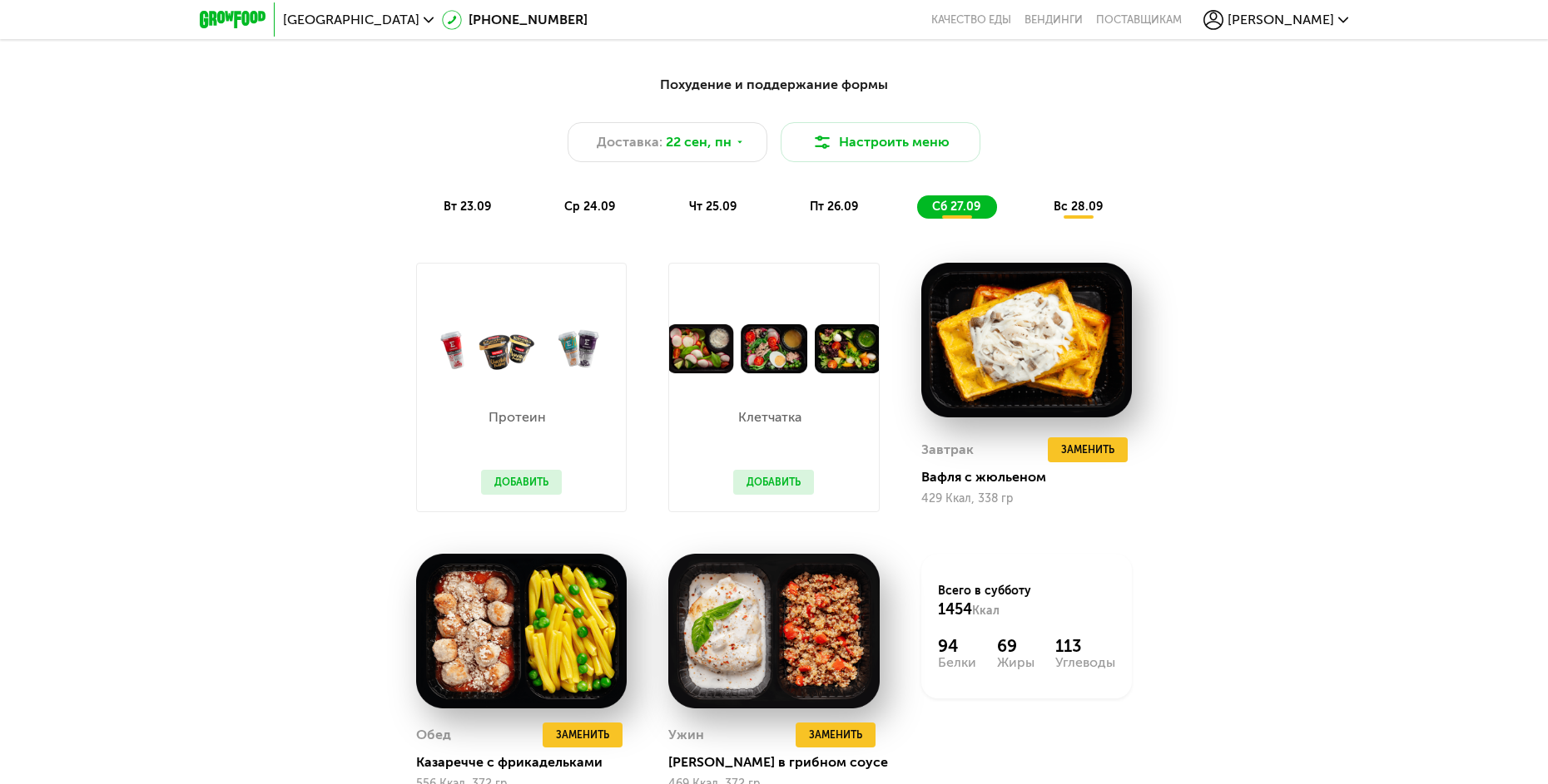
scroll to position [1845, 0]
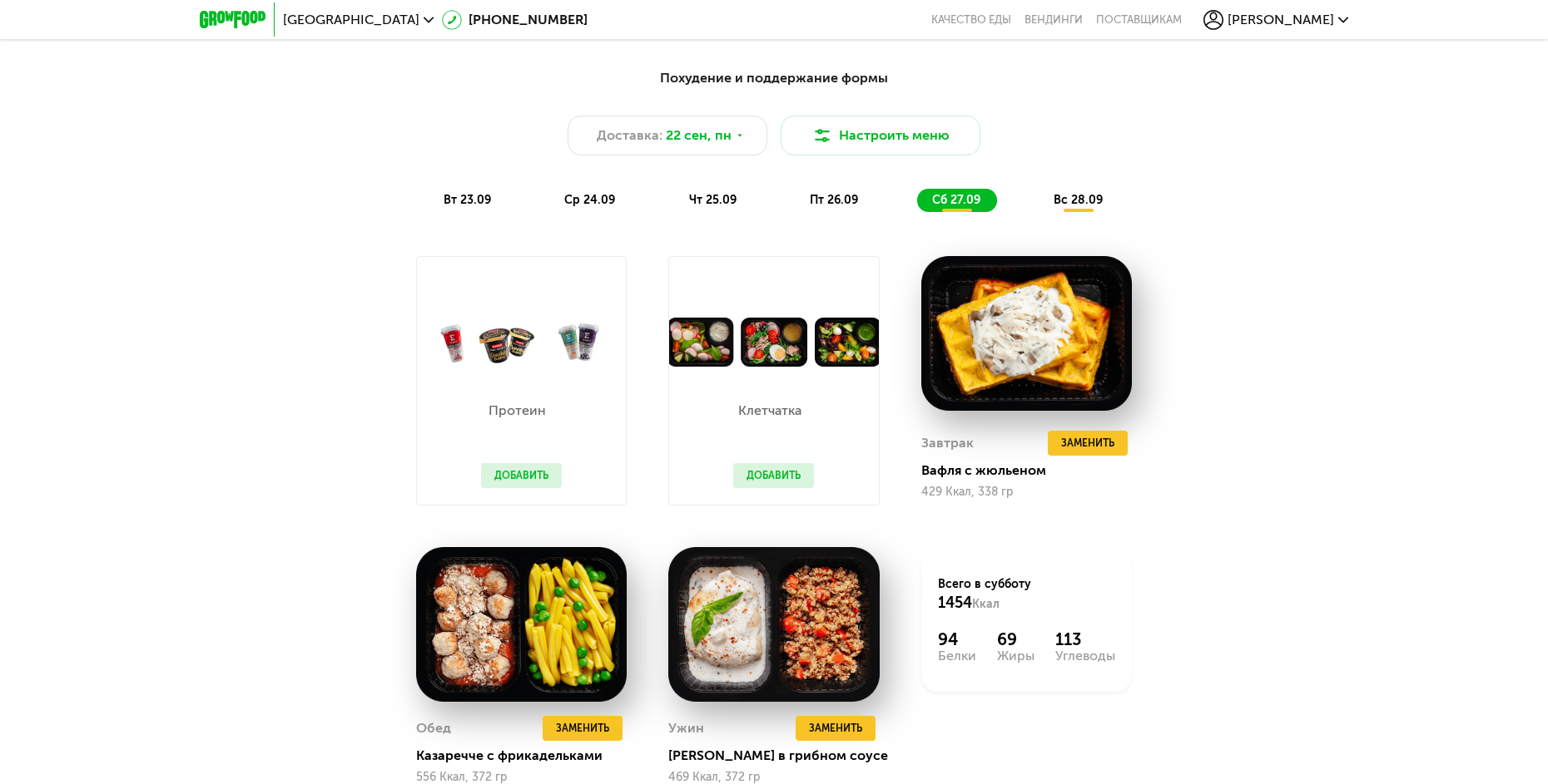
click at [531, 482] on button "Добавить" at bounding box center [521, 476] width 80 height 25
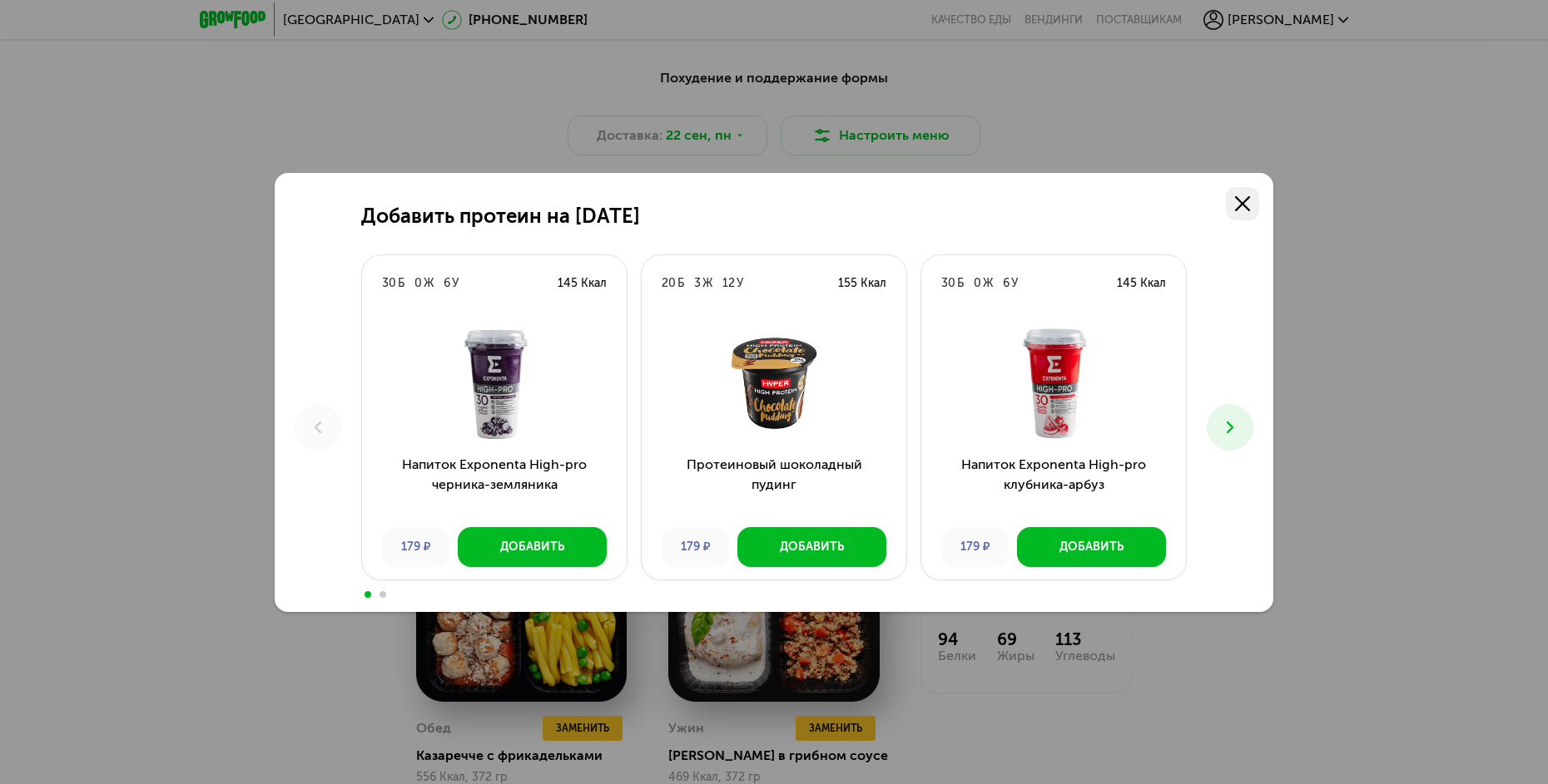
click at [1243, 211] on link at bounding box center [1243, 203] width 33 height 33
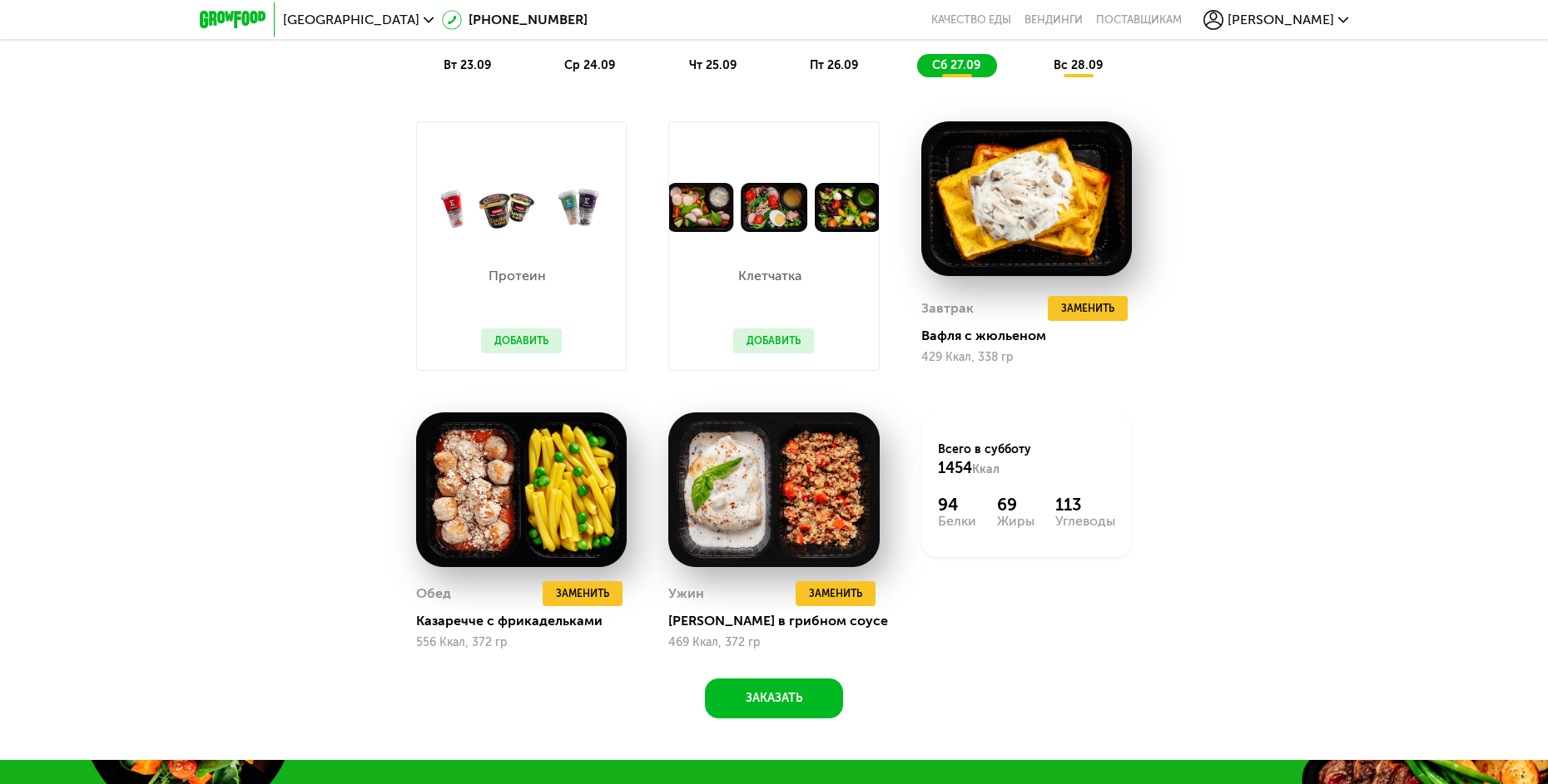
scroll to position [1928, 0]
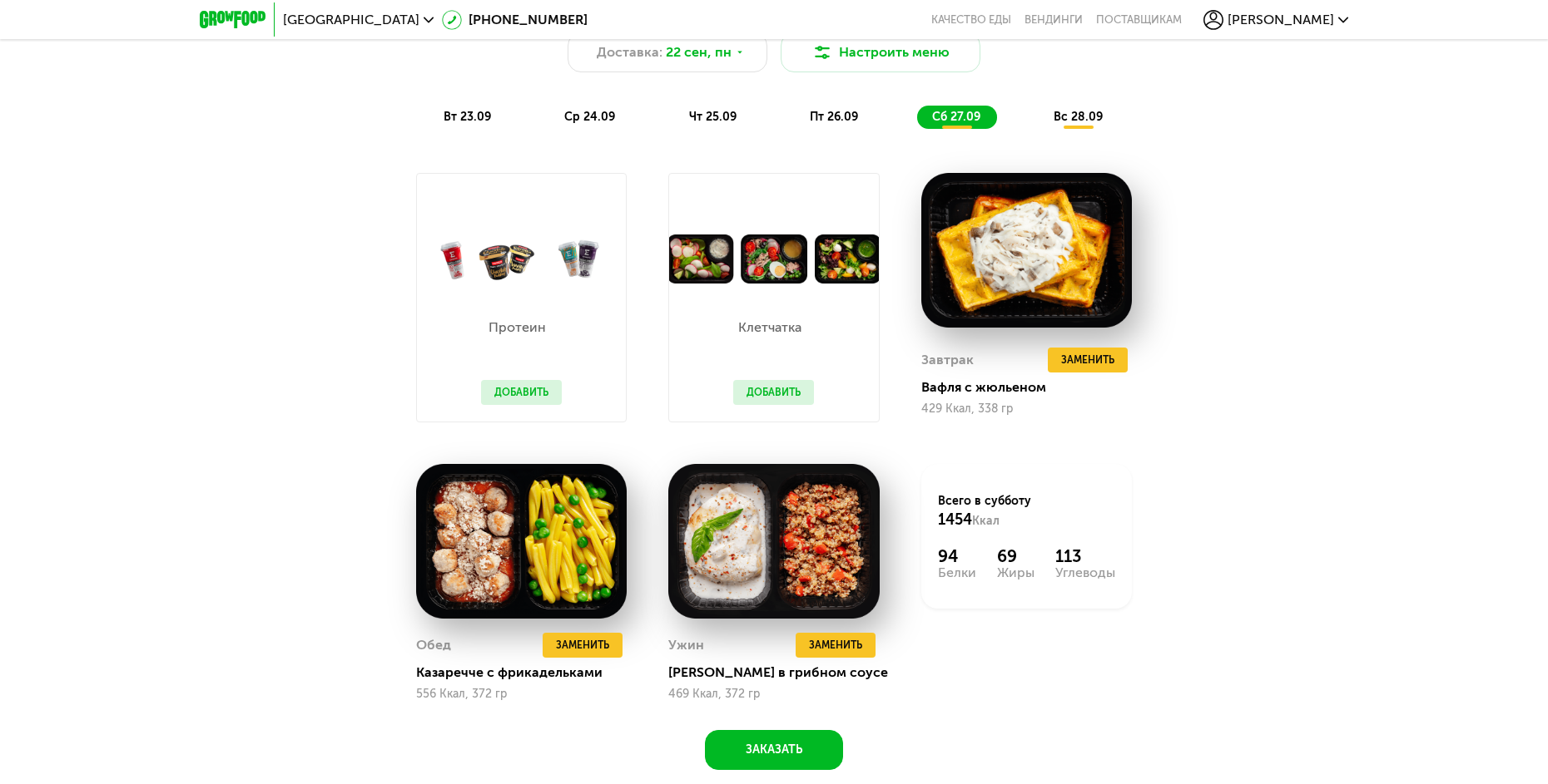
click at [1084, 124] on span "вс 28.09" at bounding box center [1078, 117] width 49 height 14
